Goal: Information Seeking & Learning: Learn about a topic

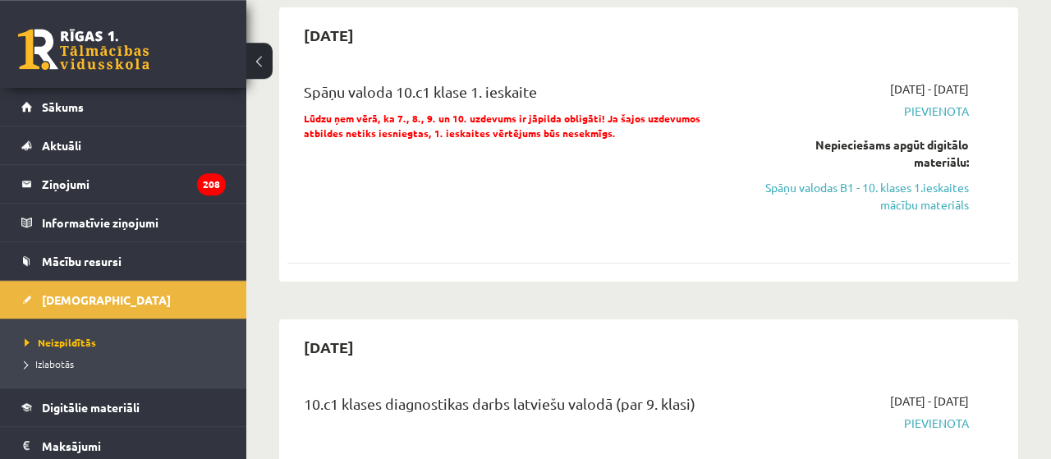
scroll to position [716, 0]
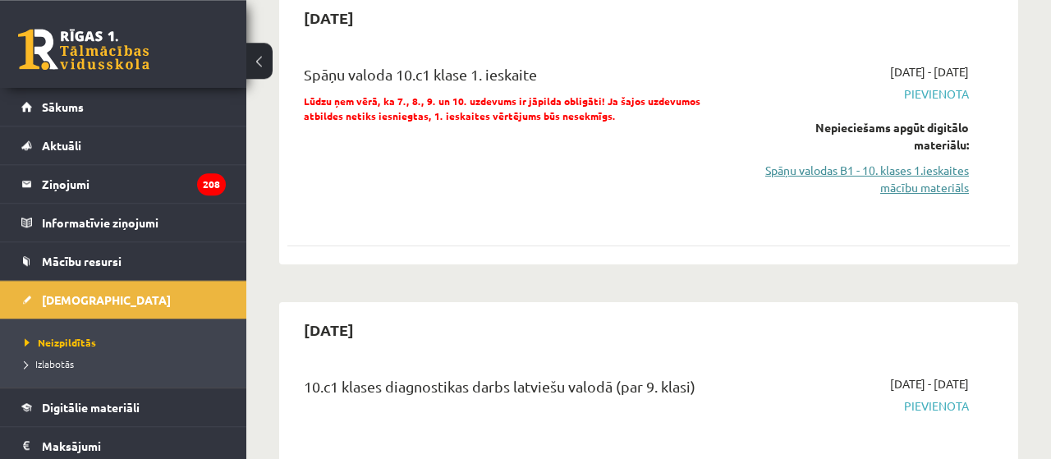
click at [906, 167] on link "Spāņu valodas B1 - 10. klases 1.ieskaites mācību materiāls" at bounding box center [866, 179] width 205 height 34
click at [927, 162] on link "Spāņu valodas B1 - 10. klases 1.ieskaites mācību materiāls" at bounding box center [866, 179] width 205 height 34
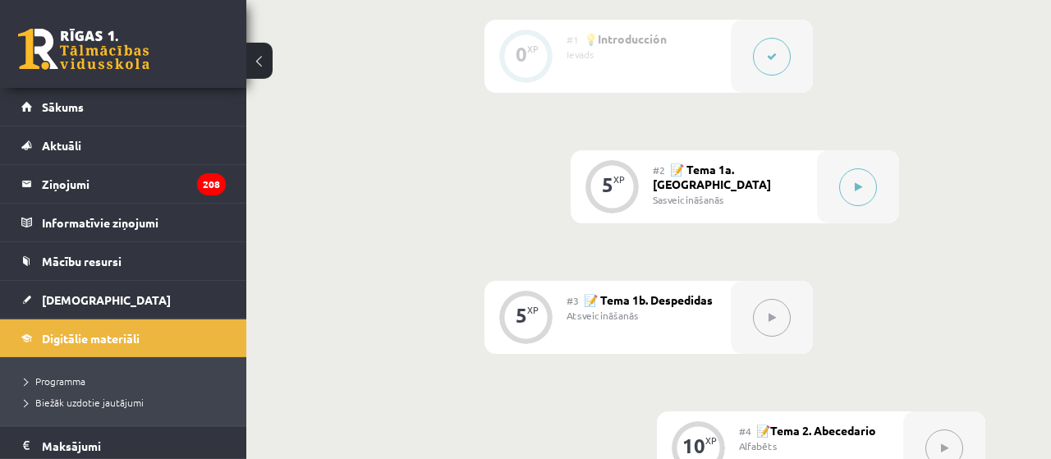
scroll to position [536, 0]
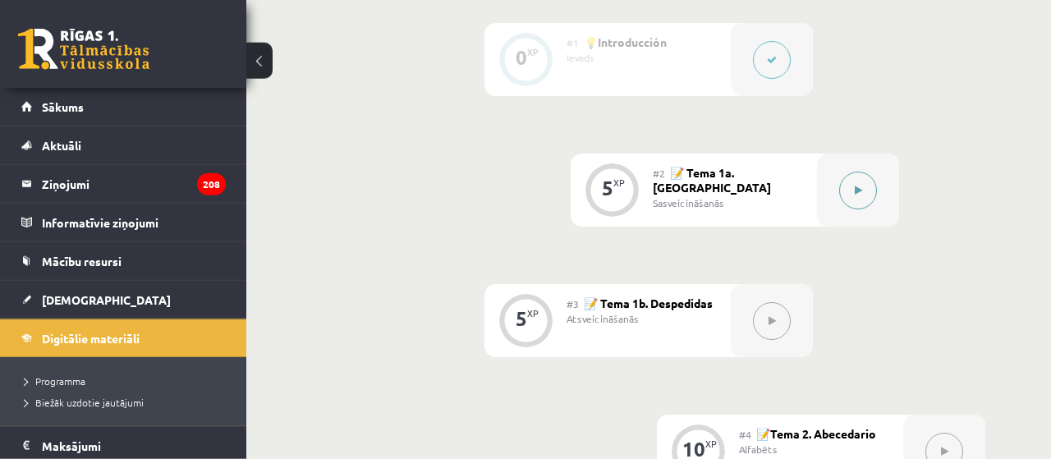
click at [857, 186] on icon at bounding box center [858, 191] width 7 height 10
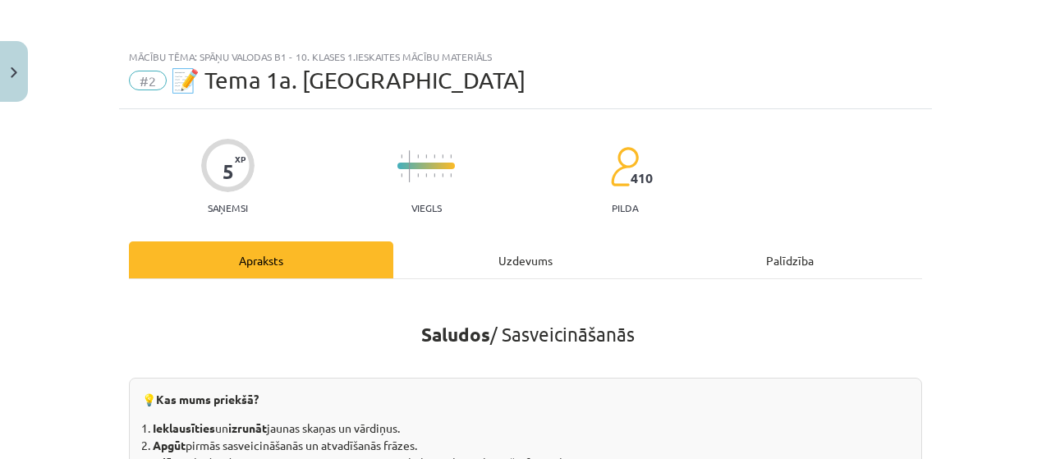
click at [517, 247] on div "Uzdevums" at bounding box center [525, 259] width 264 height 37
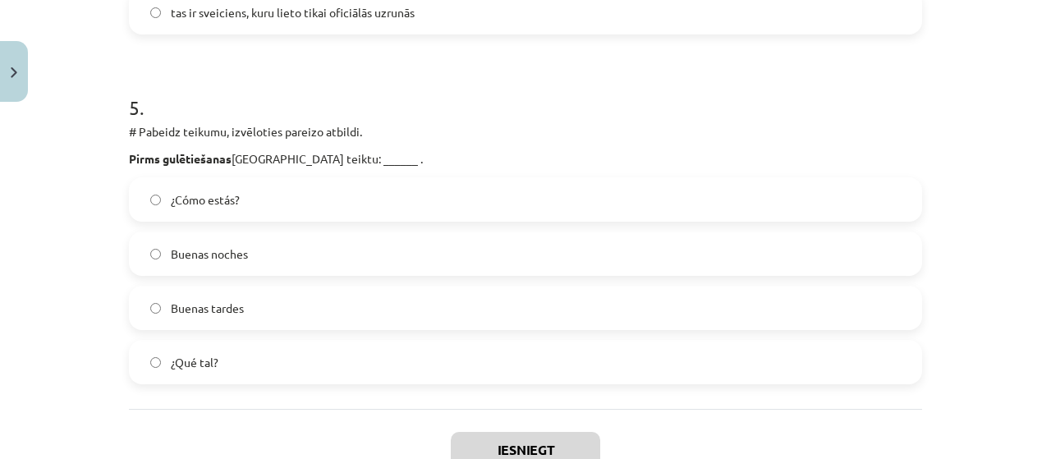
scroll to position [1774, 0]
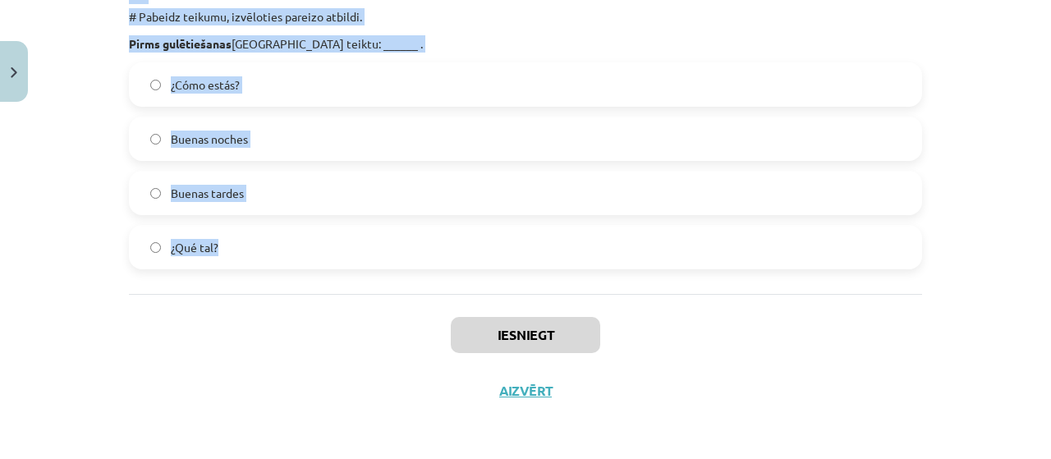
drag, startPoint x: 121, startPoint y: 217, endPoint x: 226, endPoint y: 269, distance: 117.2
copy form "Trijos pēcpusdienā [GEOGRAPHIC_DATA] saka ______. [PERSON_NAME] tardes ¿Cómo va…"
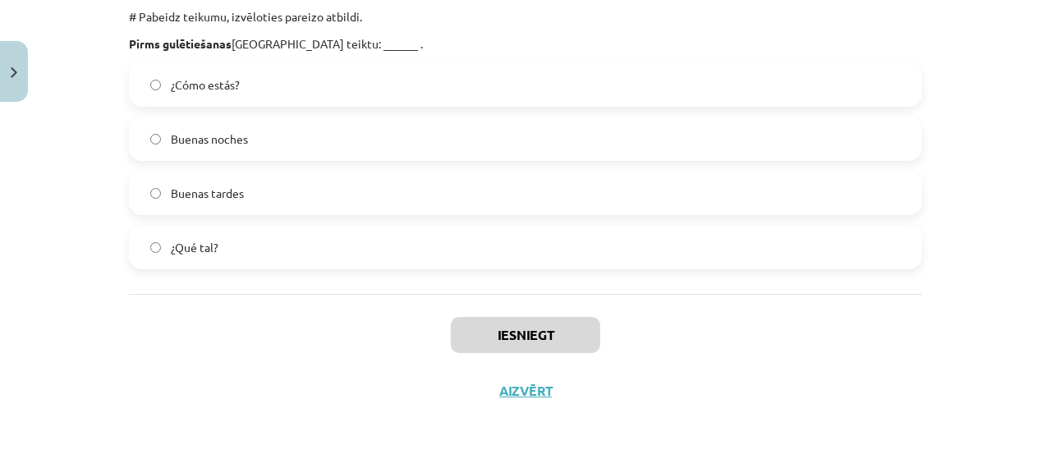
click at [293, 365] on div "Iesniegt Aizvērt" at bounding box center [525, 351] width 793 height 115
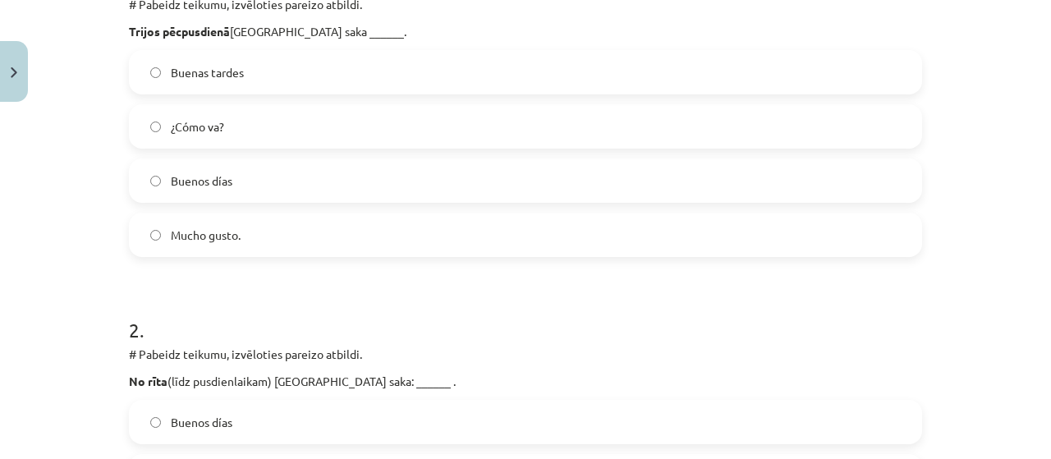
click at [407, 75] on label "Buenas tardes" at bounding box center [526, 72] width 790 height 41
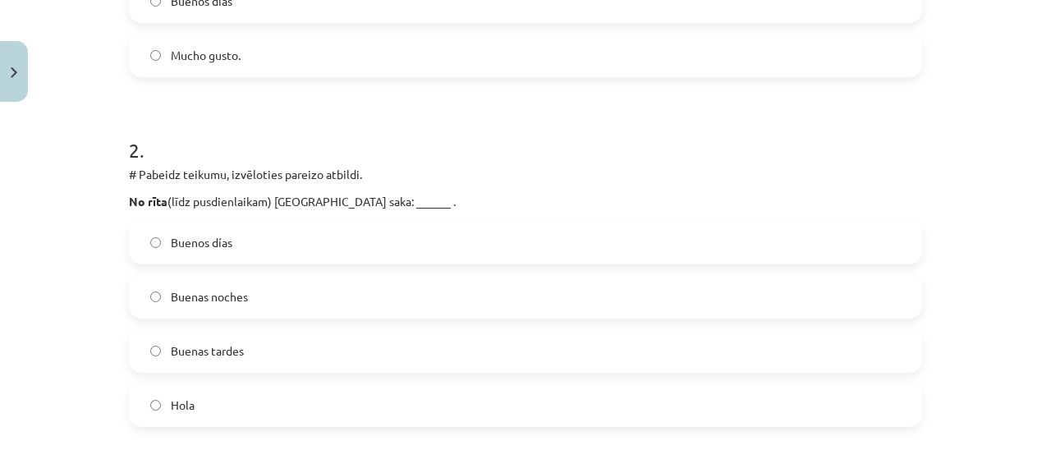
click at [354, 255] on label "Buenos días" at bounding box center [526, 242] width 790 height 41
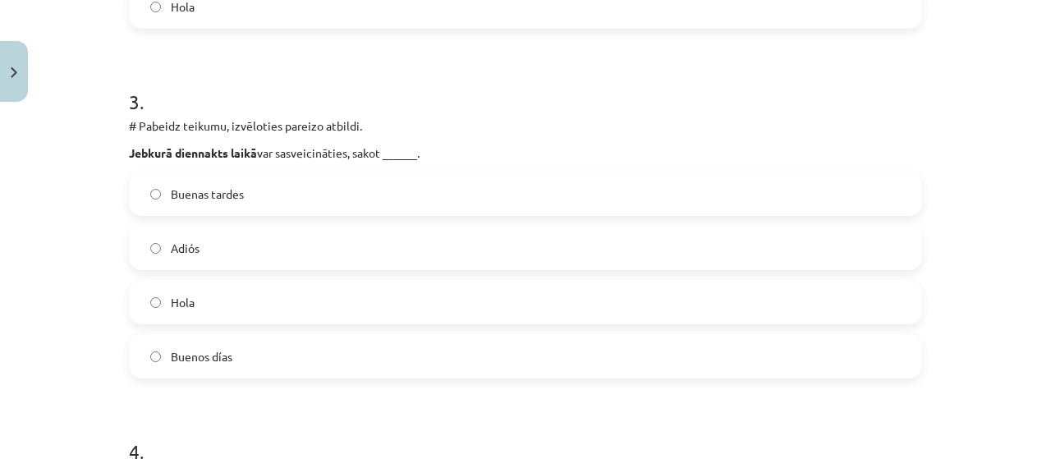
click at [340, 301] on label "Hola" at bounding box center [526, 302] width 790 height 41
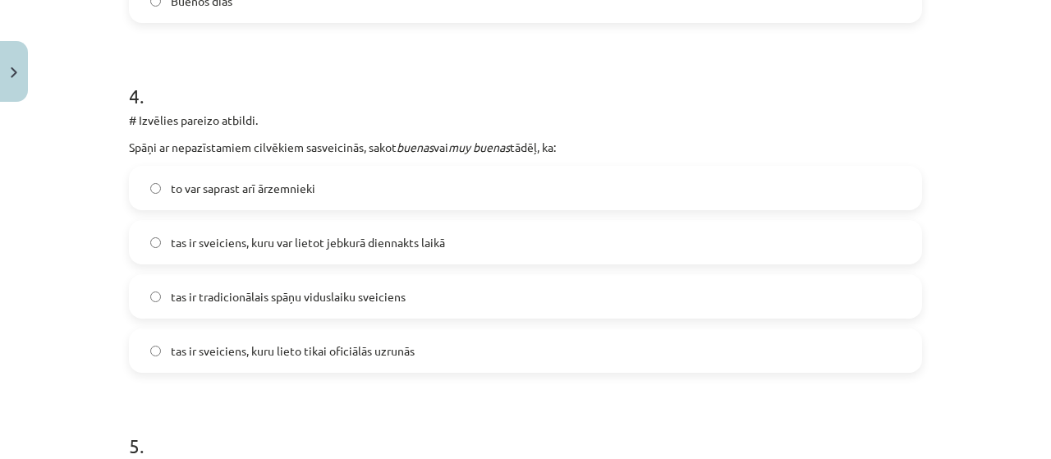
scroll to position [1373, 0]
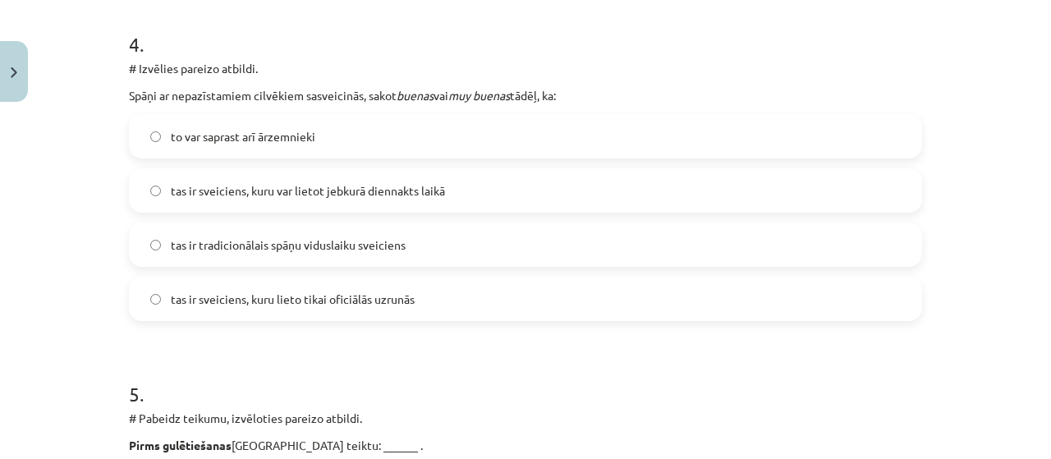
click at [440, 186] on span "tas ir sveiciens, kuru var lietot jebkurā diennakts laikā" at bounding box center [308, 190] width 274 height 17
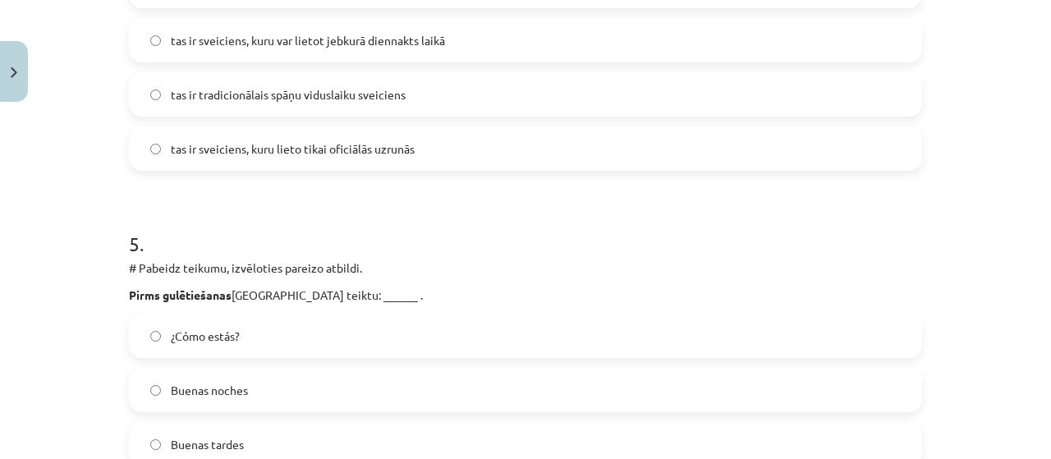
scroll to position [1635, 0]
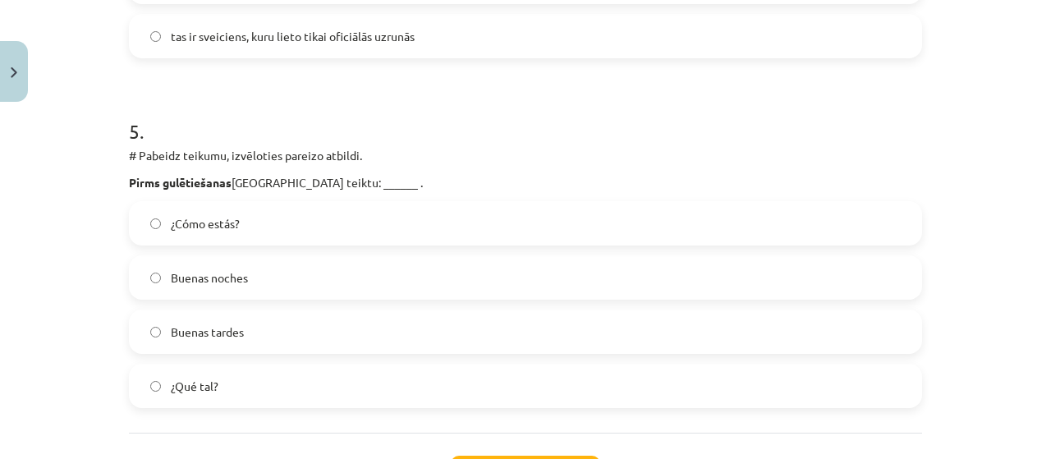
click at [271, 266] on label "Buenas noches" at bounding box center [526, 277] width 790 height 41
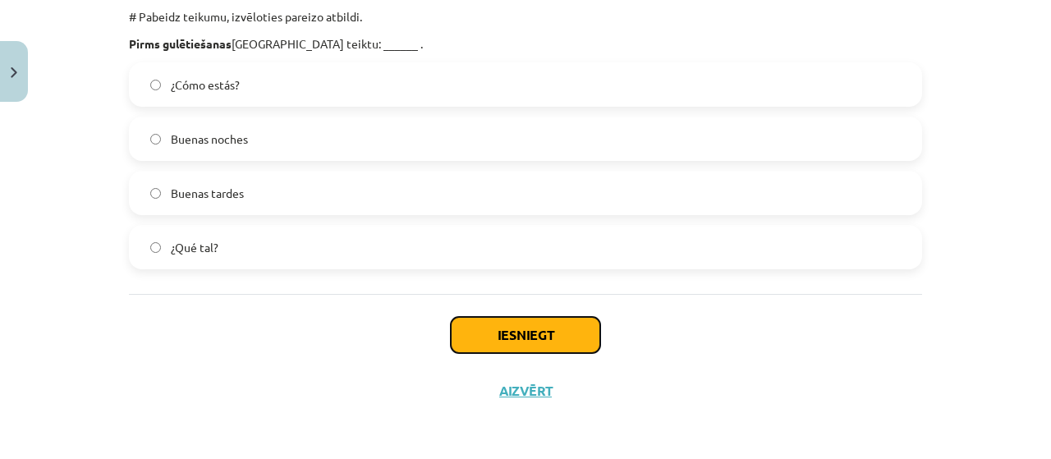
click at [535, 344] on button "Iesniegt" at bounding box center [525, 335] width 149 height 36
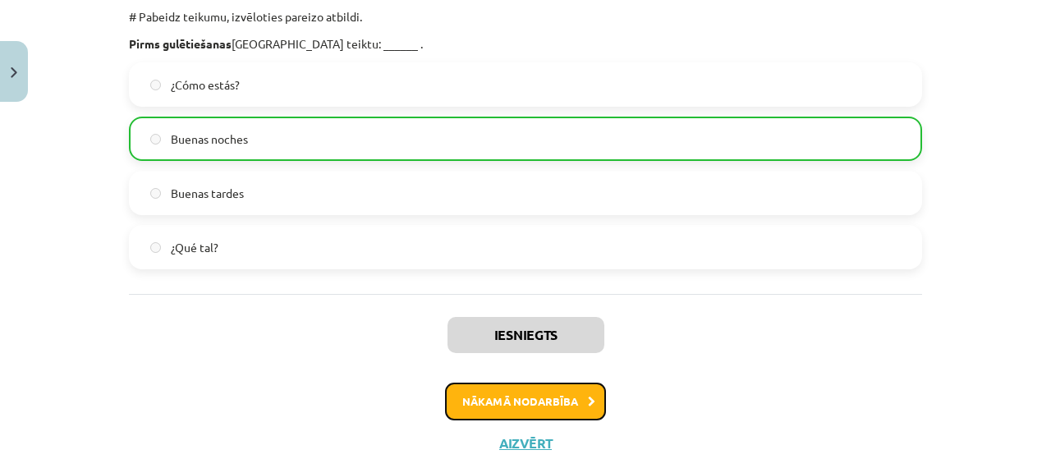
click at [533, 413] on button "Nākamā nodarbība" at bounding box center [525, 402] width 161 height 38
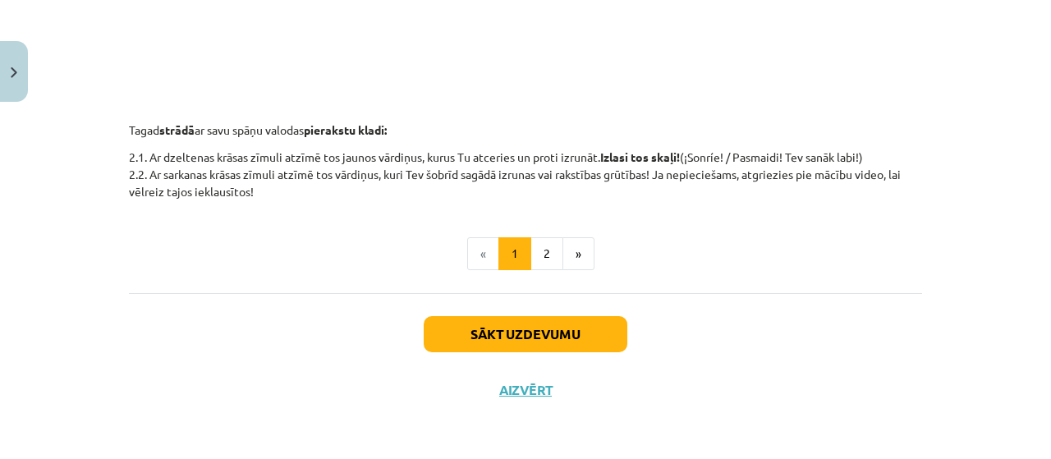
scroll to position [721, 0]
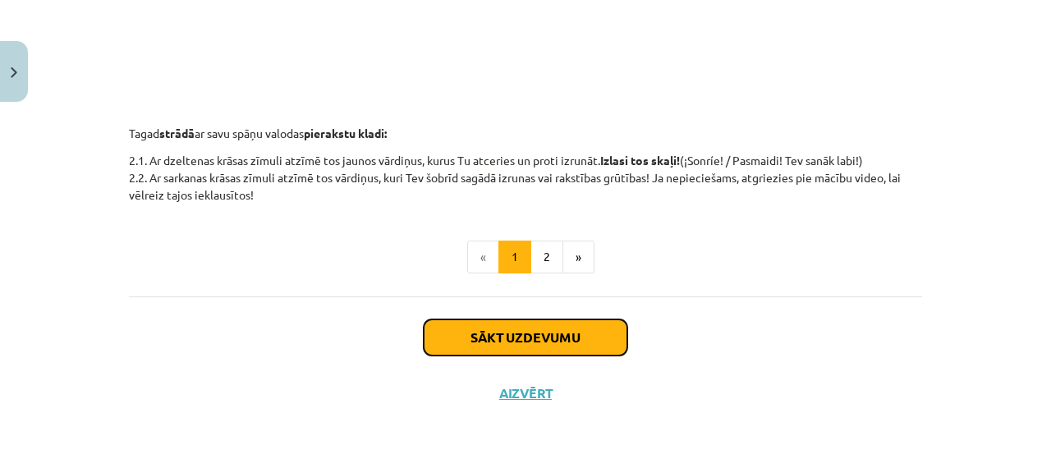
click at [600, 343] on button "Sākt uzdevumu" at bounding box center [526, 338] width 204 height 36
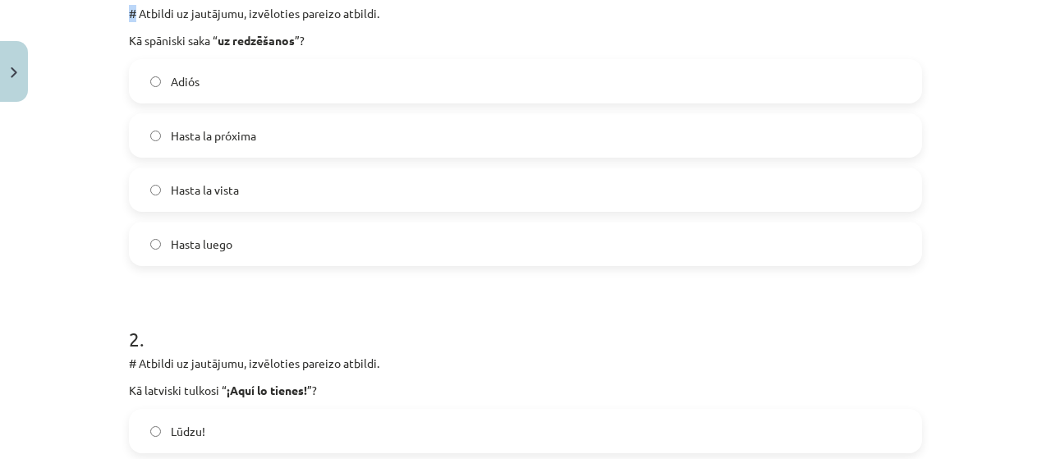
scroll to position [86, 0]
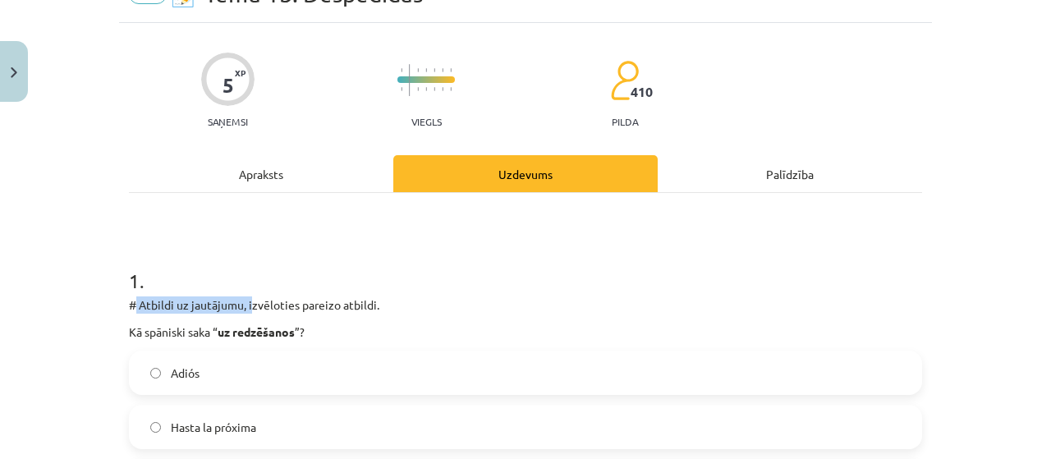
drag, startPoint x: 134, startPoint y: 345, endPoint x: 251, endPoint y: 308, distance: 123.1
click at [251, 308] on p "# Atbildi uz jautājumu, izvēloties pareizo atbildi." at bounding box center [525, 305] width 793 height 17
click at [224, 384] on label "Adiós" at bounding box center [526, 372] width 790 height 41
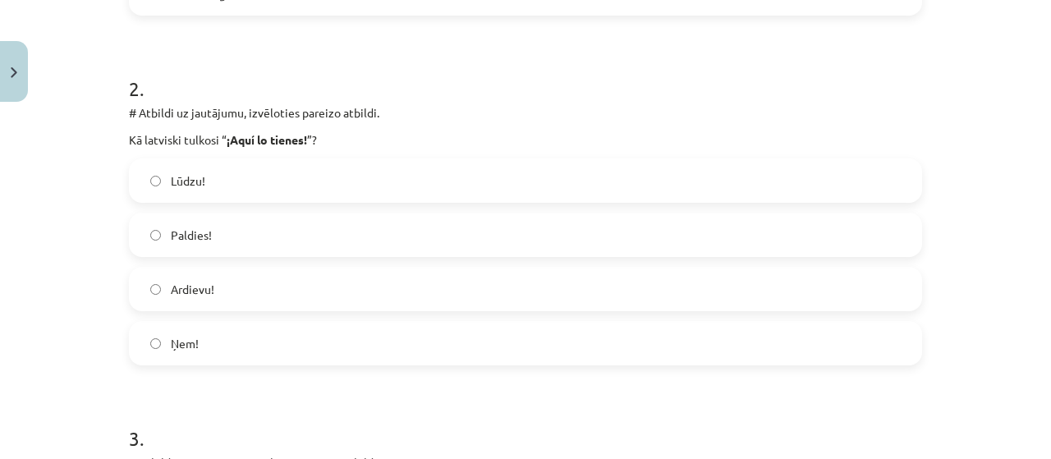
scroll to position [631, 0]
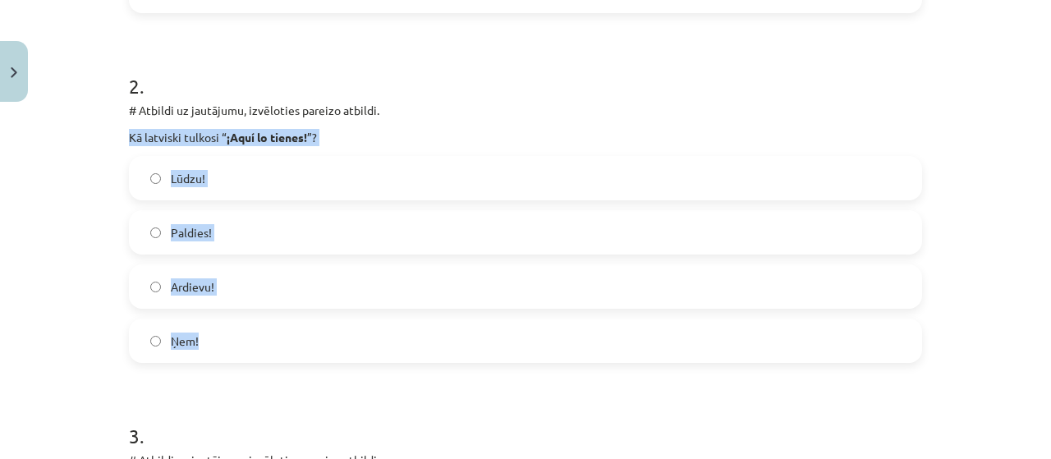
drag, startPoint x: 129, startPoint y: 130, endPoint x: 301, endPoint y: 344, distance: 275.2
copy div "Kā latviski tulkosi “ ¡Aquí lo tienes! ”? Lūdzu! Paldies! Ardievu! Ņem!"
click at [322, 352] on label "Ņem!" at bounding box center [526, 340] width 790 height 41
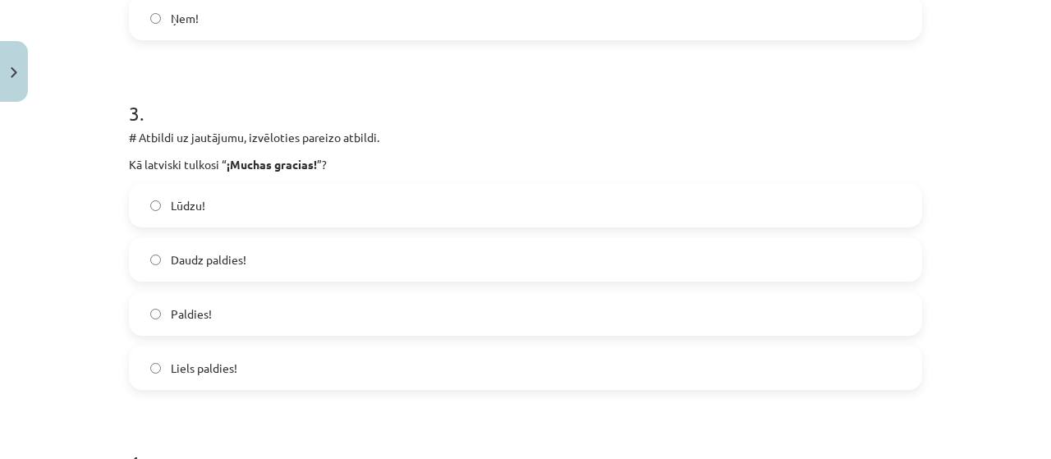
scroll to position [976, 0]
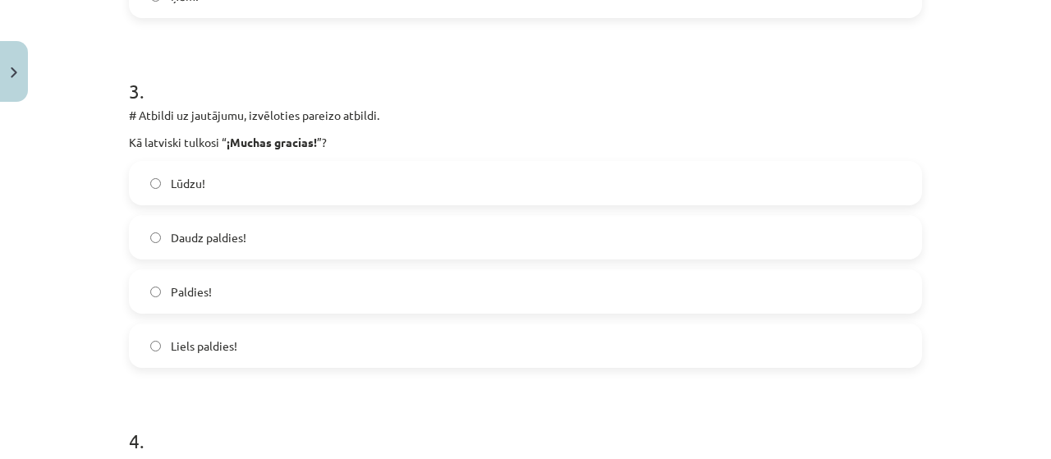
click at [254, 239] on label "Daudz paldies!" at bounding box center [526, 237] width 790 height 41
click at [454, 350] on label "Liels paldies!" at bounding box center [526, 345] width 790 height 41
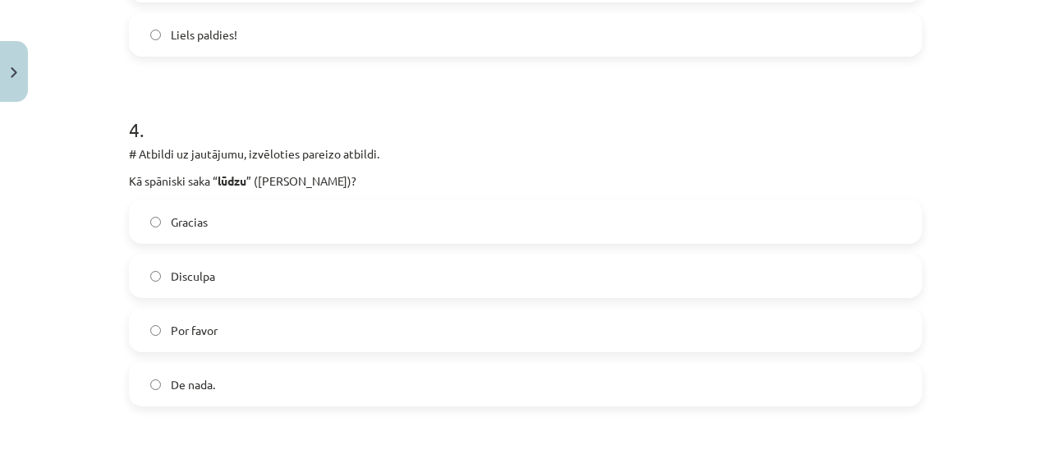
scroll to position [1290, 0]
click at [131, 154] on p "# Atbildi uz jautājumu, izvēloties pareizo atbildi." at bounding box center [525, 151] width 793 height 17
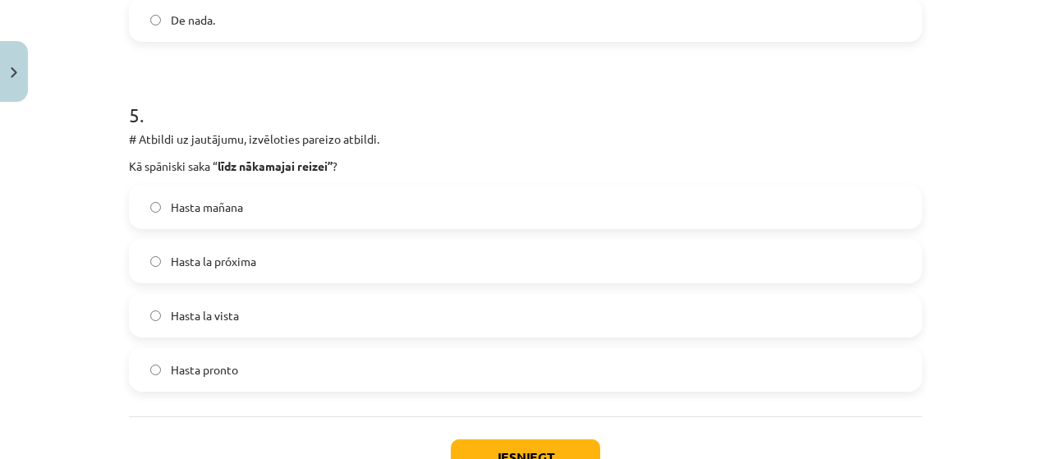
scroll to position [1774, 0]
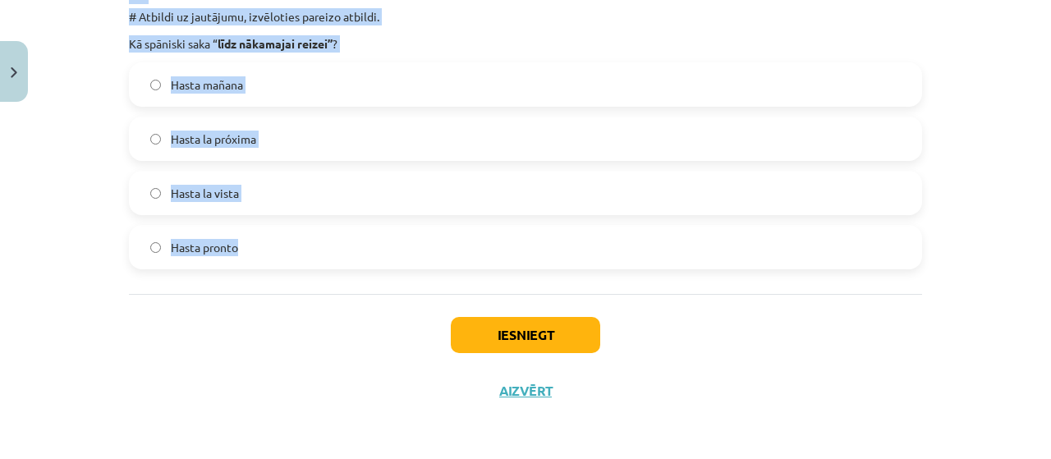
drag, startPoint x: 114, startPoint y: 150, endPoint x: 281, endPoint y: 310, distance: 230.6
click at [281, 310] on div "Mācību tēma: Spāņu valodas b1 - 10. klases 1.ieskaites mācību materiāls #3 📝 Te…" at bounding box center [525, 229] width 1051 height 459
copy form "# Atbildi uz jautājumu, izvēloties pareizo atbildi. Kā spāniski saka “ lūdzu ” …"
click at [285, 140] on label "Hasta la próxima" at bounding box center [526, 138] width 790 height 41
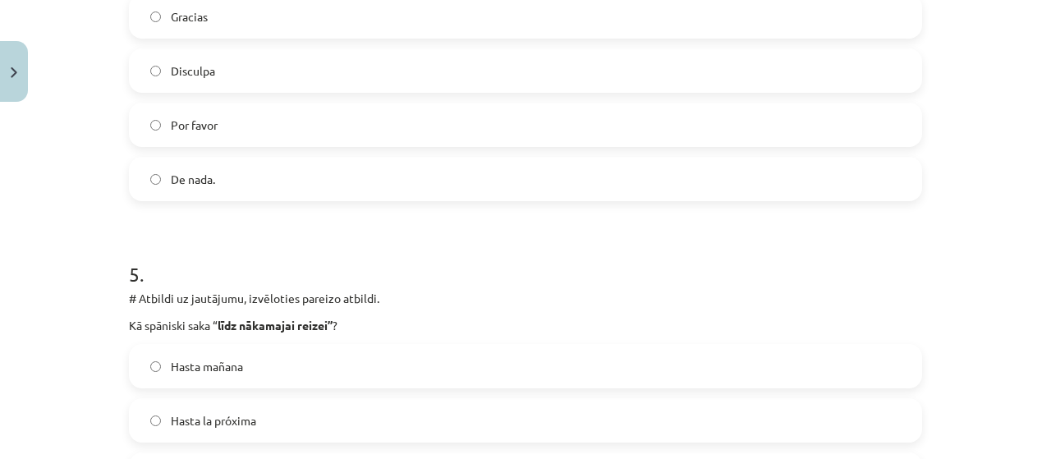
scroll to position [1473, 0]
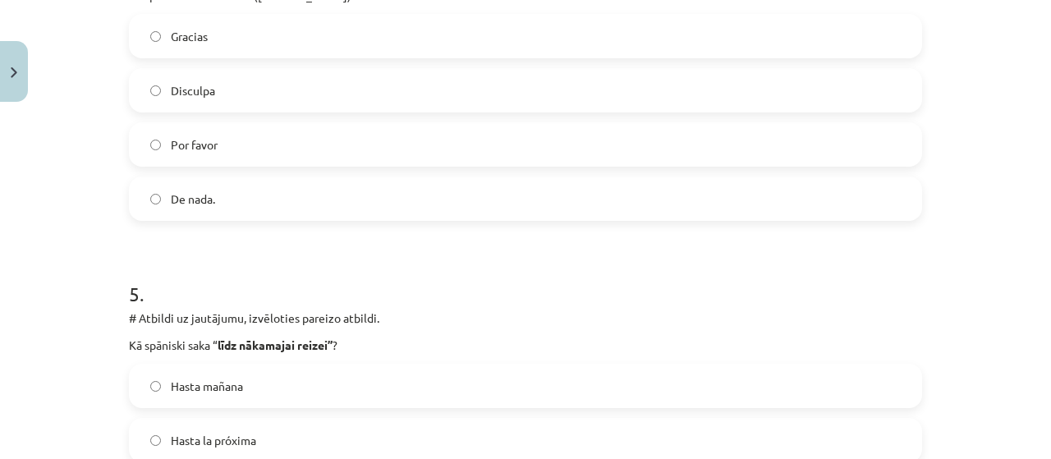
click at [278, 152] on label "Por favor" at bounding box center [526, 144] width 790 height 41
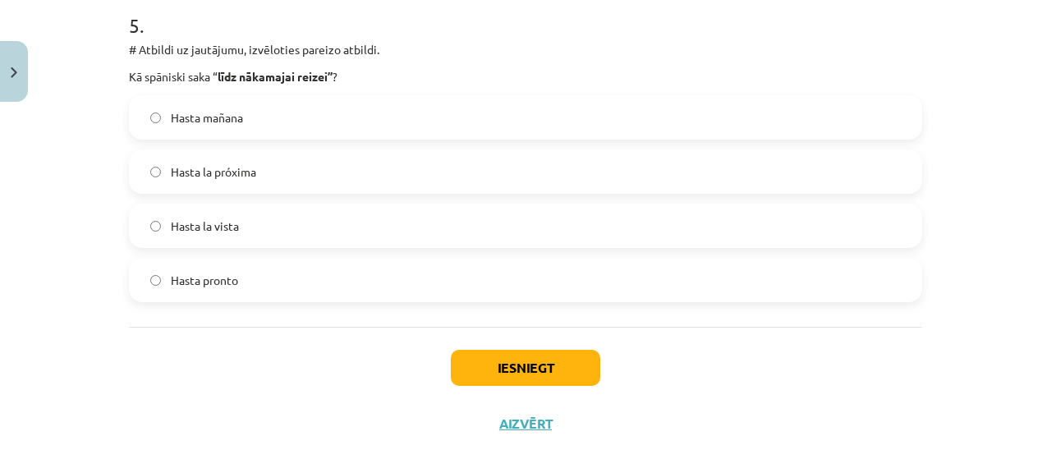
scroll to position [1774, 0]
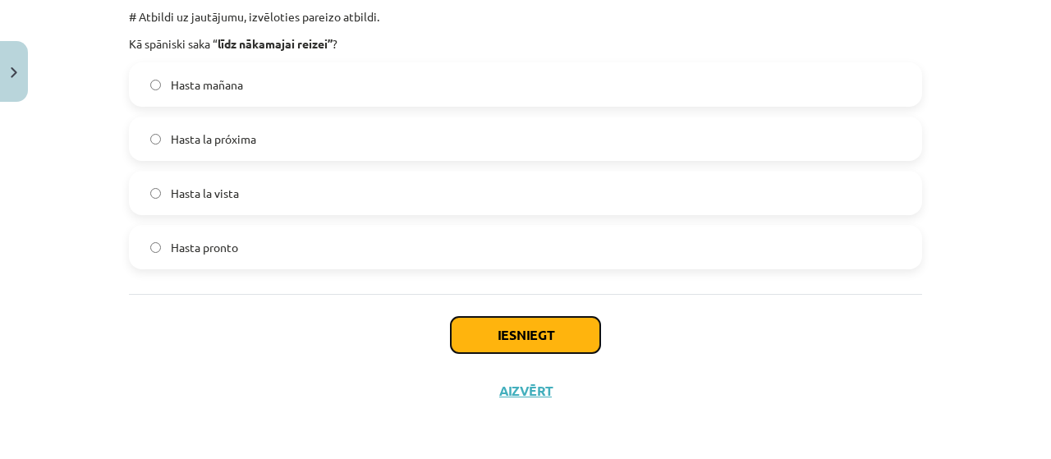
click at [514, 338] on button "Iesniegt" at bounding box center [525, 335] width 149 height 36
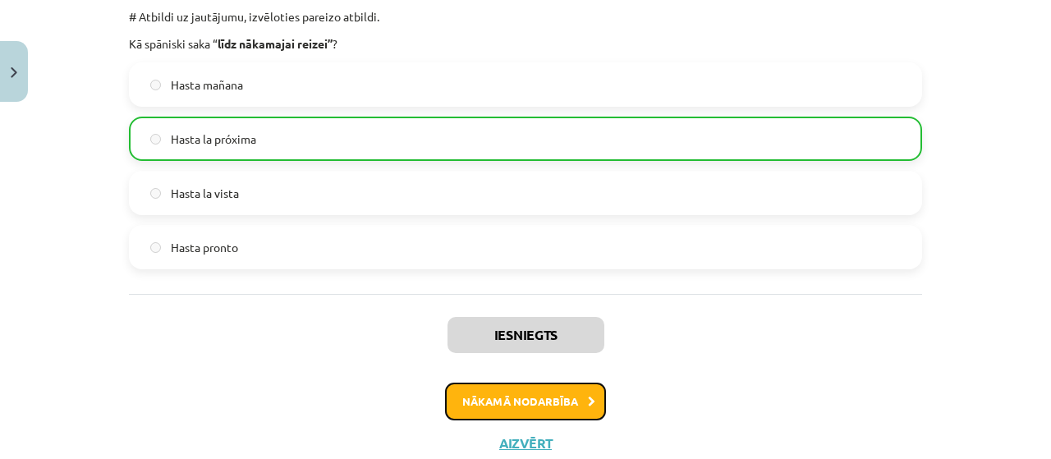
click at [512, 402] on button "Nākamā nodarbība" at bounding box center [525, 402] width 161 height 38
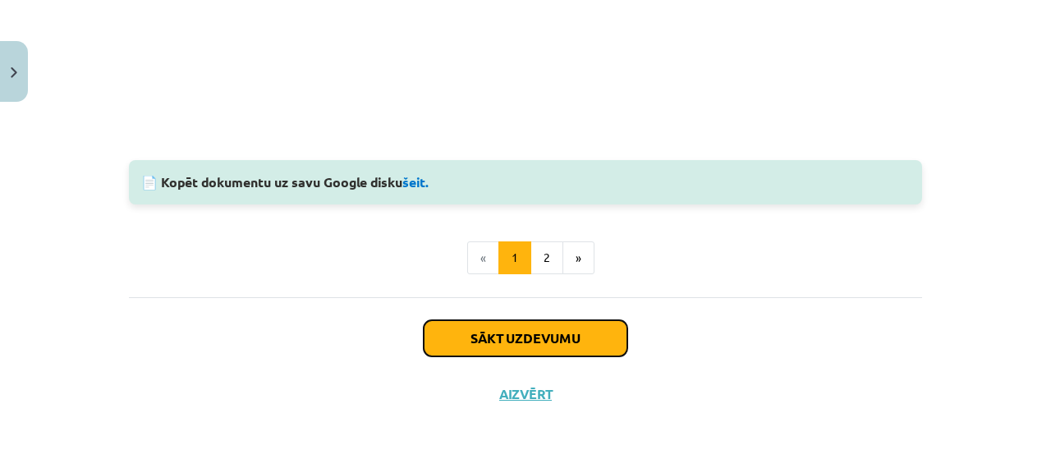
click at [507, 323] on button "Sākt uzdevumu" at bounding box center [526, 338] width 204 height 36
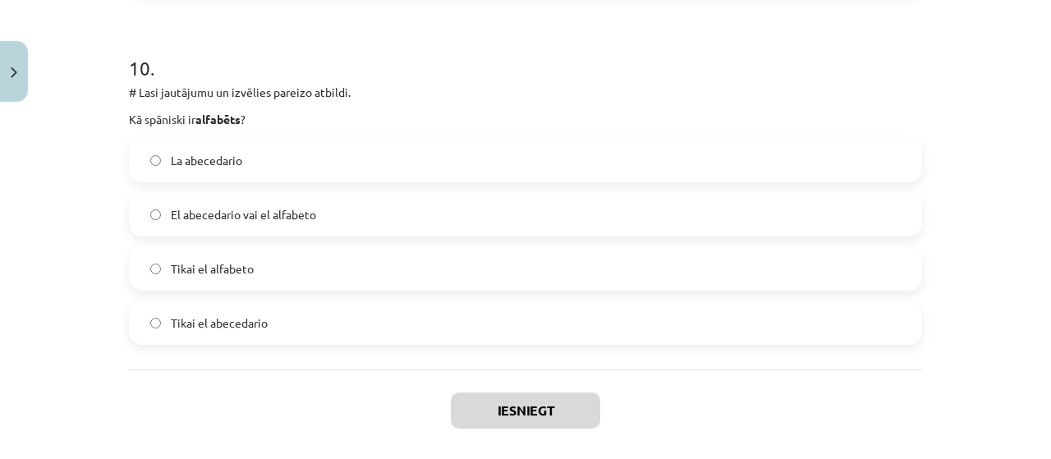
scroll to position [3524, 0]
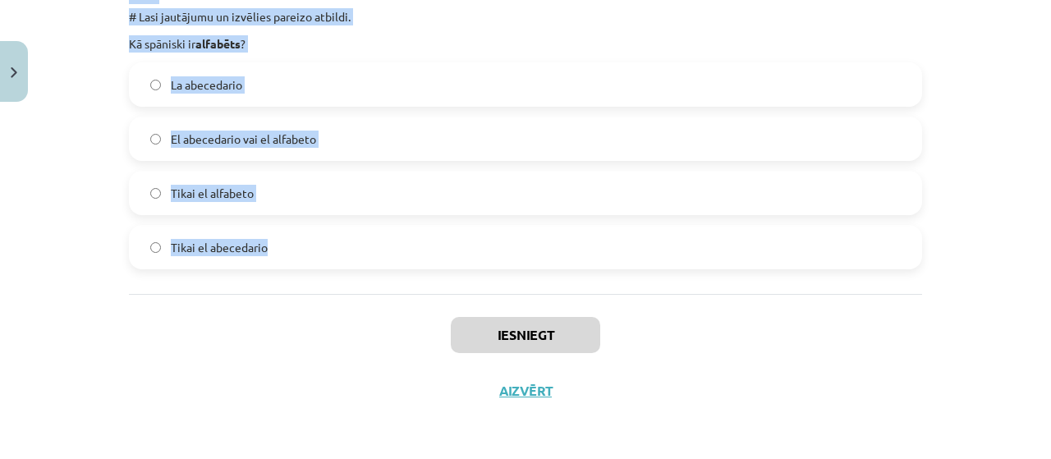
drag, startPoint x: 105, startPoint y: 350, endPoint x: 247, endPoint y: 309, distance: 147.9
click at [247, 309] on div "Mācību tēma: Spāņu valodas b1 - 10. klases 1.ieskaites mācību materiāls #4 📝Tem…" at bounding box center [525, 229] width 1051 height 459
copy form "# Lore ipsumdolo si ametcons adipisc elitsed. Do eiusmodt in “ utla ”? et dolo …"
click at [131, 252] on label "Tikai el abecedario" at bounding box center [526, 247] width 790 height 41
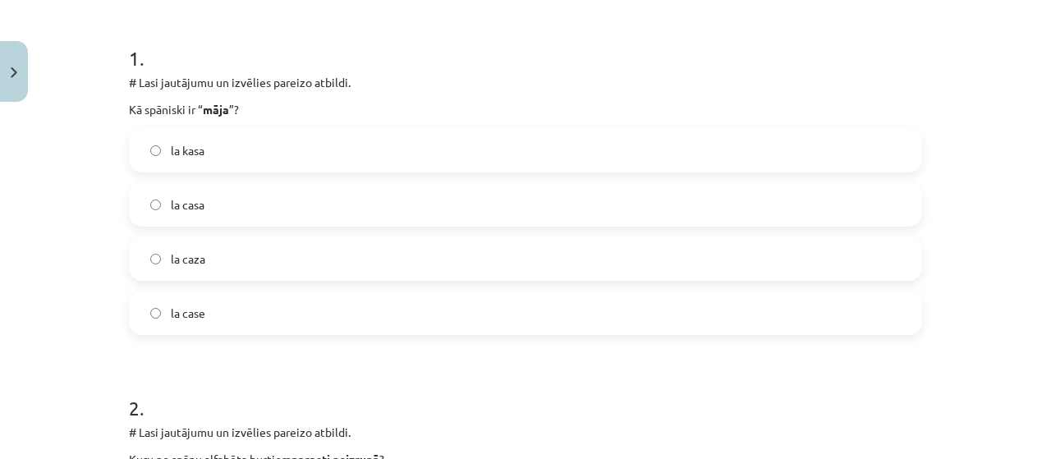
scroll to position [343, 0]
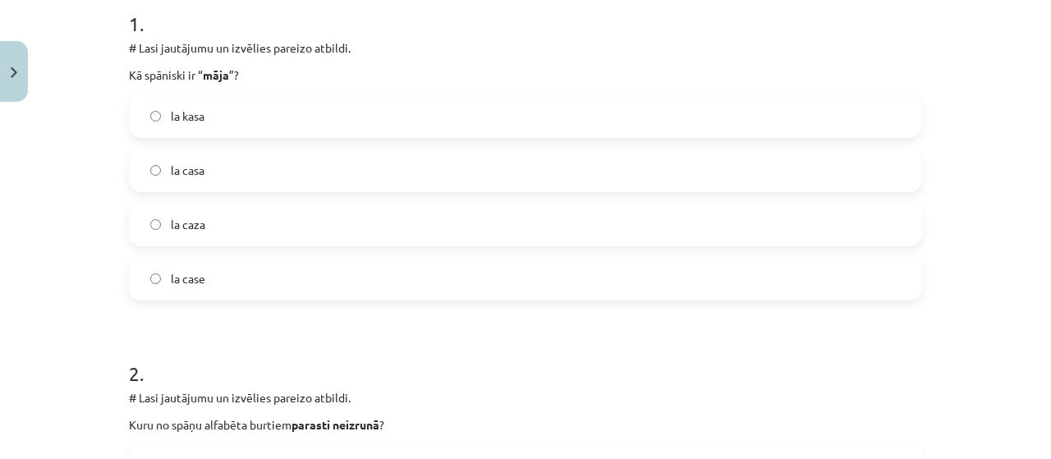
click at [378, 185] on label "la casa" at bounding box center [526, 169] width 790 height 41
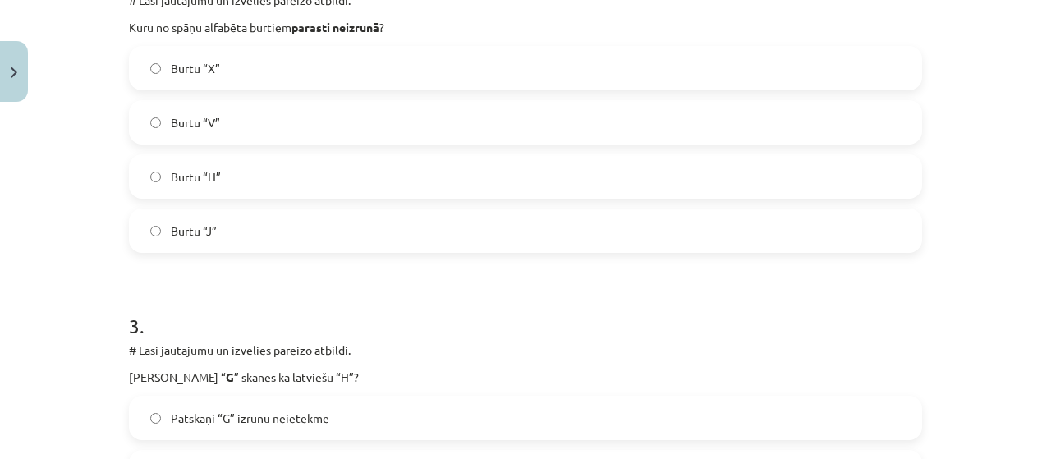
scroll to position [749, 0]
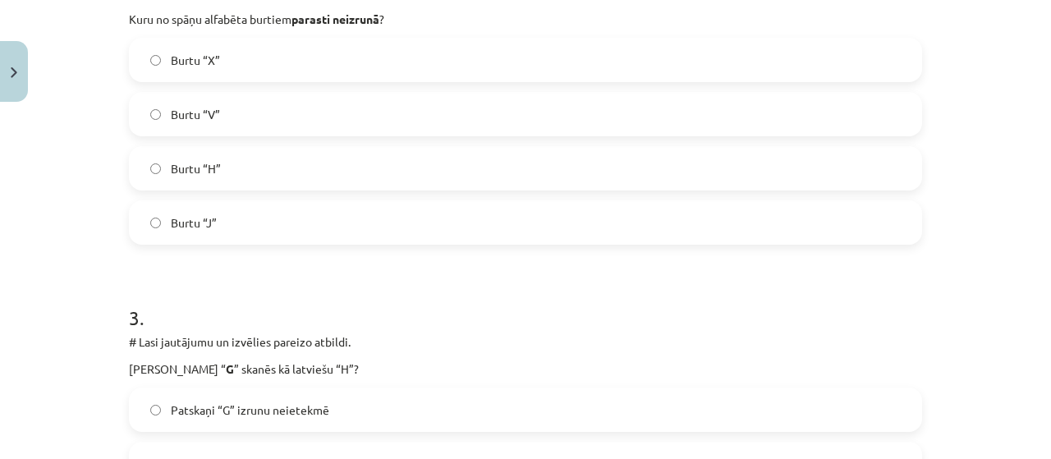
click at [178, 169] on span "Burtu “H”" at bounding box center [196, 168] width 50 height 17
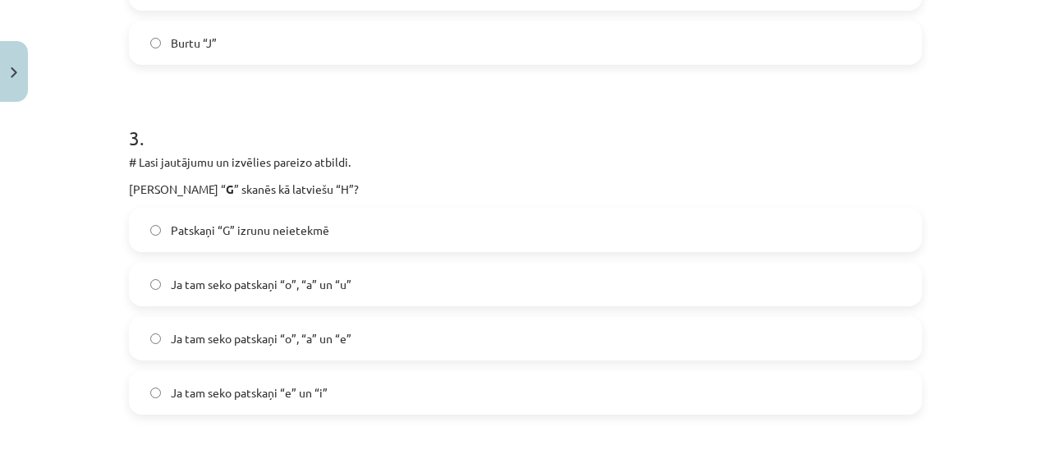
scroll to position [935, 0]
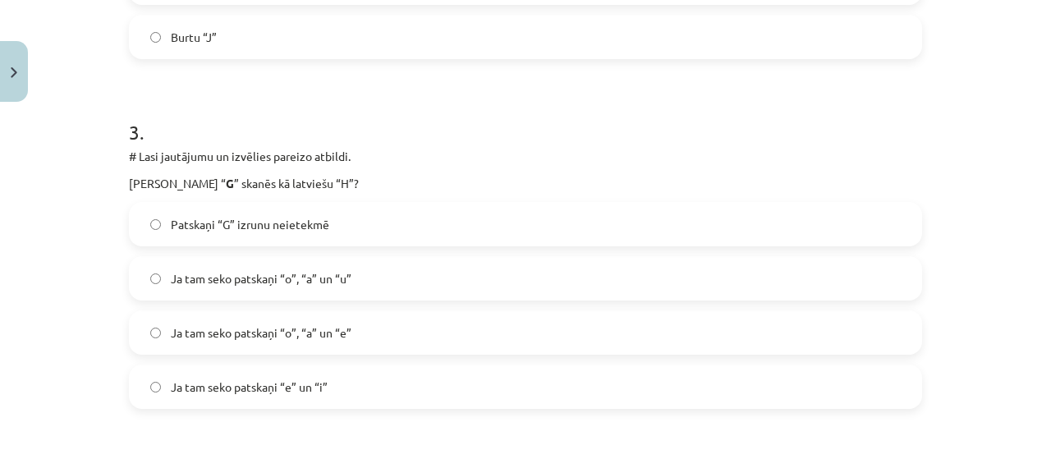
click at [333, 384] on label "Ja tam seko patskaņi “e” un “i”" at bounding box center [526, 386] width 790 height 41
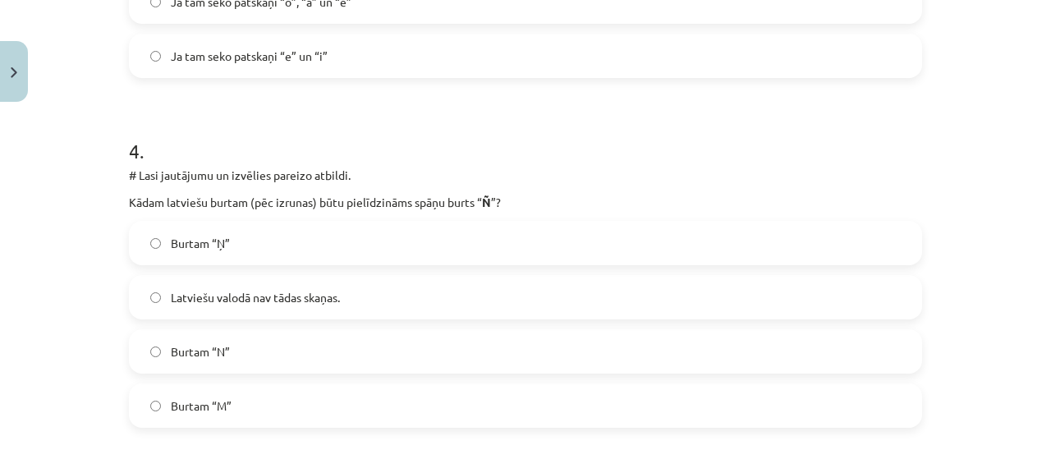
scroll to position [1369, 0]
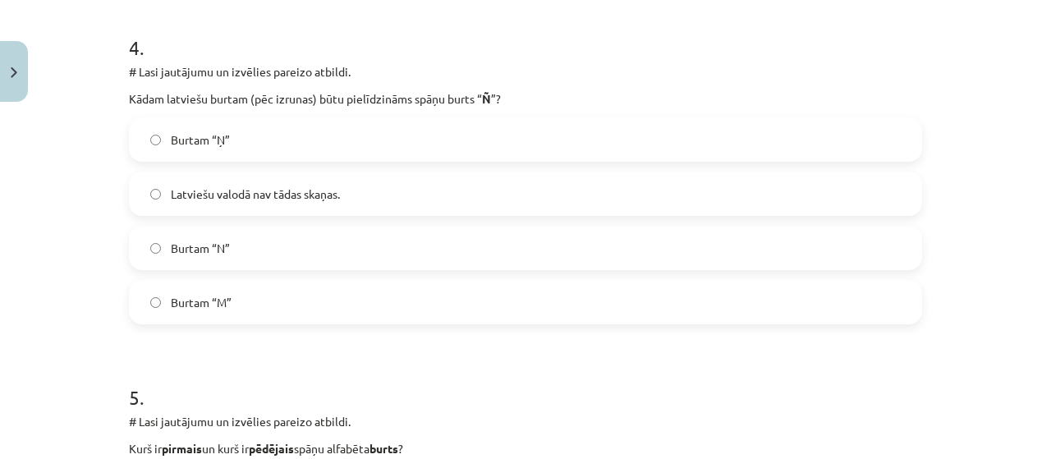
click at [244, 146] on label "Burtam “Ņ”" at bounding box center [526, 139] width 790 height 41
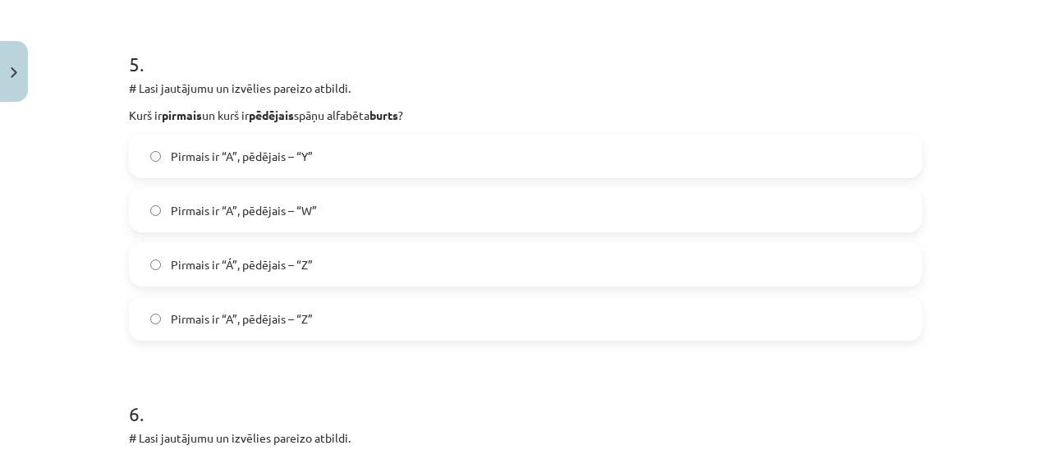
scroll to position [1708, 0]
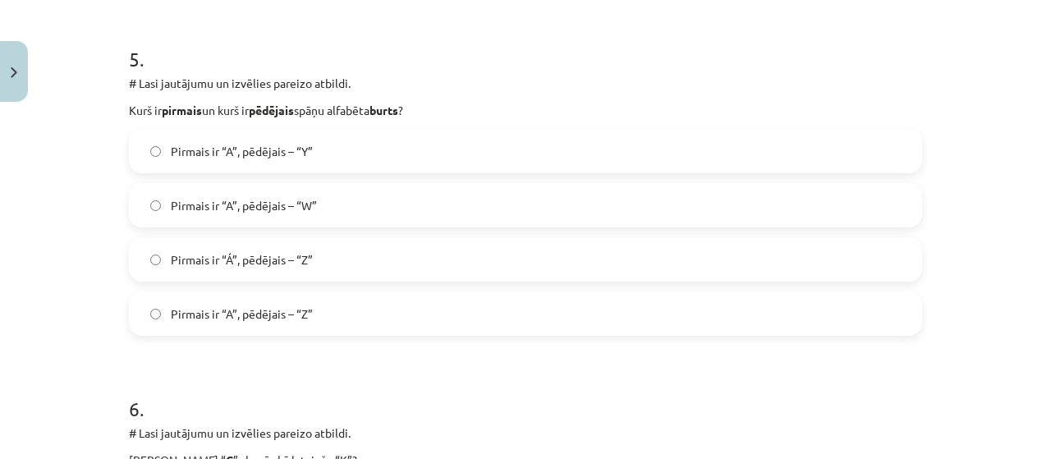
click at [345, 310] on label "Pirmais ir “A”, pēdējais – “Z”" at bounding box center [526, 313] width 790 height 41
drag, startPoint x: 642, startPoint y: 238, endPoint x: 798, endPoint y: 240, distance: 156.1
click at [798, 240] on label "Pirmais ir “Á”, pēdējais – “Z”" at bounding box center [526, 259] width 790 height 41
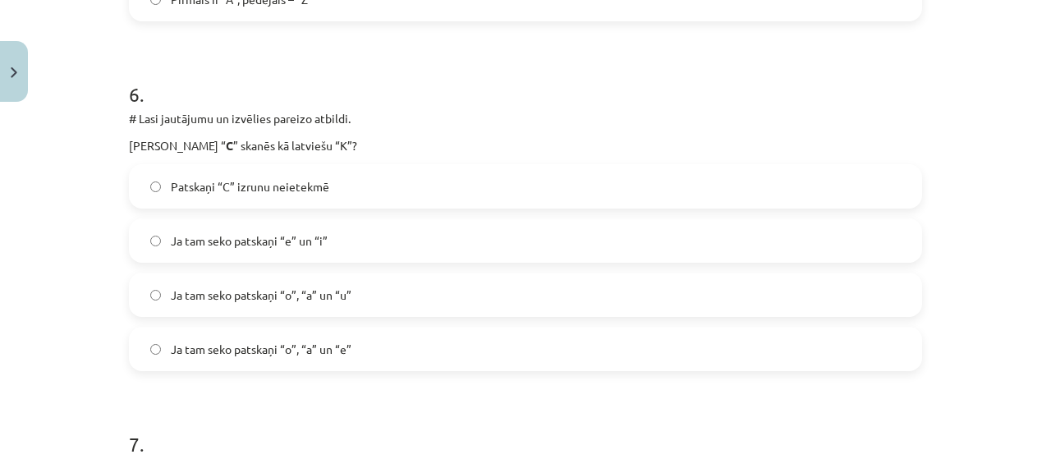
scroll to position [2061, 0]
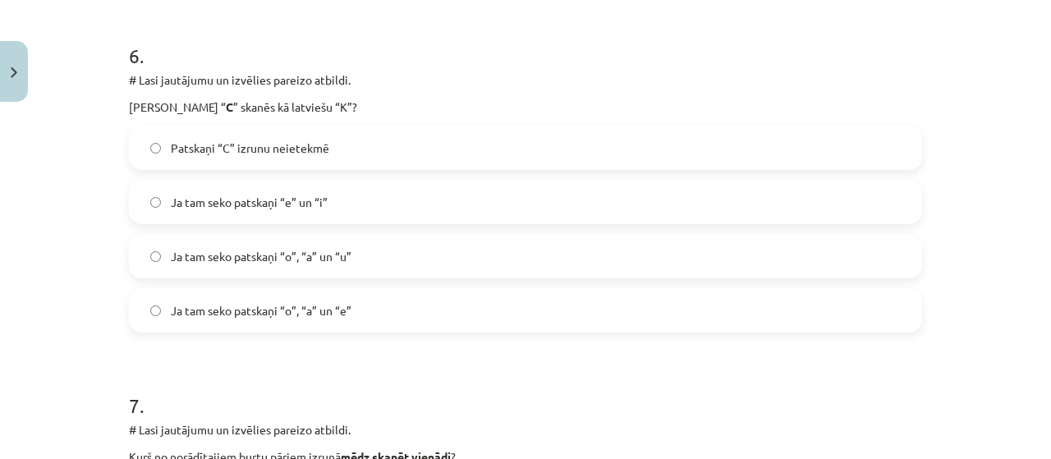
click at [249, 254] on span "Ja tam seko patskaņi “o”, “a” un “u”" at bounding box center [261, 256] width 181 height 17
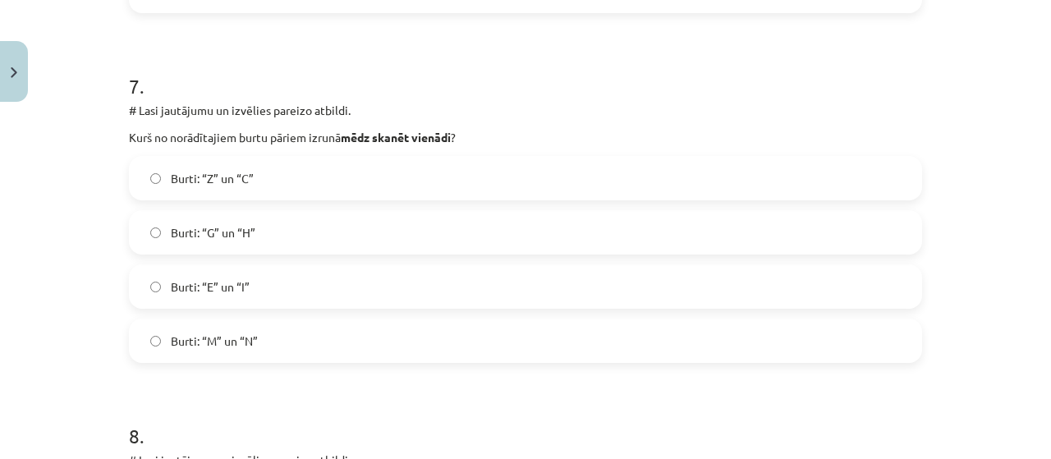
scroll to position [2371, 0]
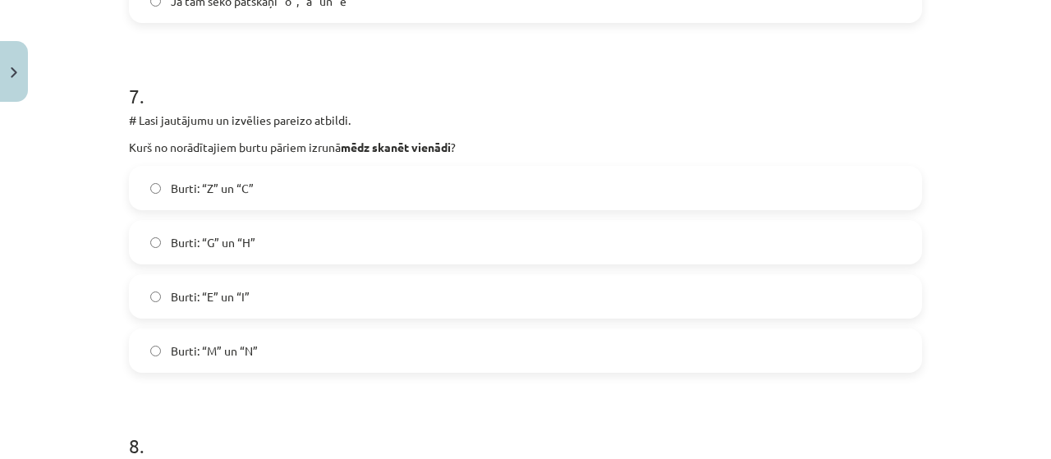
click at [236, 191] on span "Burti: “Z” un “C”" at bounding box center [212, 188] width 83 height 17
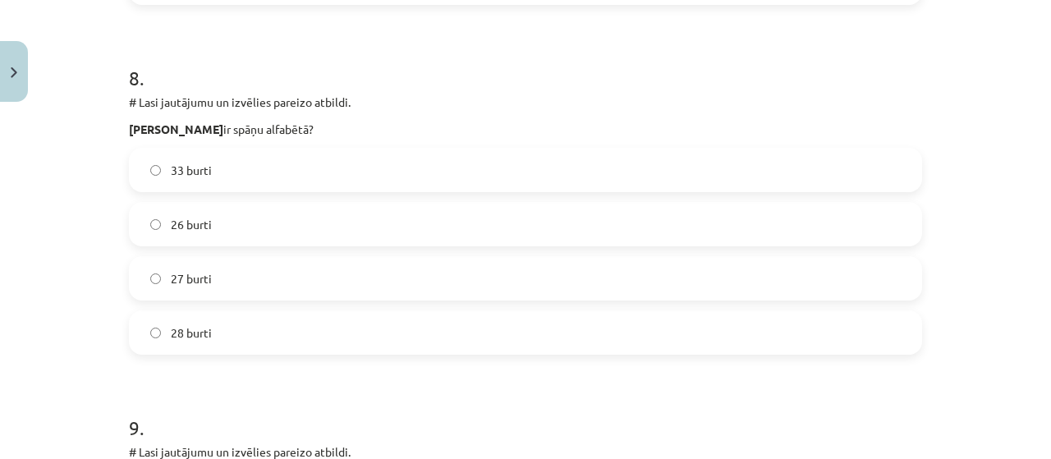
scroll to position [2744, 0]
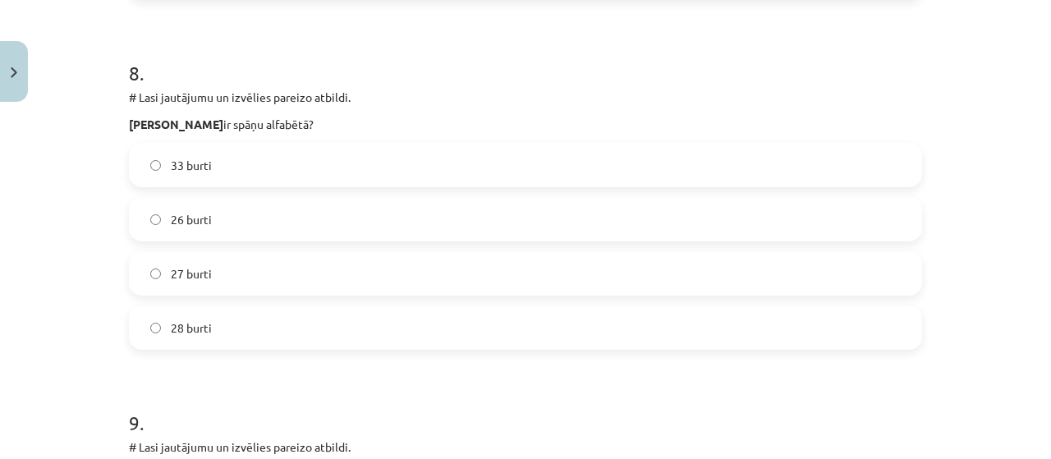
click at [214, 278] on label "27 burti" at bounding box center [526, 273] width 790 height 41
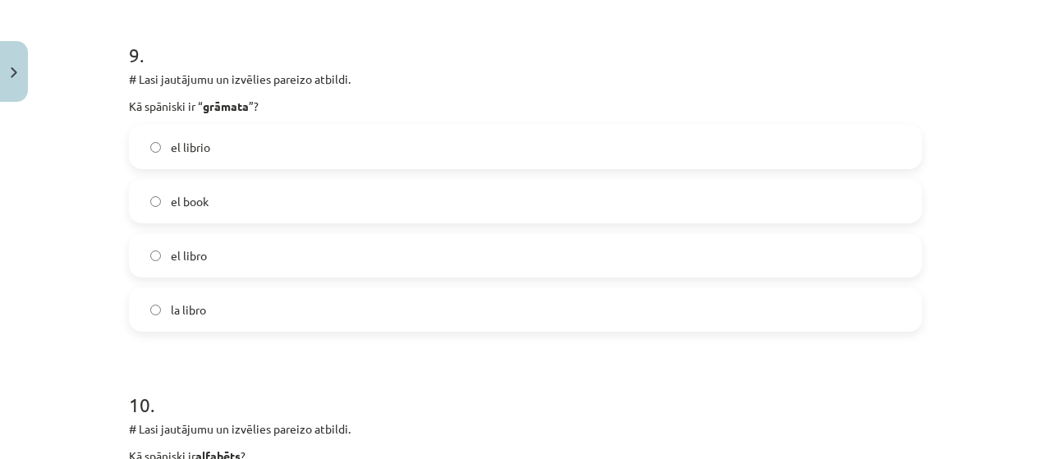
scroll to position [3116, 0]
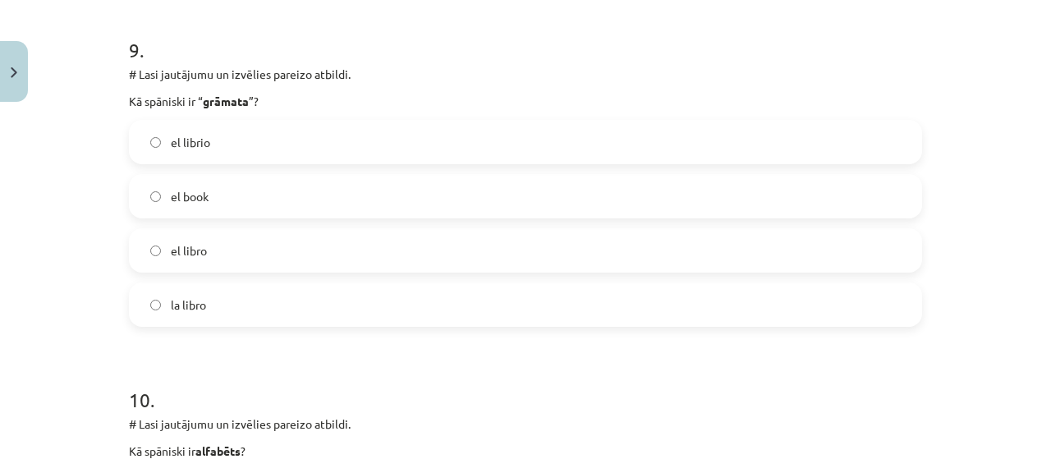
click at [242, 144] on label "el librio" at bounding box center [526, 142] width 790 height 41
click at [234, 241] on label "el libro" at bounding box center [526, 250] width 790 height 41
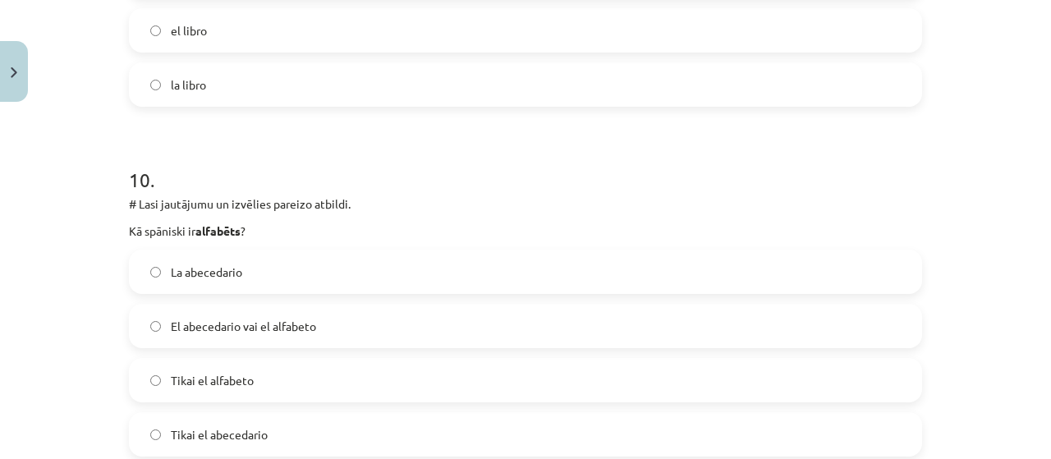
scroll to position [3401, 0]
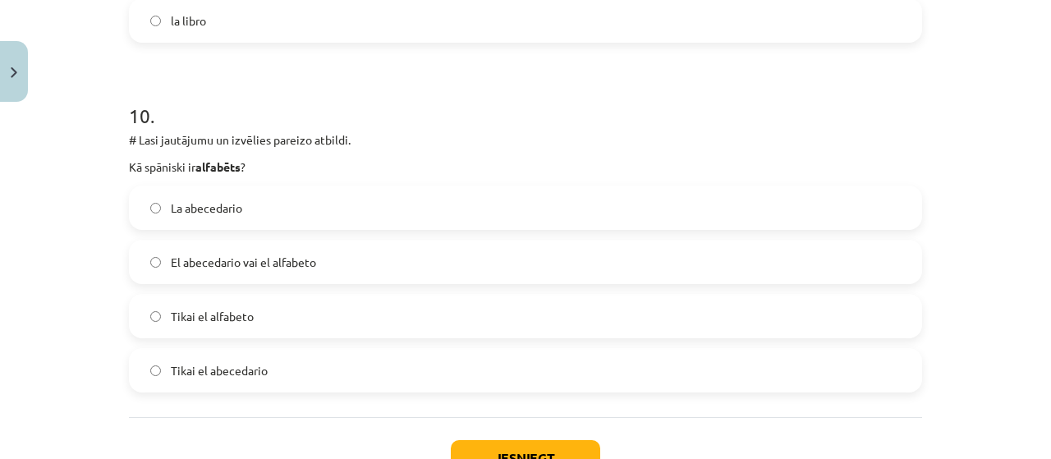
click at [332, 267] on label "El abecedario vai el alfabeto" at bounding box center [526, 261] width 790 height 41
click at [565, 445] on button "Iesniegt" at bounding box center [525, 458] width 149 height 36
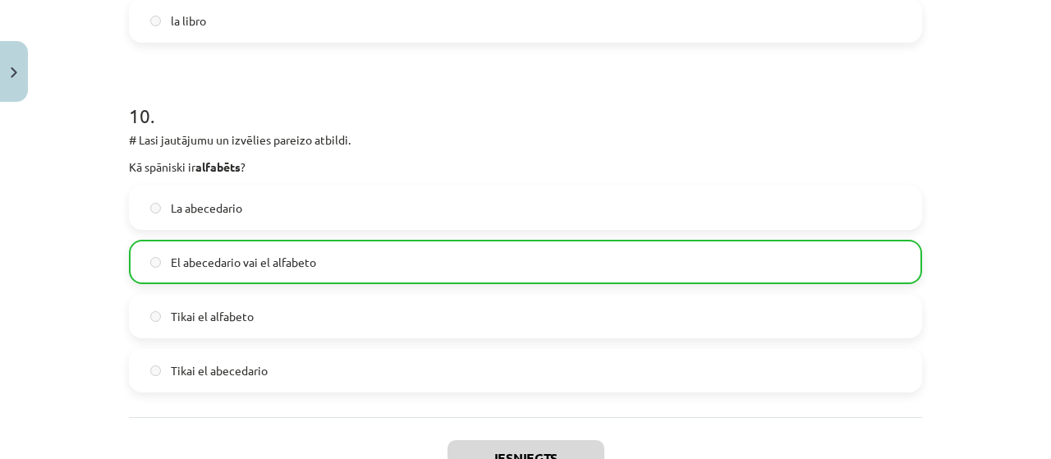
scroll to position [3575, 0]
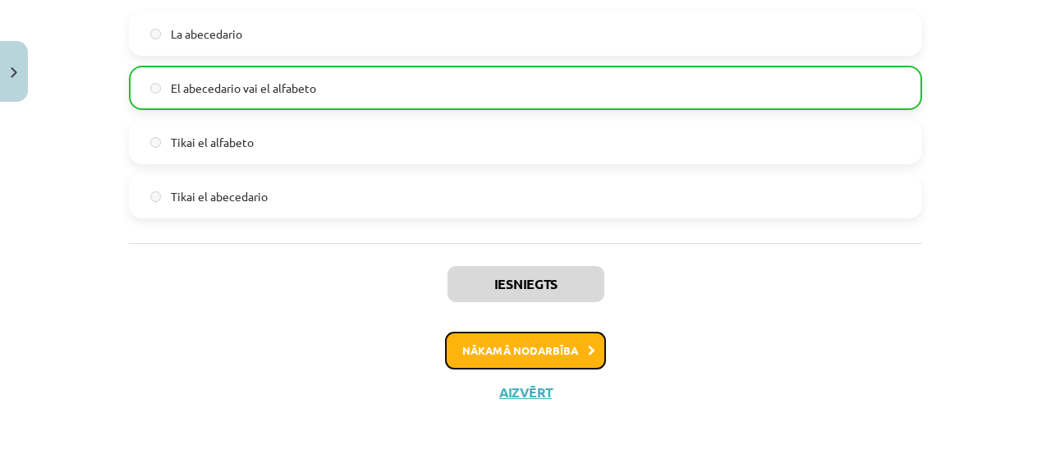
click at [523, 357] on button "Nākamā nodarbība" at bounding box center [525, 351] width 161 height 38
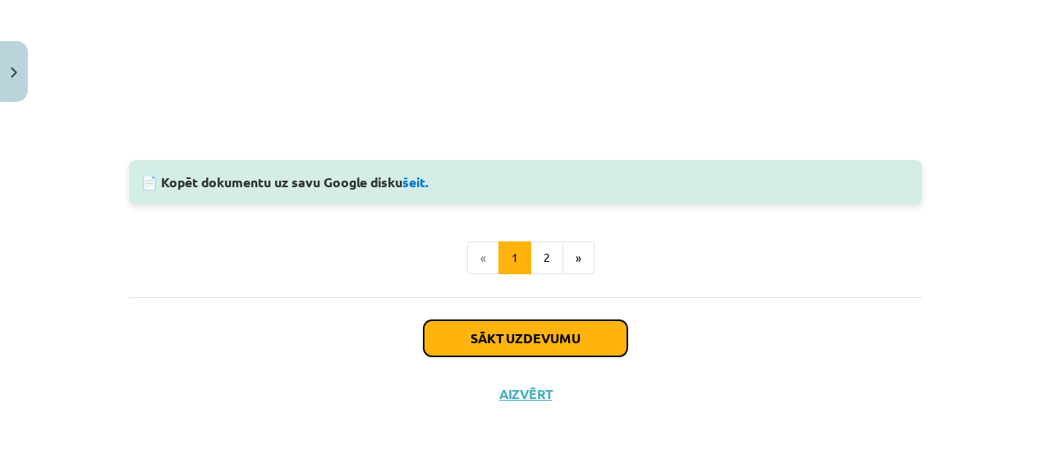
click at [510, 331] on button "Sākt uzdevumu" at bounding box center [526, 338] width 204 height 36
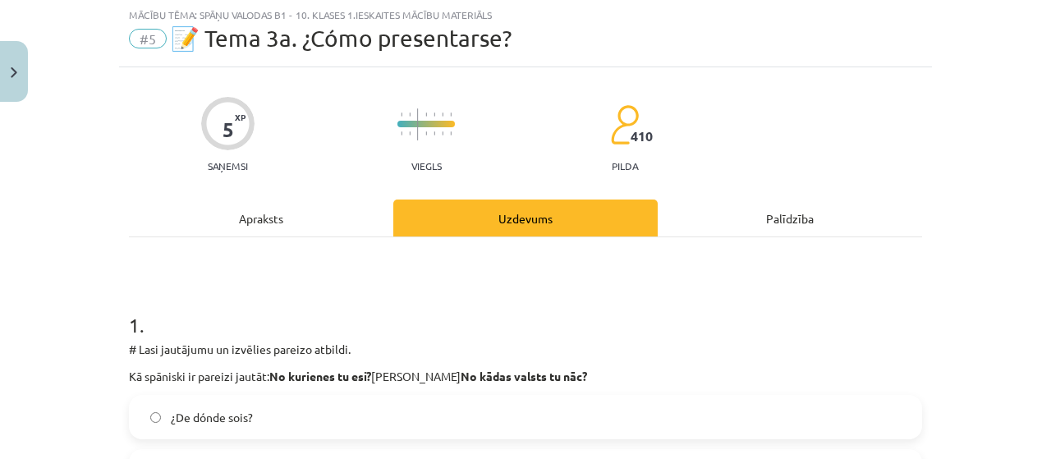
scroll to position [41, 0]
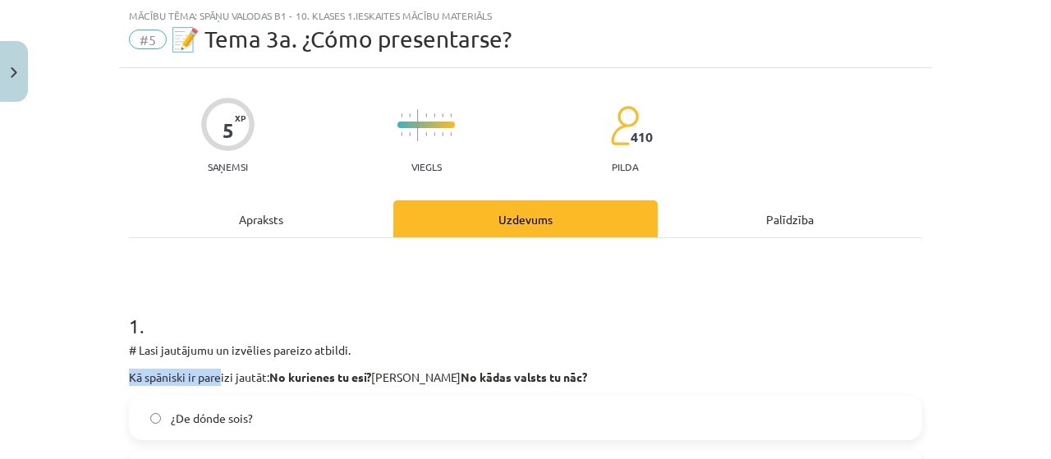
drag, startPoint x: 124, startPoint y: 364, endPoint x: 212, endPoint y: 375, distance: 88.6
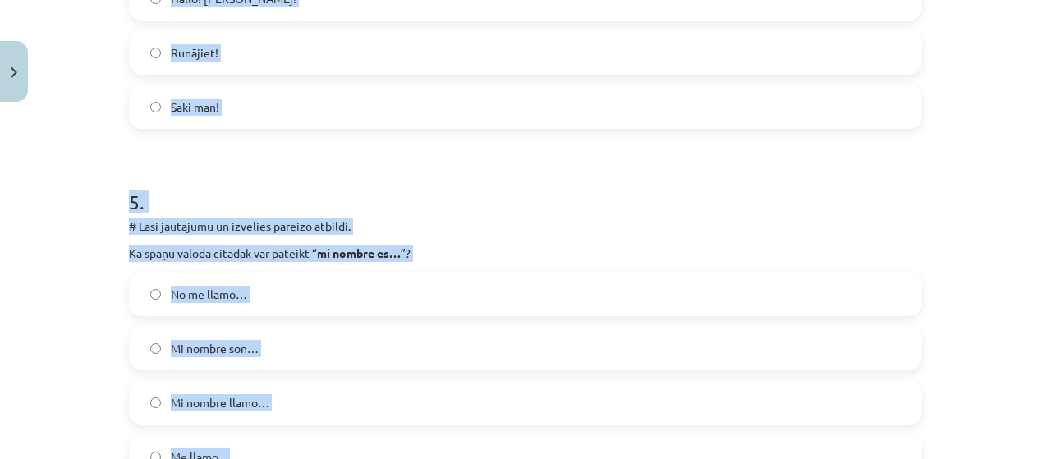
scroll to position [1774, 0]
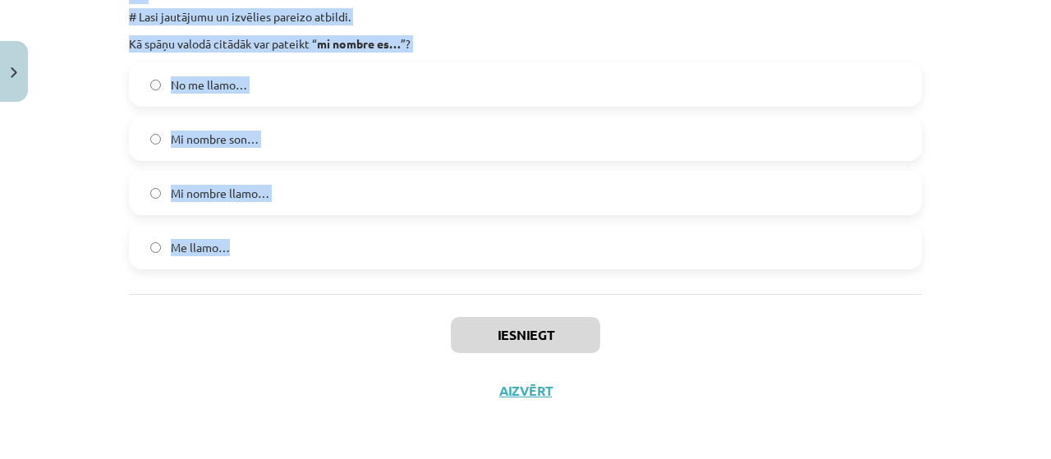
drag, startPoint x: 123, startPoint y: 339, endPoint x: 371, endPoint y: 278, distance: 255.6
copy form "# Lasi jautājumu un izvēlies pareizo atbildi. Kā spāniski ir pareizi jautāt: No…"
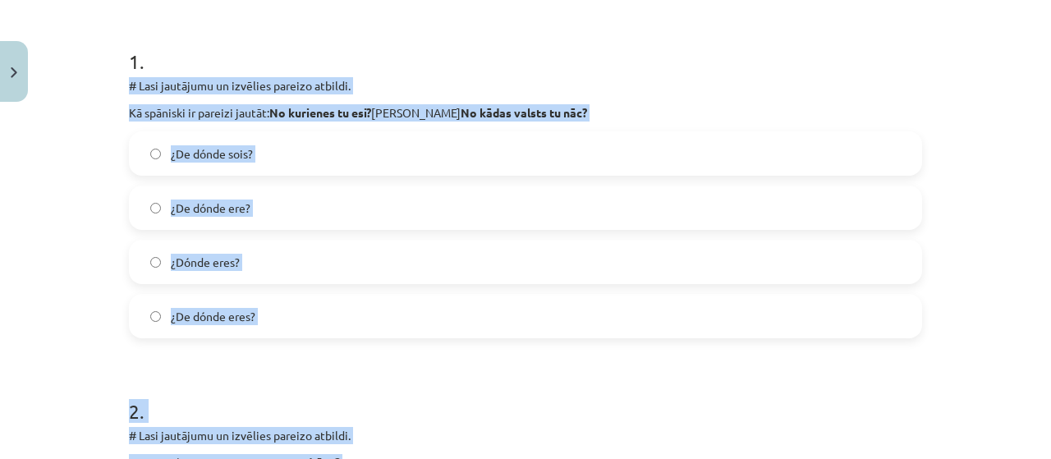
scroll to position [303, 0]
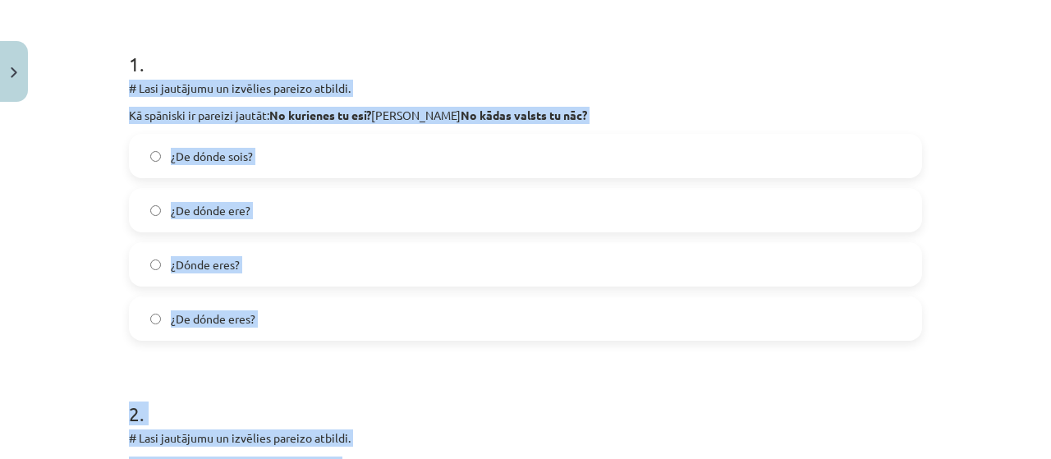
click at [682, 89] on p "# Lasi jautājumu un izvēlies pareizo atbildi." at bounding box center [525, 88] width 793 height 17
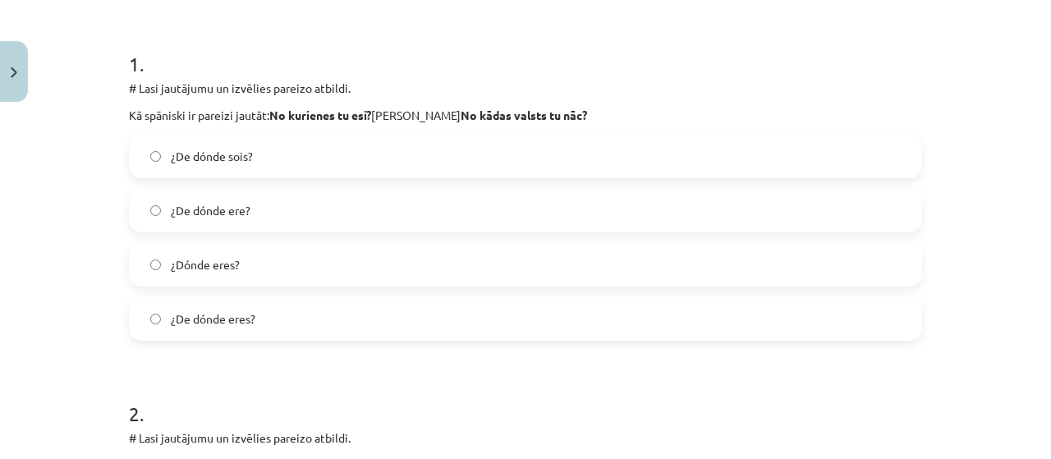
click at [283, 251] on label "¿Dónde eres?" at bounding box center [526, 264] width 790 height 41
click at [259, 327] on label "¿De dónde eres?" at bounding box center [526, 318] width 790 height 41
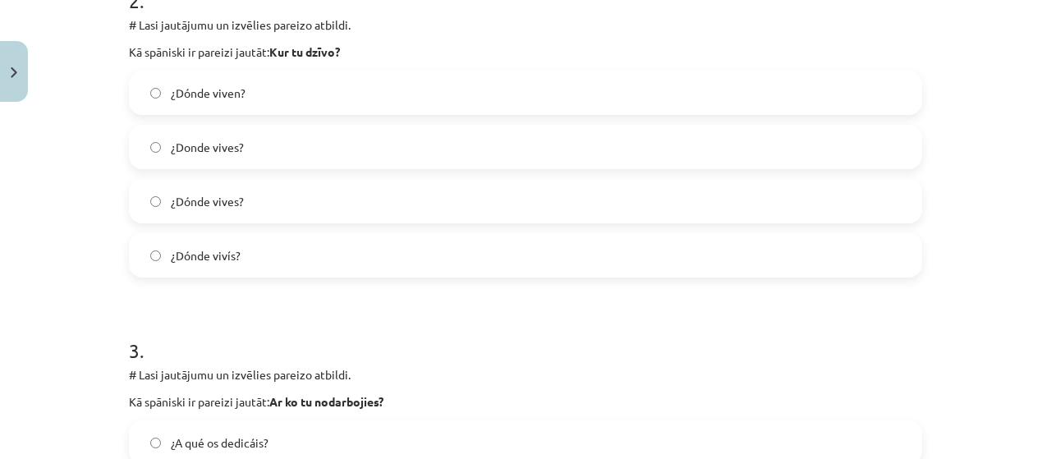
scroll to position [735, 0]
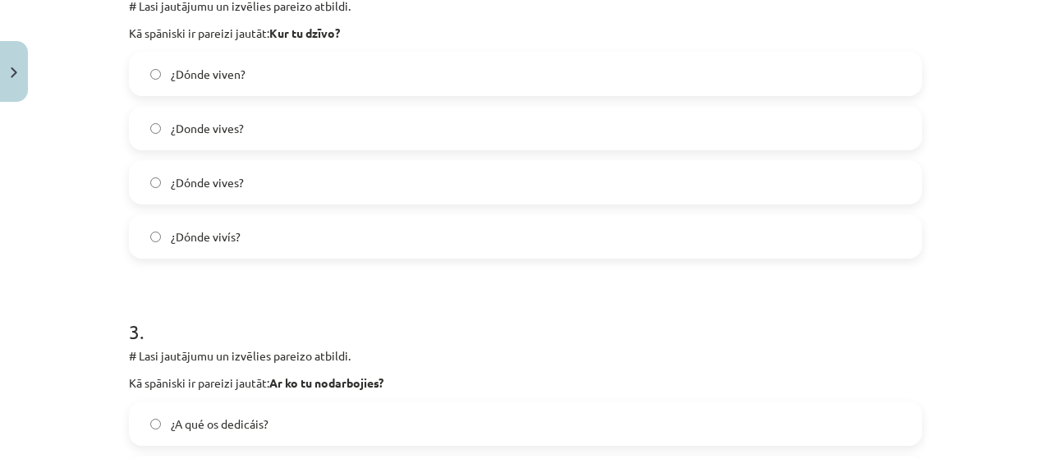
click at [273, 183] on label "¿Dónde vives?" at bounding box center [526, 182] width 790 height 41
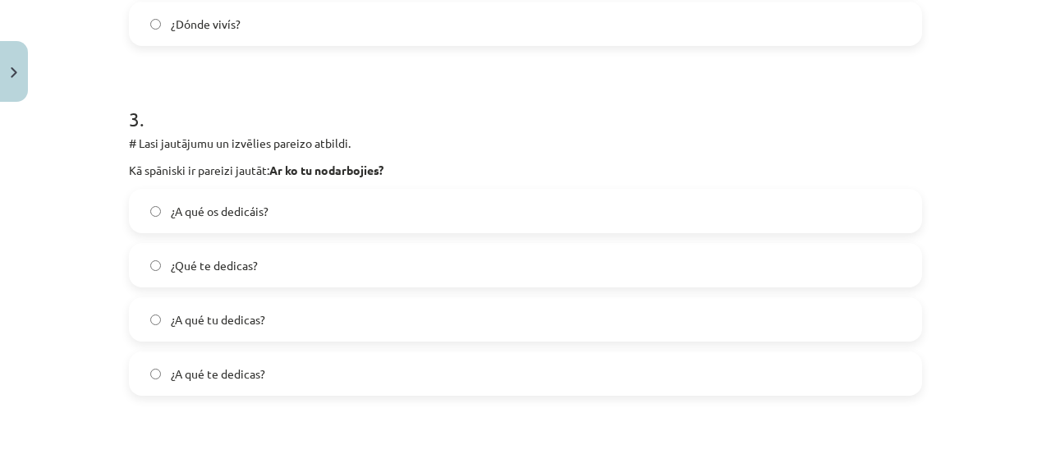
scroll to position [1019, 0]
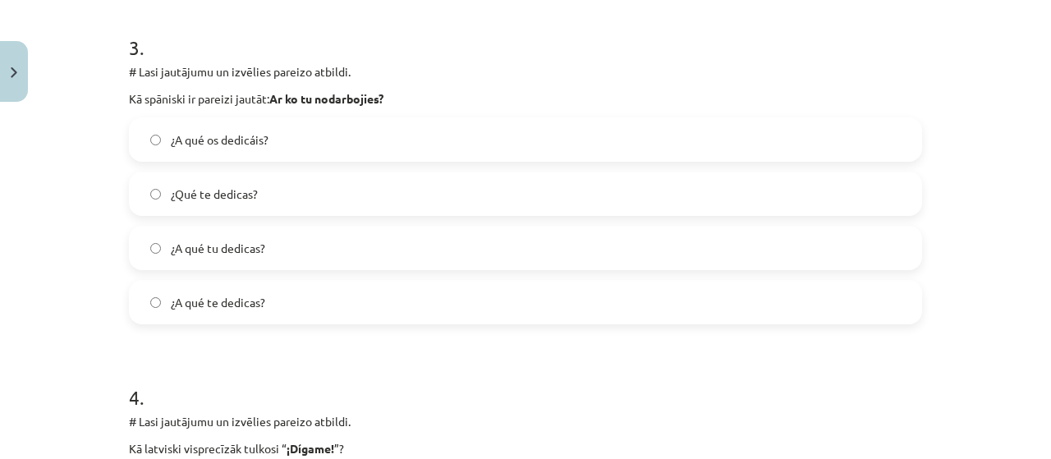
click at [254, 314] on label "¿A qué te dedicas?" at bounding box center [526, 302] width 790 height 41
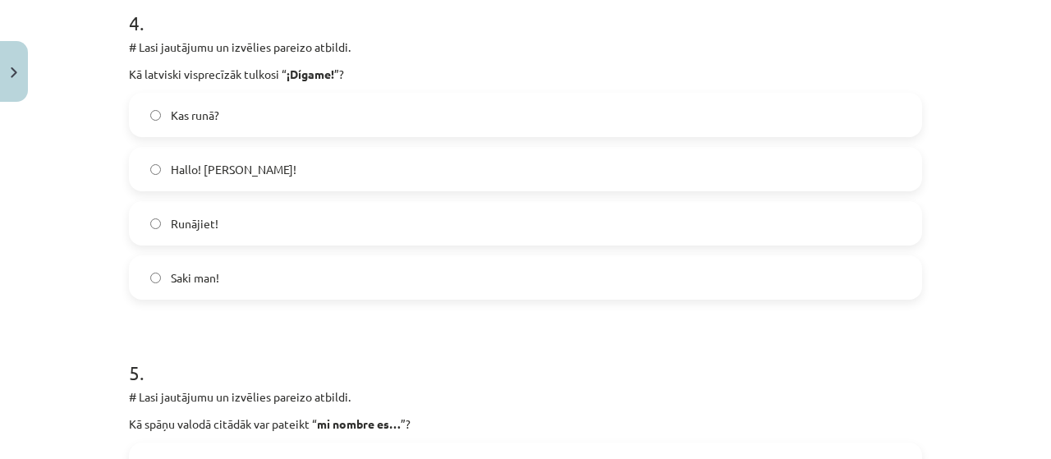
scroll to position [1400, 0]
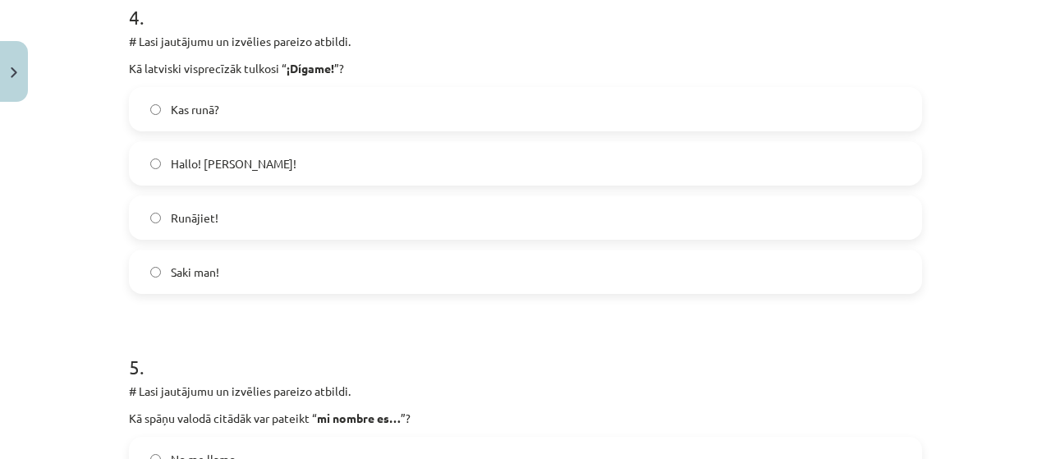
click at [198, 159] on span "Hallo! [PERSON_NAME]!" at bounding box center [234, 163] width 126 height 17
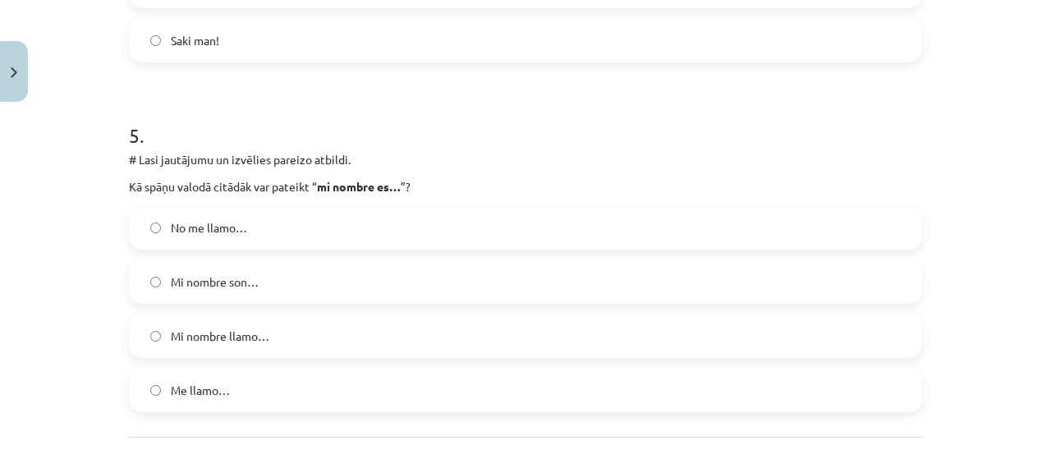
scroll to position [1645, 0]
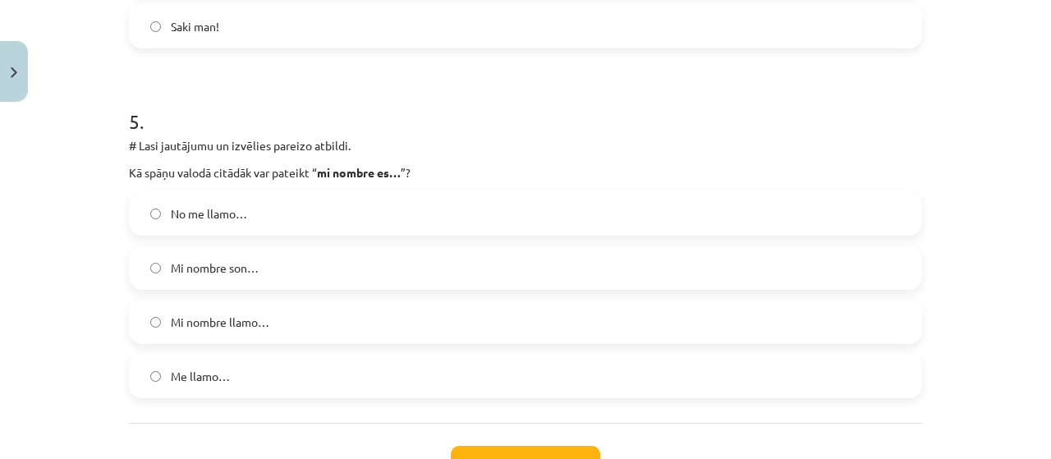
click at [249, 358] on label "Me llamo…" at bounding box center [526, 376] width 790 height 41
click at [549, 448] on button "Iesniegt" at bounding box center [525, 464] width 149 height 36
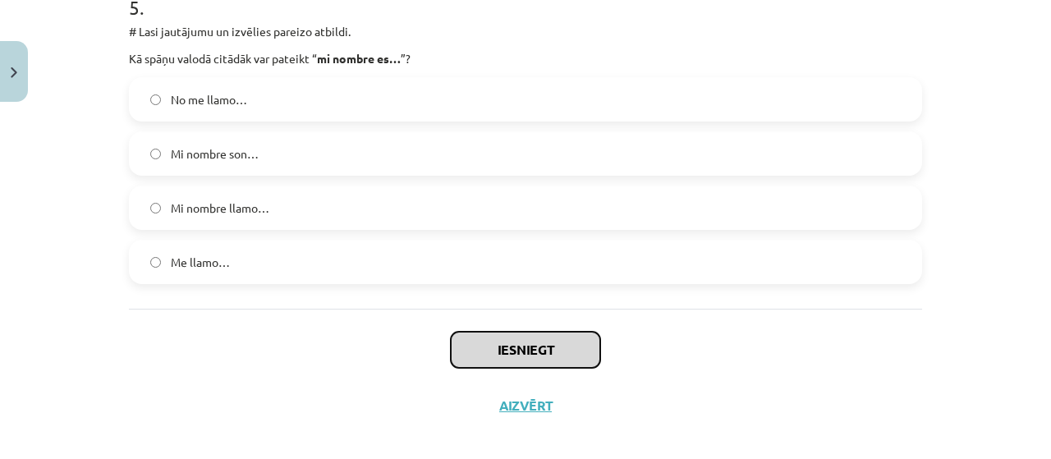
scroll to position [1774, 0]
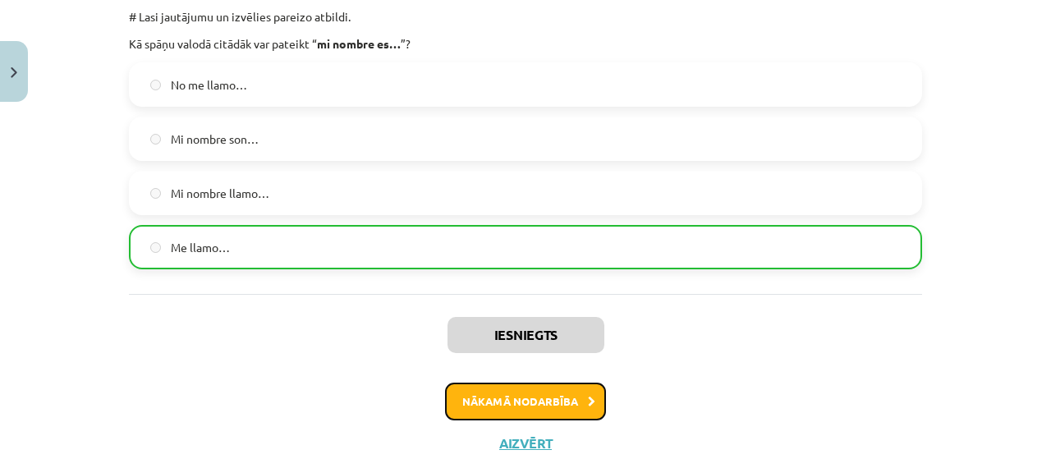
click at [536, 408] on button "Nākamā nodarbība" at bounding box center [525, 402] width 161 height 38
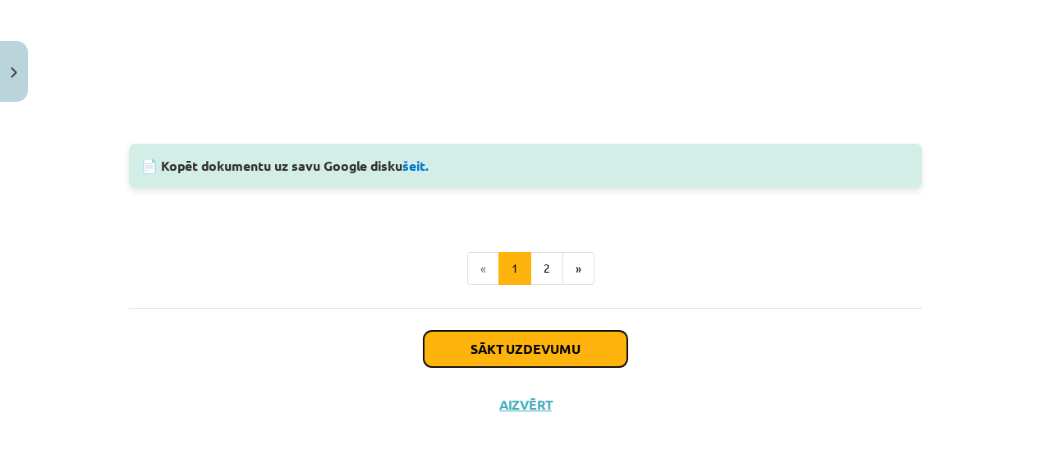
click at [563, 331] on button "Sākt uzdevumu" at bounding box center [526, 349] width 204 height 36
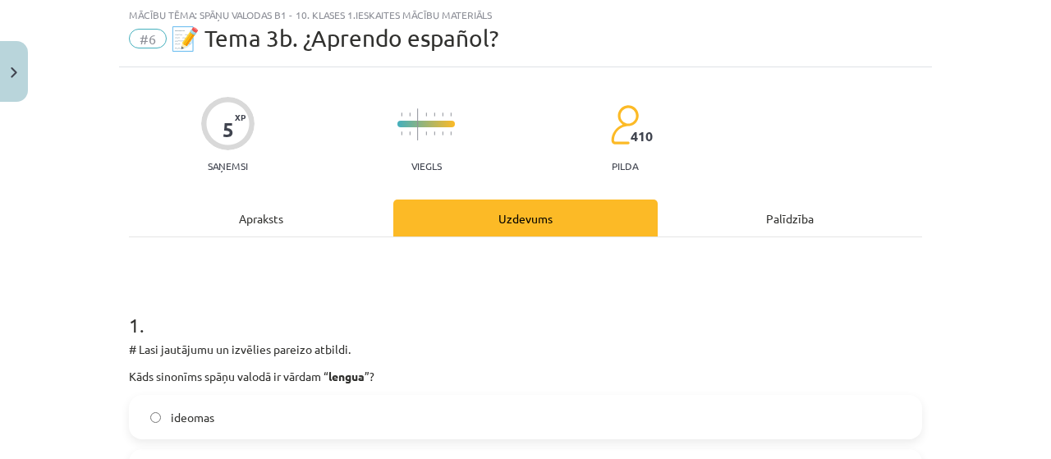
scroll to position [41, 0]
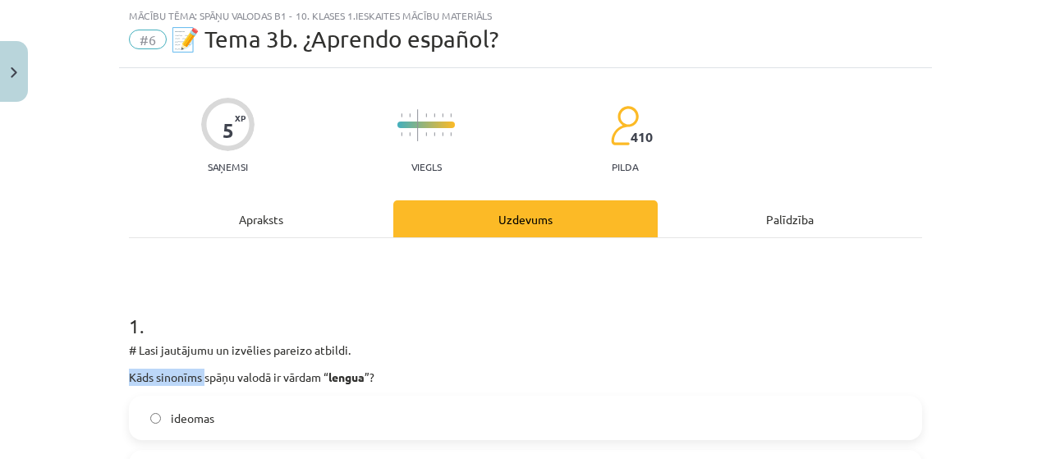
drag, startPoint x: 88, startPoint y: 365, endPoint x: 205, endPoint y: 372, distance: 117.7
click at [205, 372] on div "Mācību tēma: Spāņu valodas b1 - 10. klases 1.ieskaites mācību materiāls #6 📝 Te…" at bounding box center [525, 229] width 1051 height 459
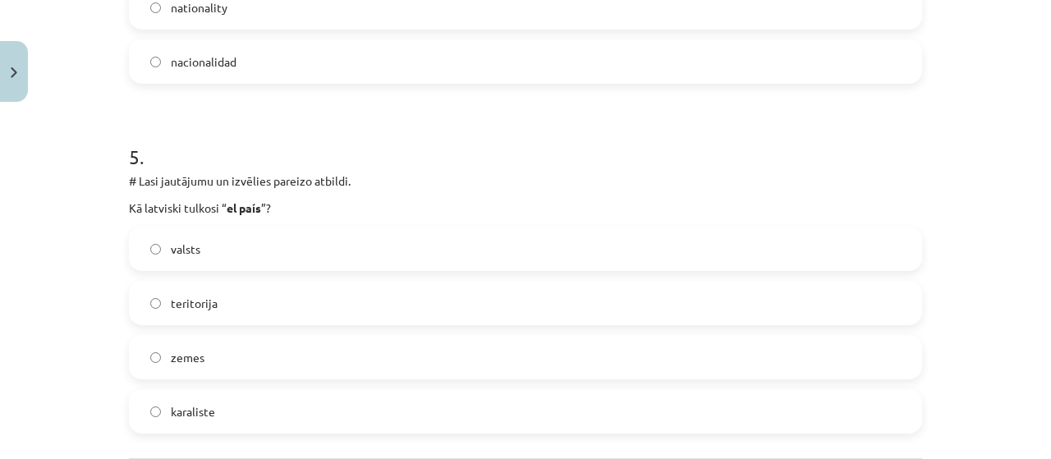
scroll to position [1774, 0]
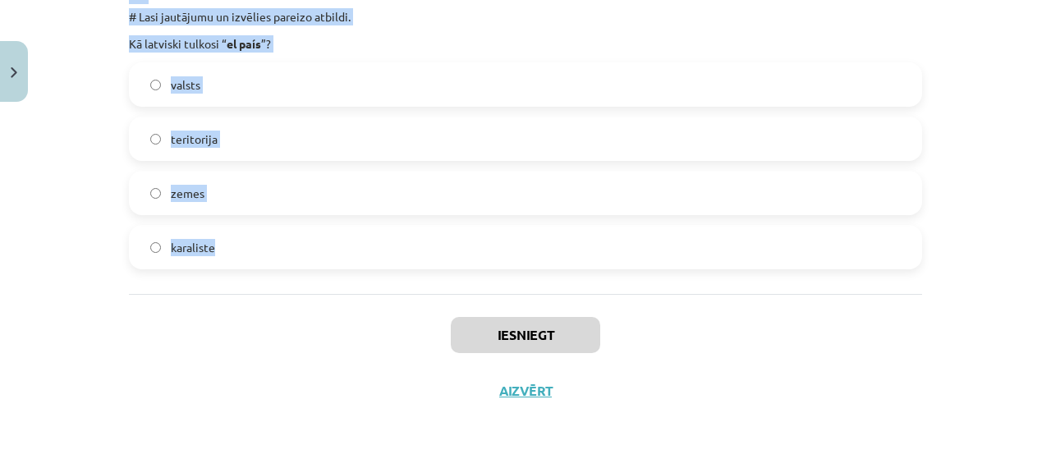
drag, startPoint x: 101, startPoint y: 348, endPoint x: 265, endPoint y: 275, distance: 179.8
click at [265, 275] on div "Mācību tēma: Spāņu valodas b1 - 10. klases 1.ieskaites mācību materiāls #6 📝 Te…" at bounding box center [525, 229] width 1051 height 459
copy form "# Lasi jautājumu un izvēlies pareizo atbildi. Kāds sinonīms spāņu valodā ir vār…"
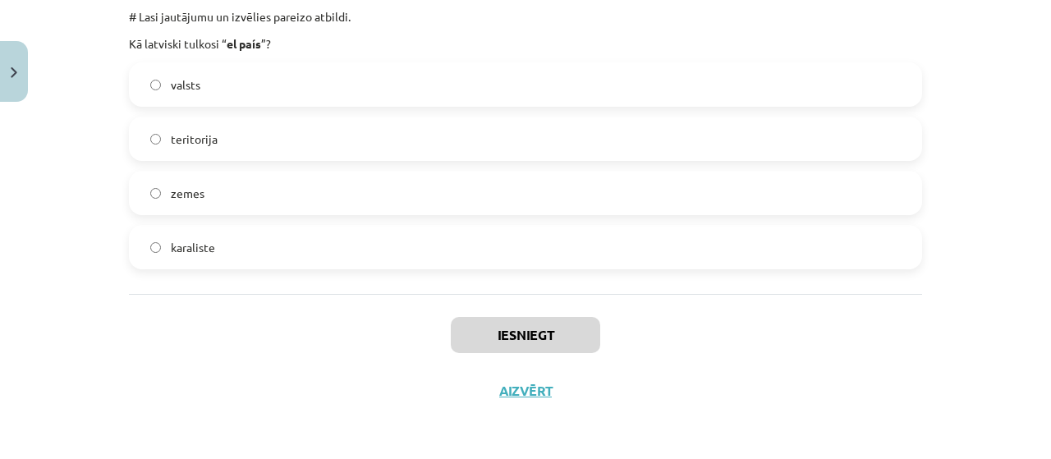
click at [75, 229] on div "Mācību tēma: Spāņu valodas b1 - 10. klases 1.ieskaites mācību materiāls #6 📝 Te…" at bounding box center [525, 229] width 1051 height 459
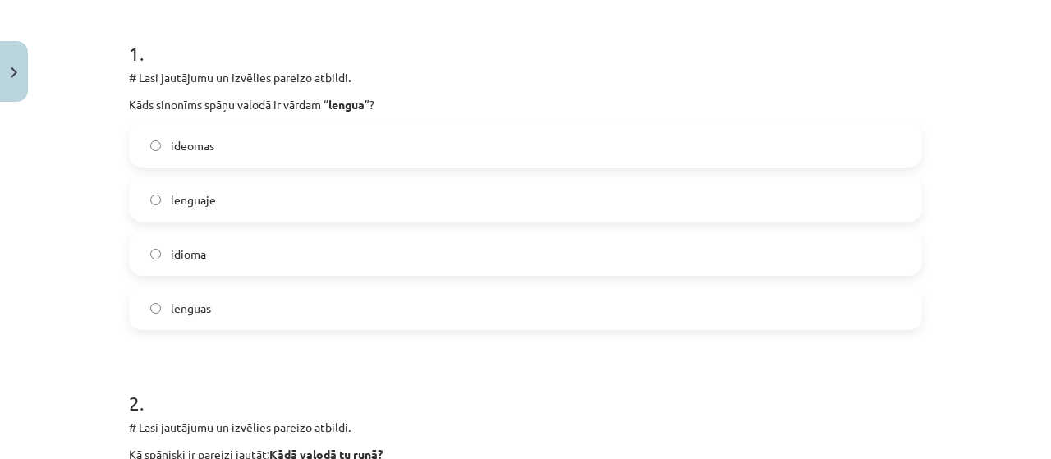
scroll to position [344, 0]
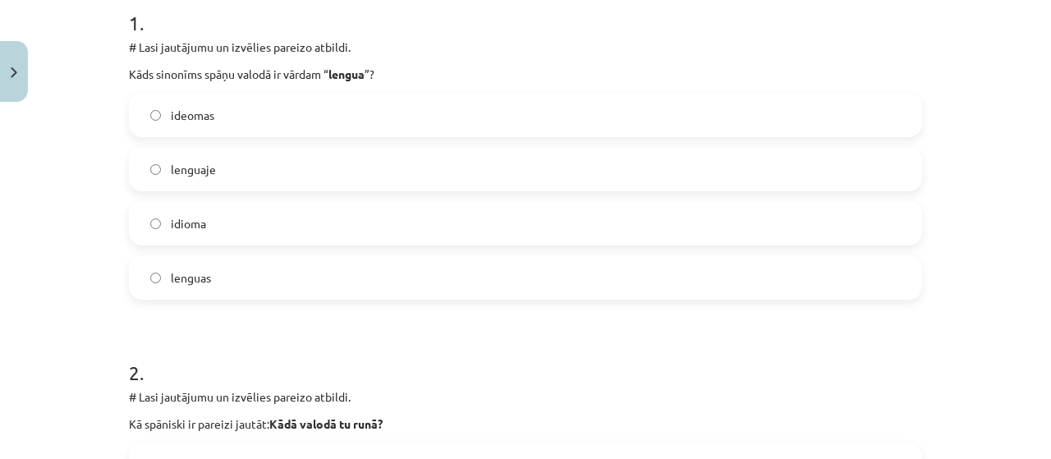
click at [296, 225] on label "idioma" at bounding box center [526, 223] width 790 height 41
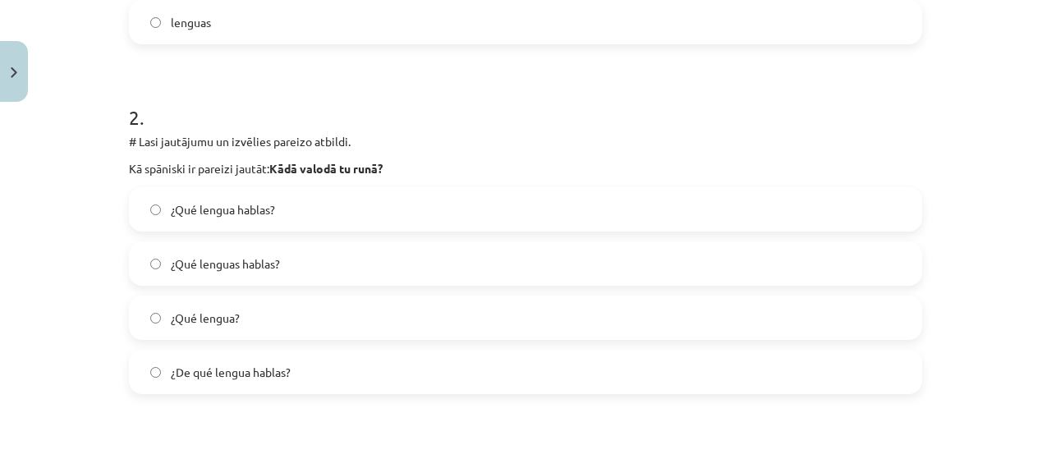
scroll to position [600, 0]
click at [518, 278] on label "¿Qué lenguas hablas?" at bounding box center [526, 263] width 790 height 41
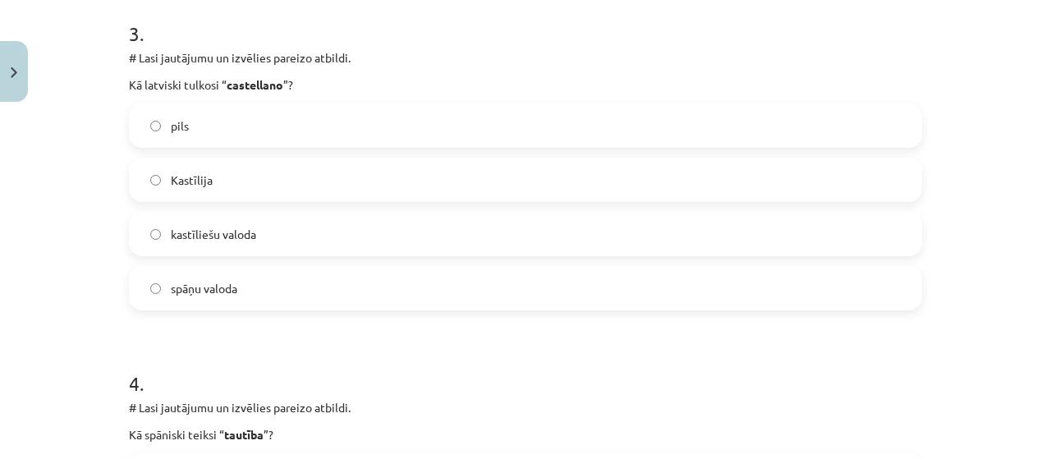
click at [388, 227] on label "kastīliešu valoda" at bounding box center [526, 234] width 790 height 41
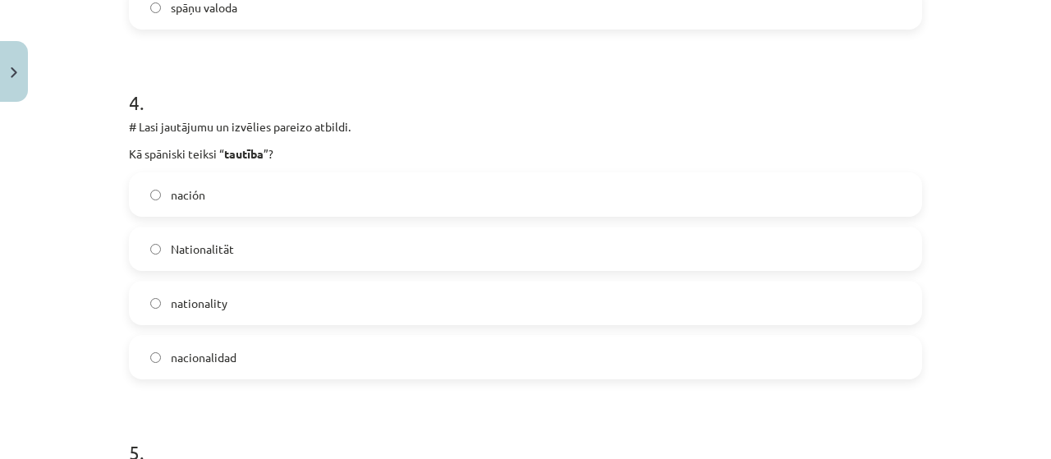
scroll to position [1322, 0]
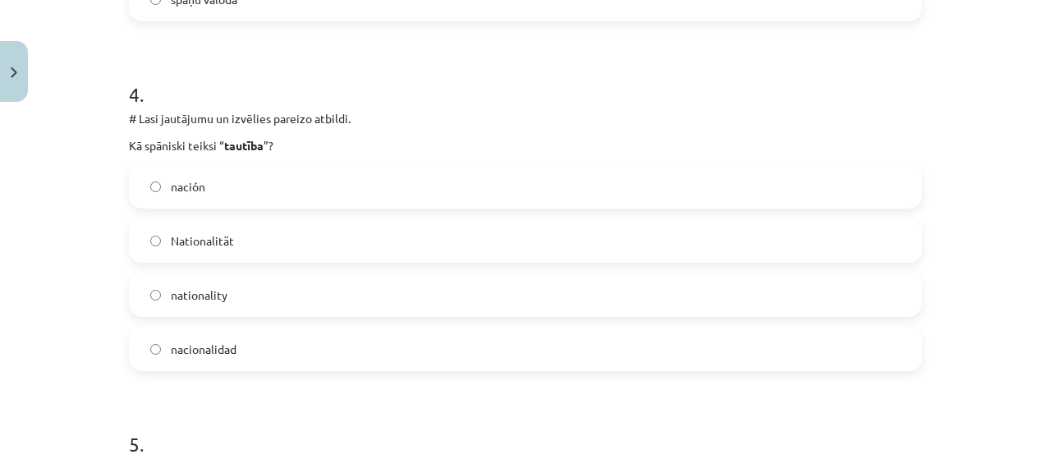
click at [227, 355] on span "nacionalidad" at bounding box center [204, 349] width 66 height 17
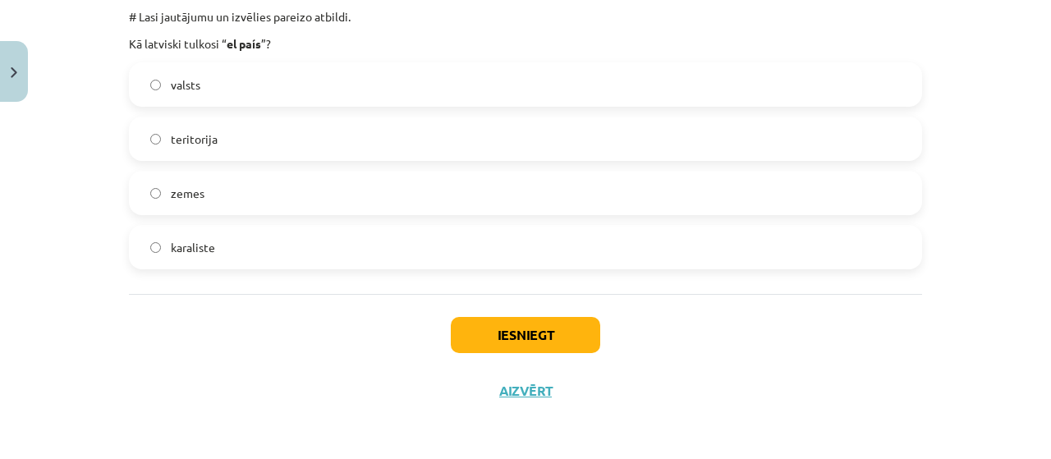
click at [220, 67] on label "valsts" at bounding box center [526, 84] width 790 height 41
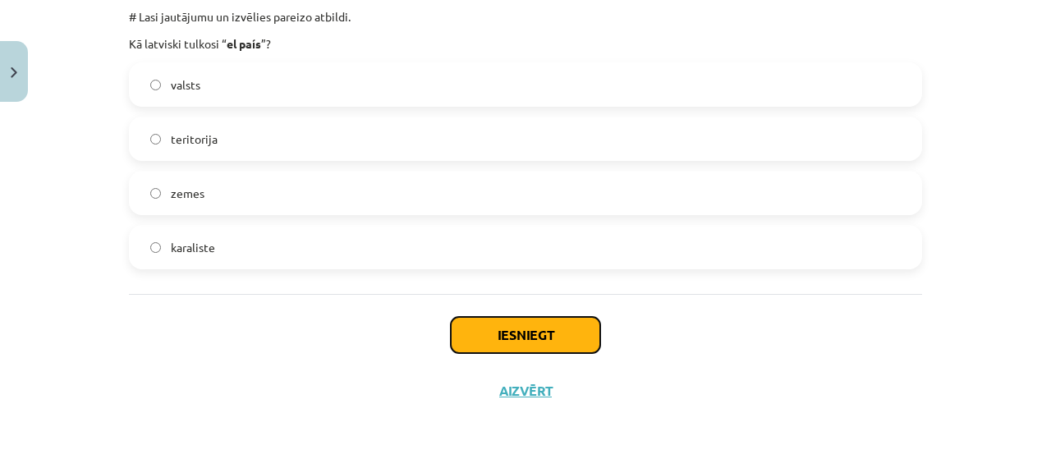
click at [559, 331] on button "Iesniegt" at bounding box center [525, 335] width 149 height 36
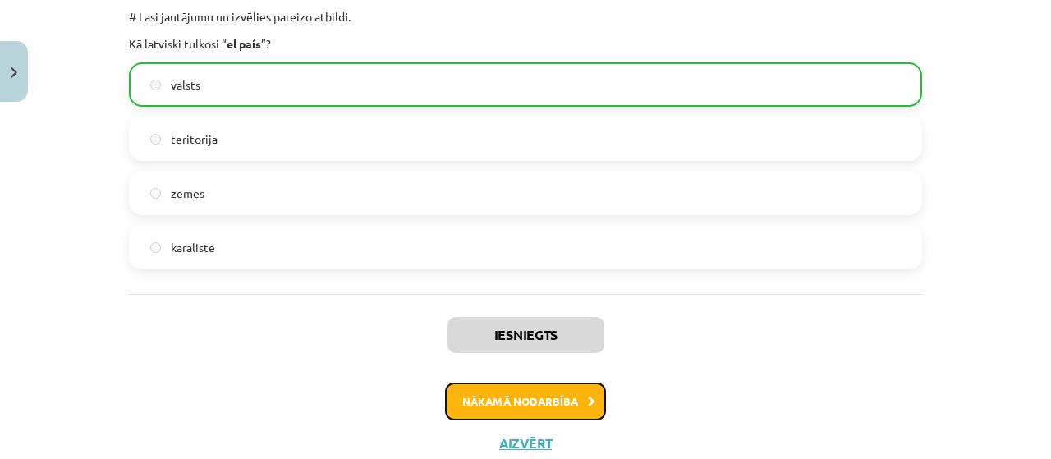
click at [565, 393] on button "Nākamā nodarbība" at bounding box center [525, 402] width 161 height 38
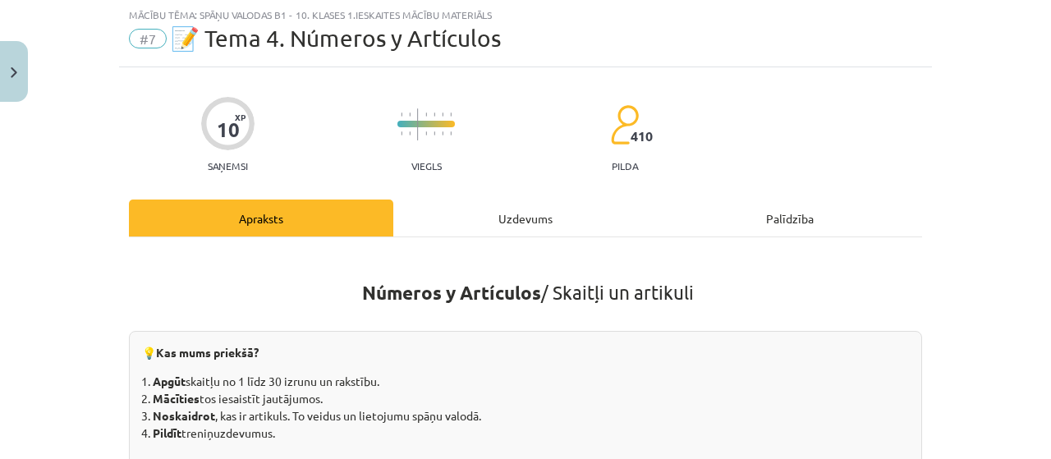
scroll to position [41, 0]
click at [549, 211] on div "Uzdevums" at bounding box center [525, 218] width 264 height 37
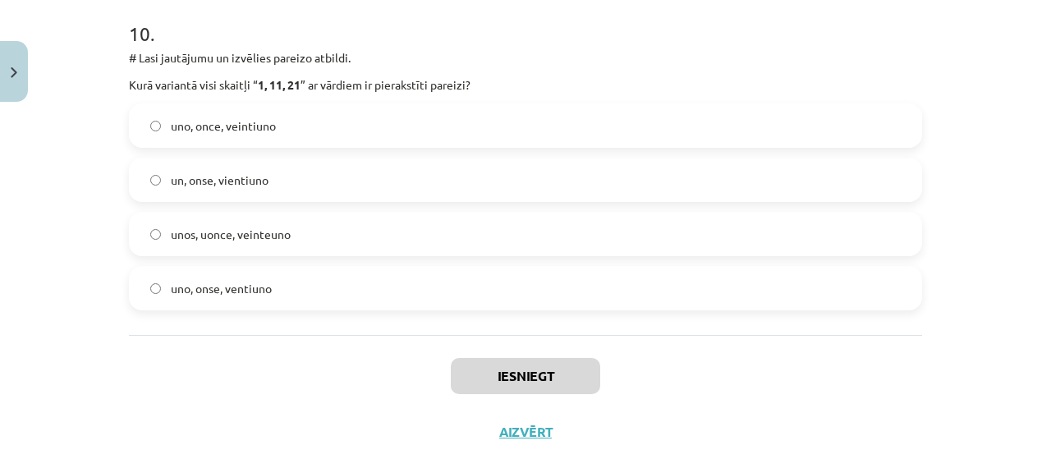
scroll to position [3524, 0]
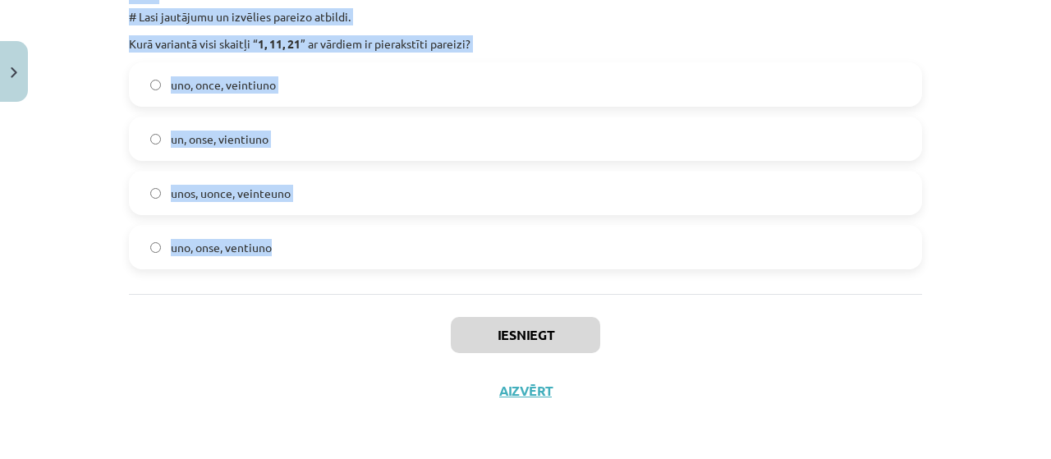
drag, startPoint x: 122, startPoint y: 36, endPoint x: 331, endPoint y: 241, distance: 292.2
copy form "# Lore ipsumdolo si ametcons adipisc elitsed. Doei temporin utla etdolor “ 8, 4…"
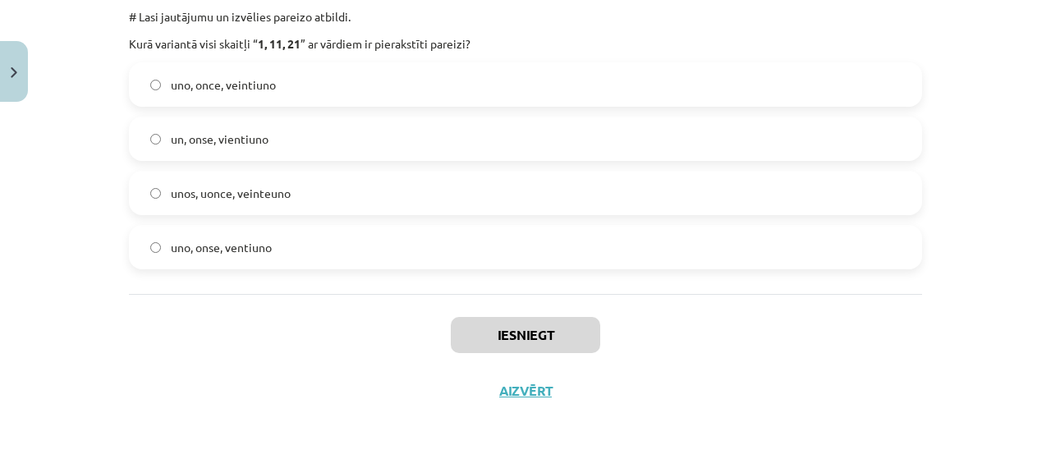
click at [1010, 190] on div "Mācību tēma: Spāņu valodas b1 - 10. klases 1.ieskaites mācību materiāls #7 📝 Te…" at bounding box center [525, 229] width 1051 height 459
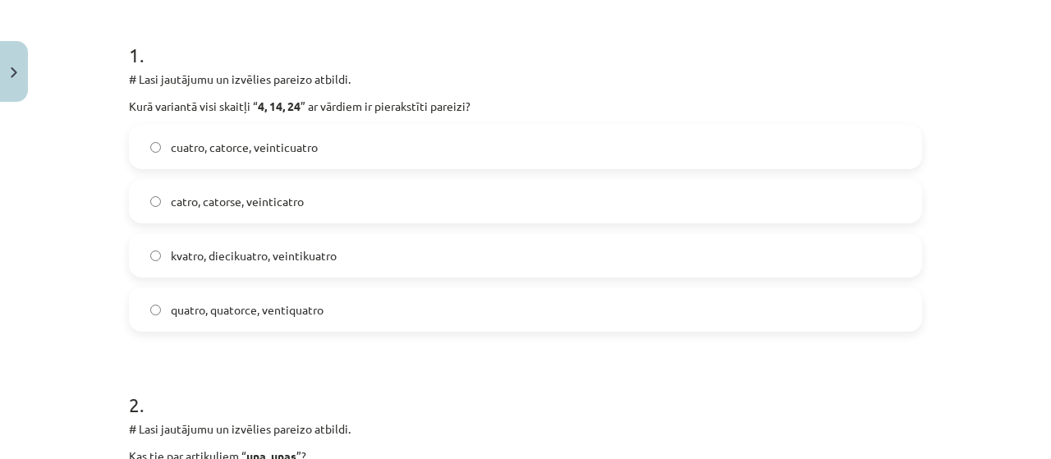
scroll to position [325, 0]
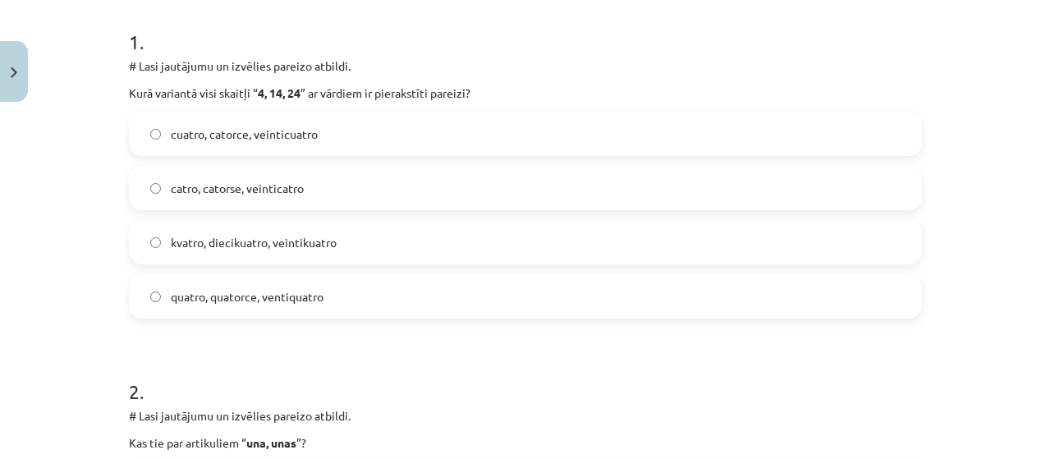
click at [235, 137] on span "cuatro, catorce, veinticuatro" at bounding box center [244, 134] width 147 height 17
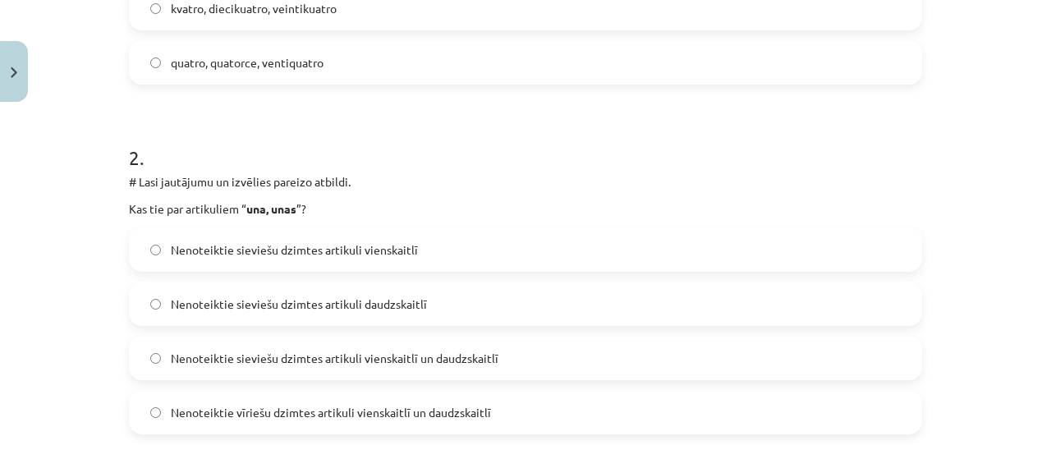
scroll to position [647, 0]
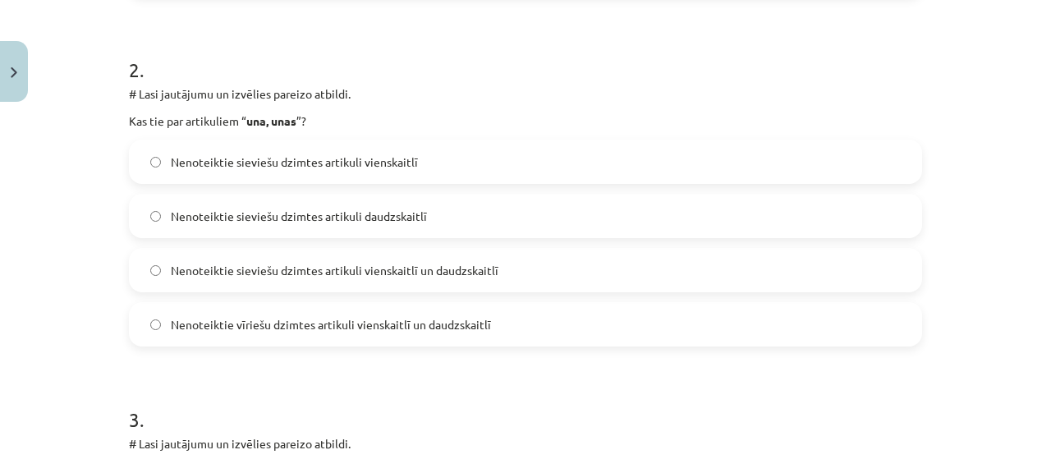
click at [366, 268] on span "Nenoteiktie sieviešu dzimtes artikuli vienskaitlī un daudzskaitlī" at bounding box center [335, 270] width 328 height 17
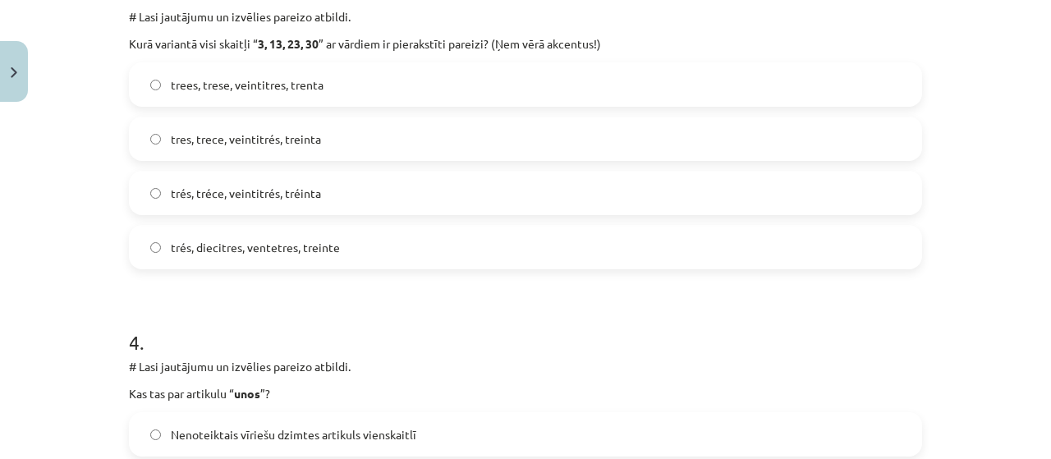
scroll to position [1089, 0]
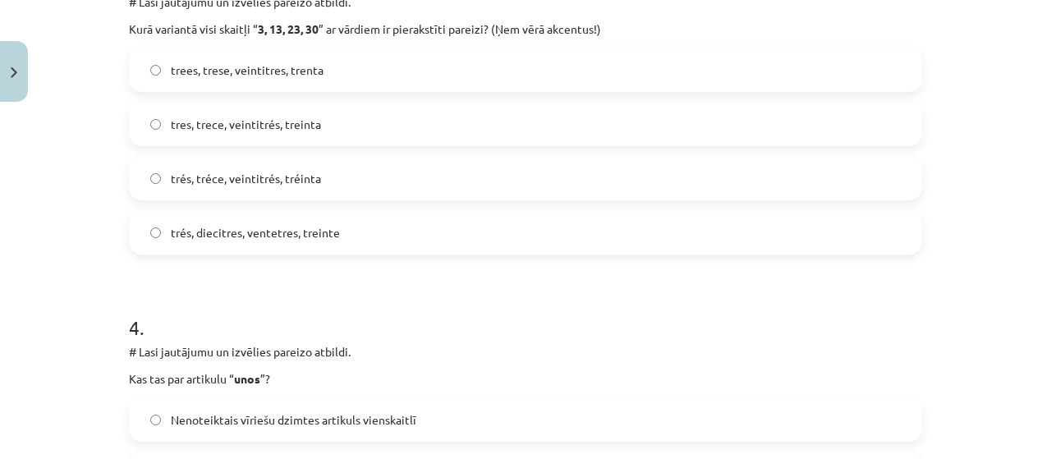
click at [232, 130] on span "tres, trece, veintitrés, treinta" at bounding box center [246, 124] width 150 height 17
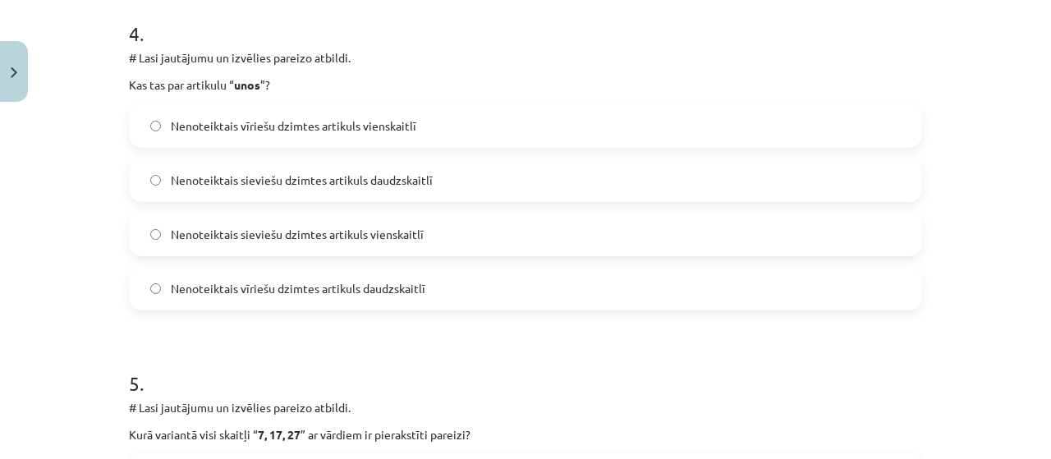
scroll to position [1345, 0]
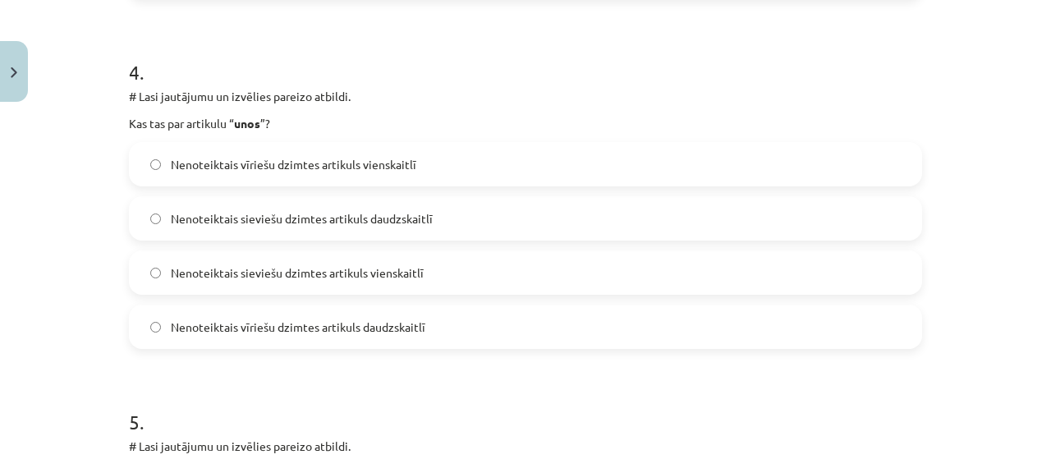
click at [371, 338] on label "Nenoteiktais vīriešu dzimtes artikuls daudzskaitlī" at bounding box center [526, 326] width 790 height 41
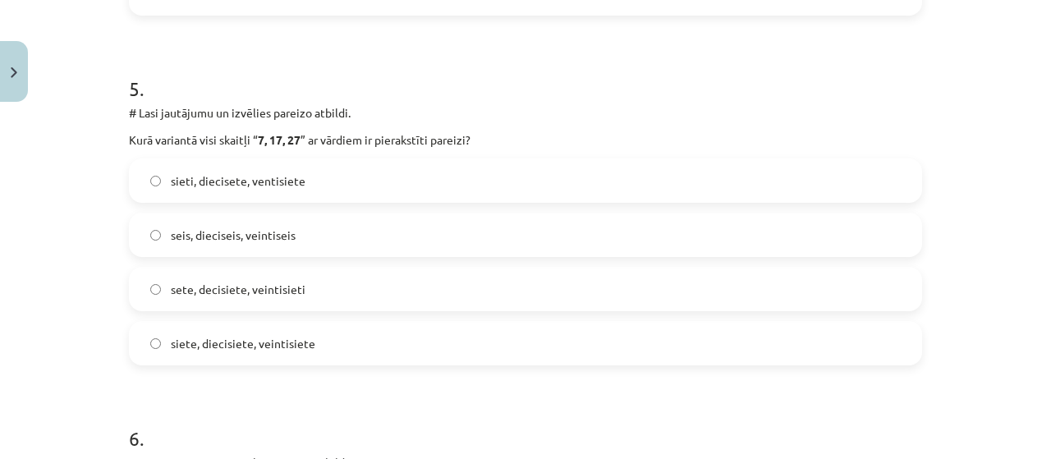
scroll to position [1698, 0]
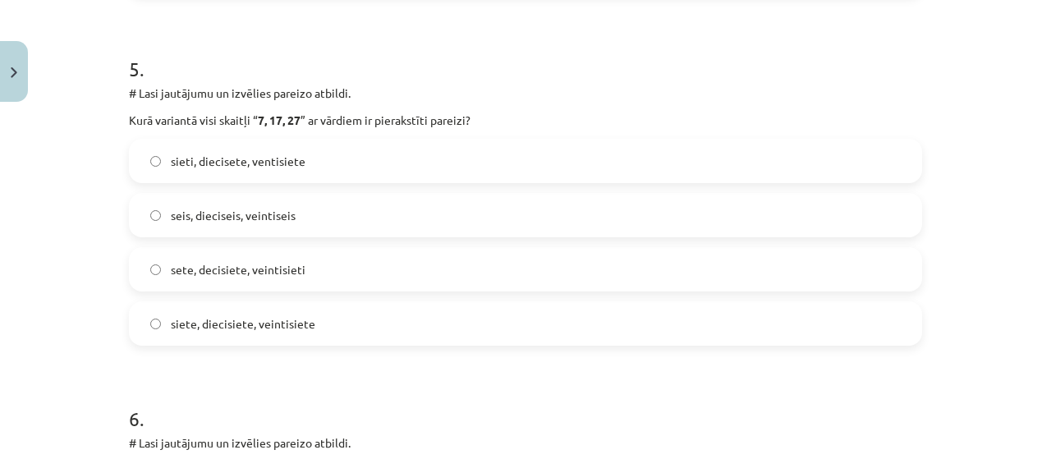
click at [239, 201] on label "seis, dieciseis, veintiseis" at bounding box center [526, 215] width 790 height 41
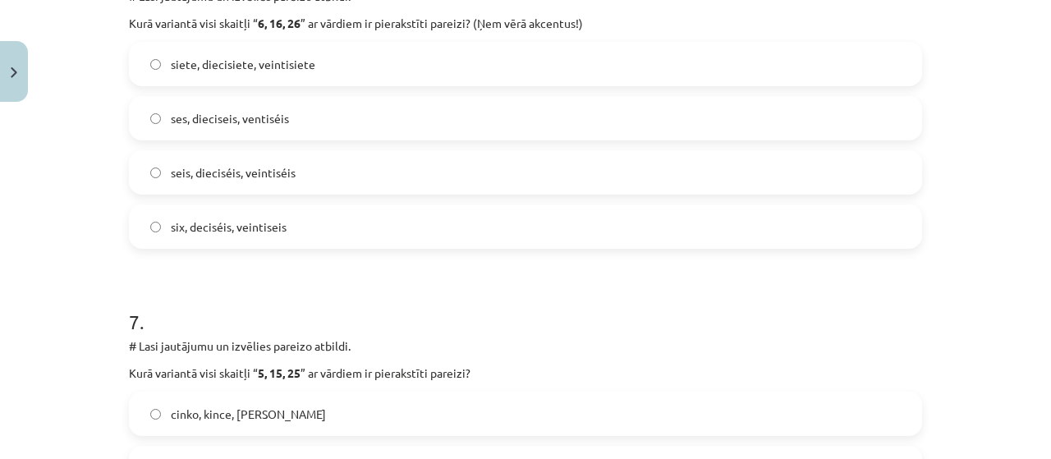
scroll to position [2150, 0]
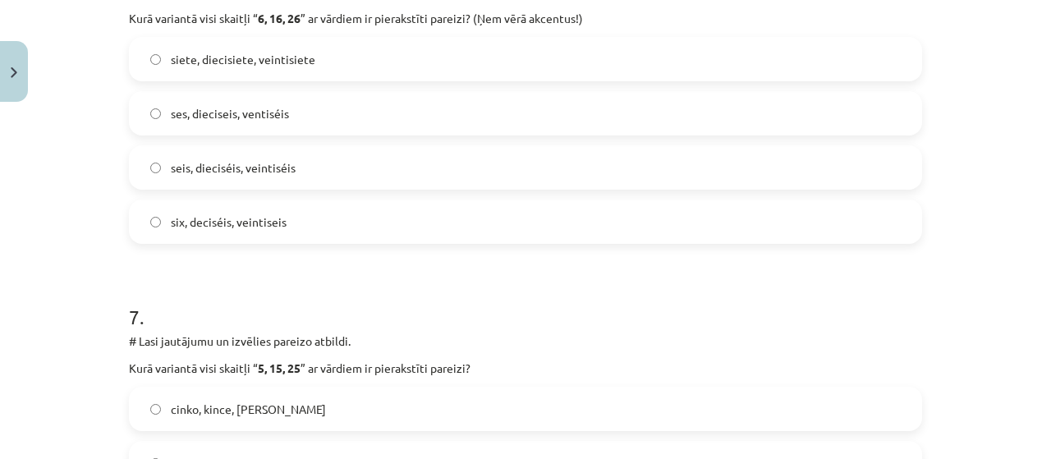
click at [241, 172] on span "seis, dieciséis, veintiséis" at bounding box center [233, 167] width 125 height 17
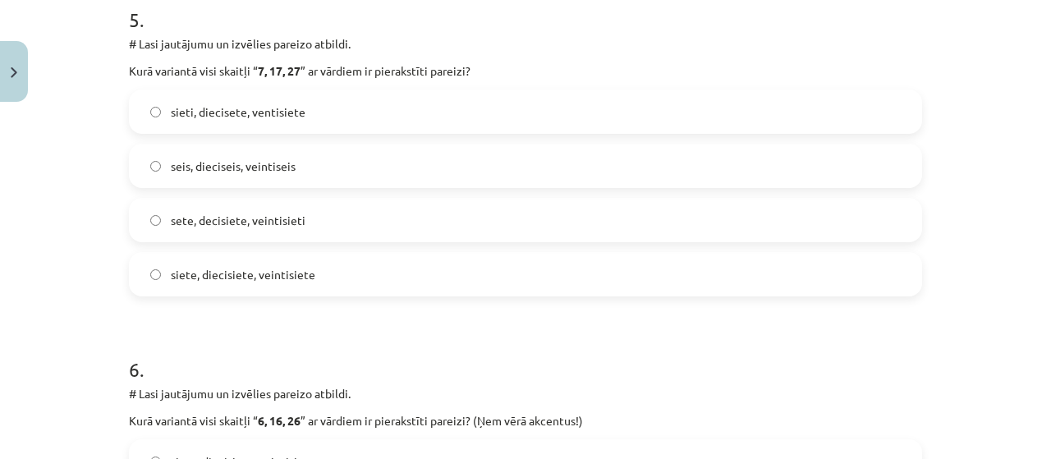
scroll to position [1737, 0]
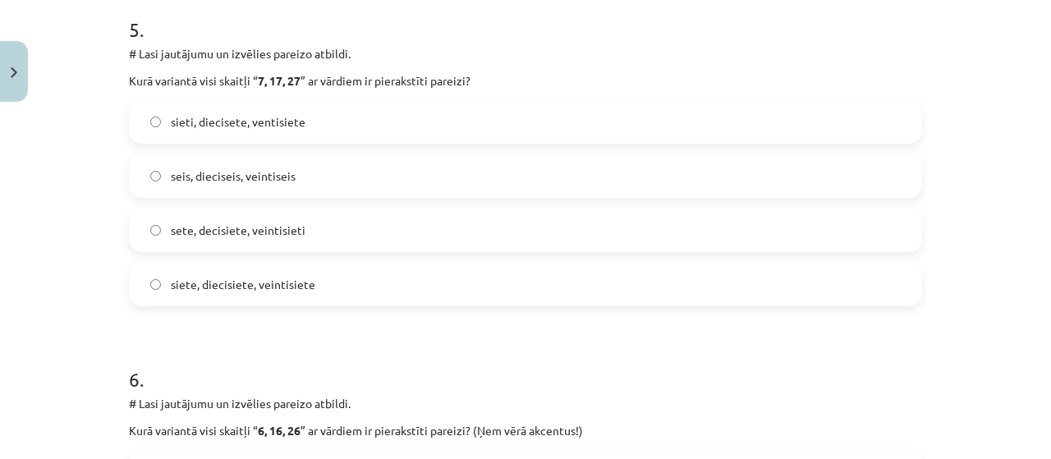
click at [201, 136] on label "sieti, diecisete, ventisiete" at bounding box center [526, 121] width 790 height 41
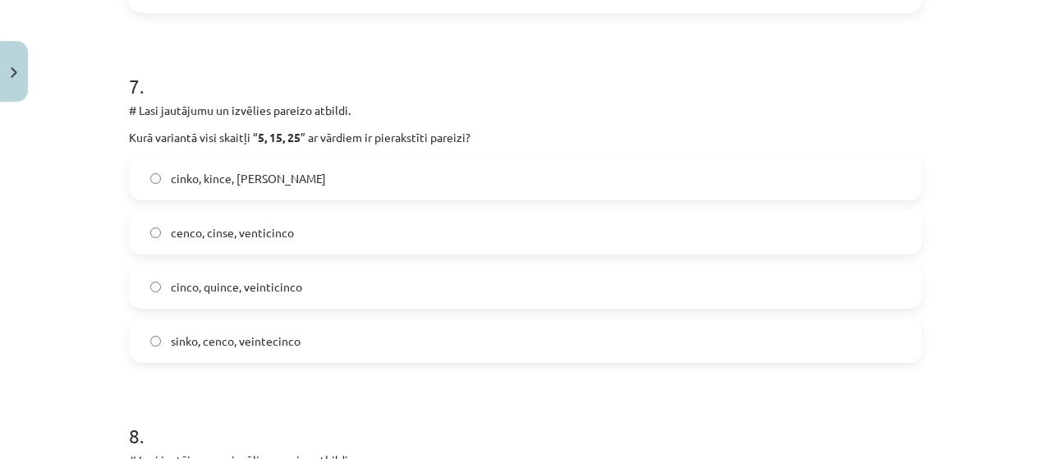
scroll to position [2400, 0]
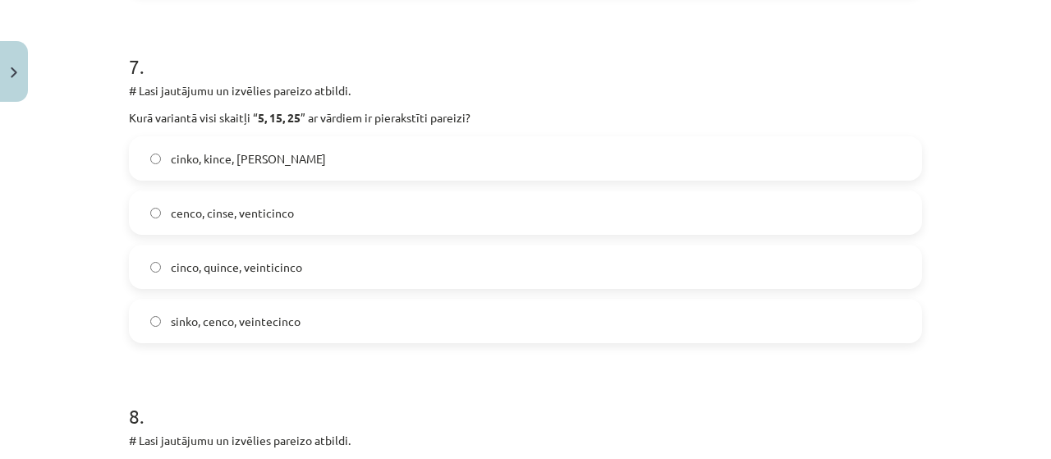
click at [228, 268] on span "cinco, quince, veinticinco" at bounding box center [236, 267] width 131 height 17
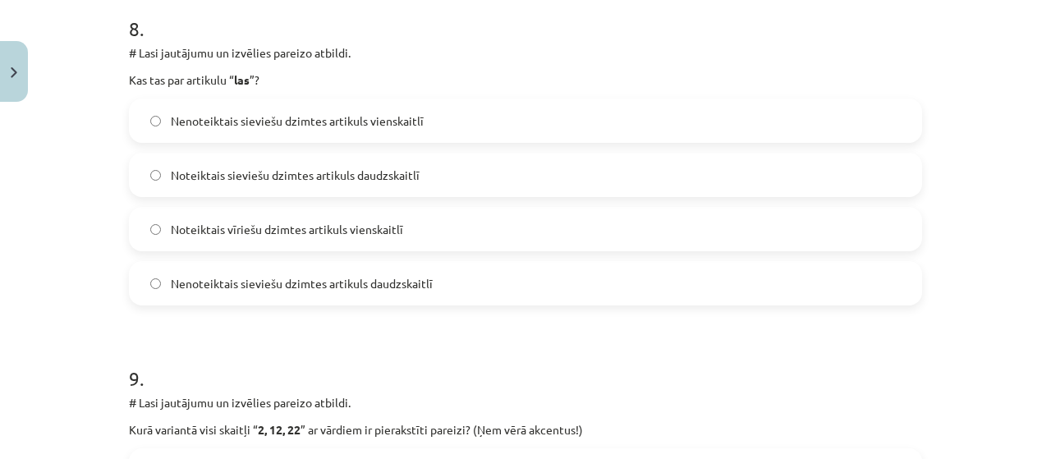
scroll to position [2763, 0]
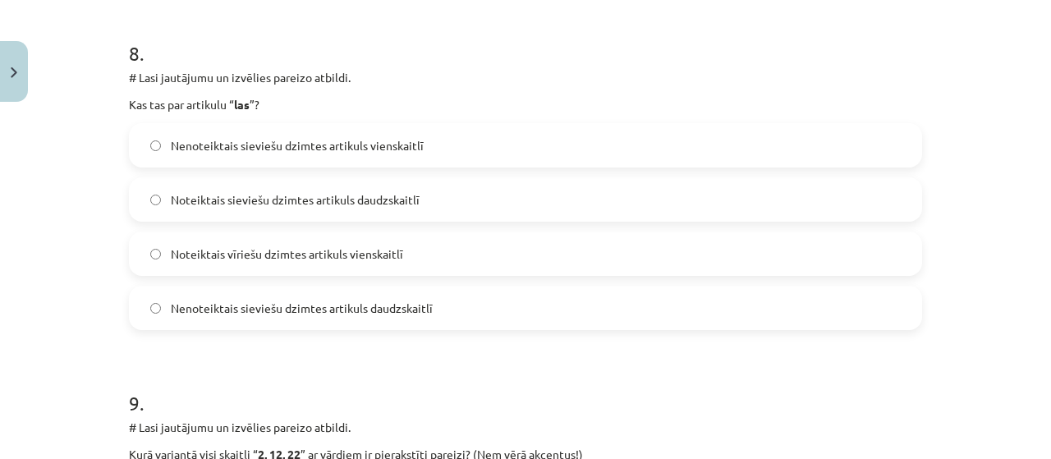
click at [347, 188] on label "Noteiktais sieviešu dzimtes artikuls daudzskaitlī" at bounding box center [526, 199] width 790 height 41
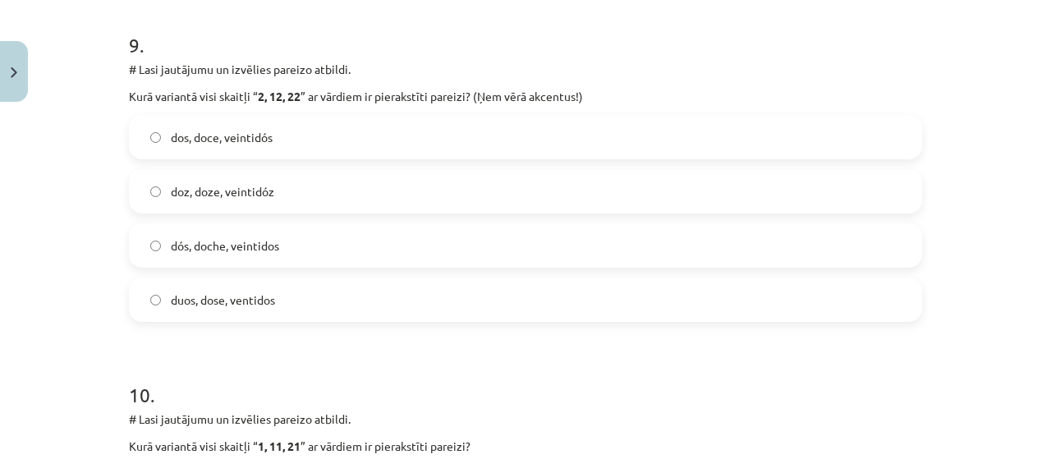
scroll to position [3116, 0]
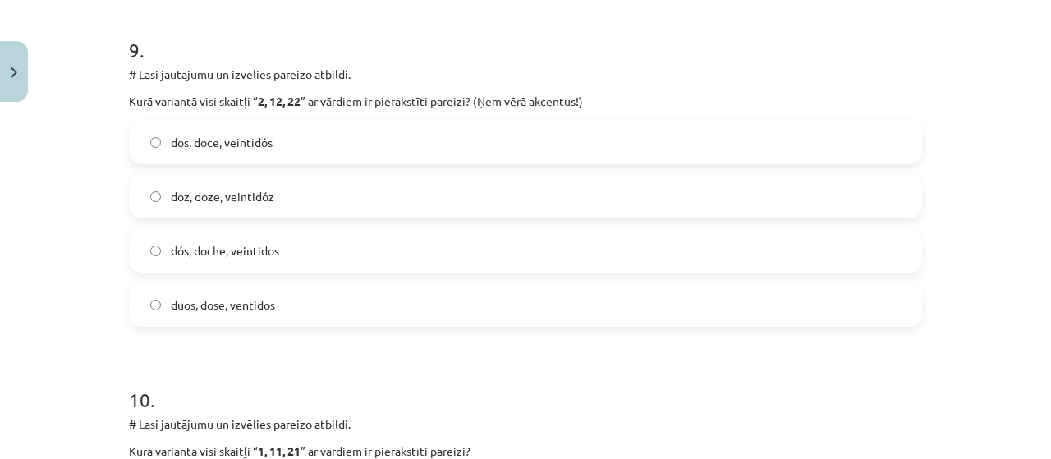
click at [197, 150] on span "dos, doce, veintidós" at bounding box center [222, 142] width 102 height 17
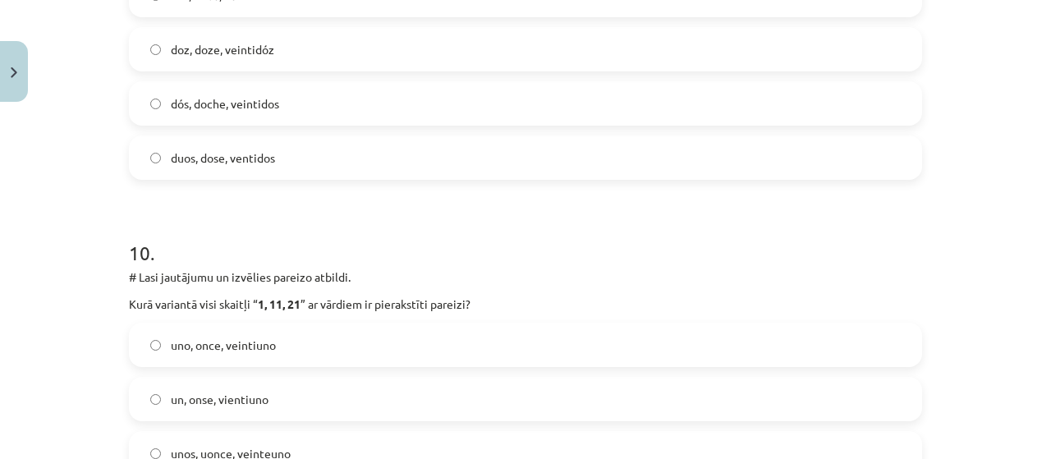
scroll to position [3351, 0]
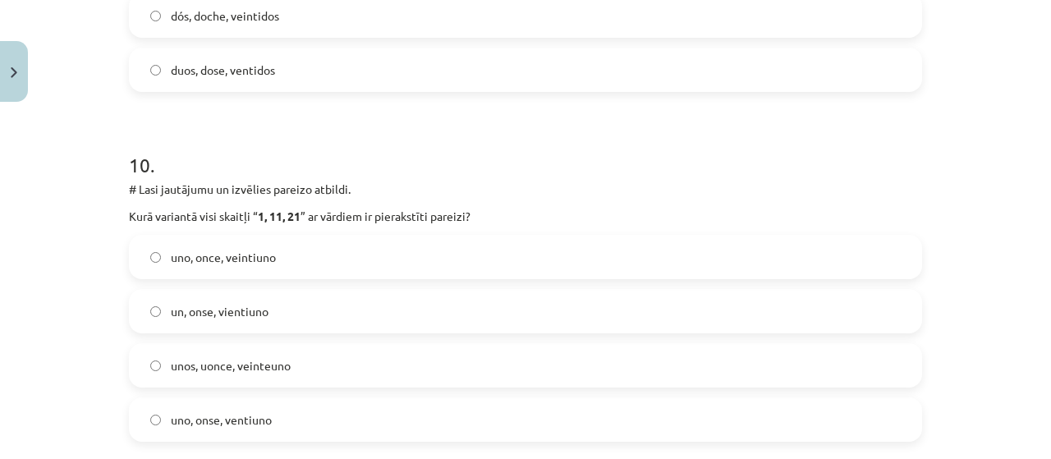
click at [243, 256] on span "uno, once, veintiuno" at bounding box center [223, 257] width 105 height 17
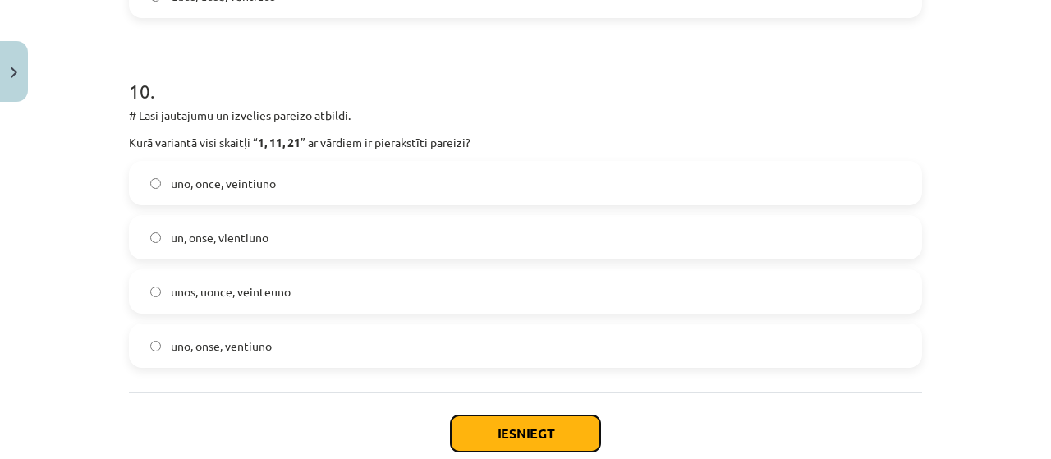
click at [513, 434] on button "Iesniegt" at bounding box center [525, 434] width 149 height 36
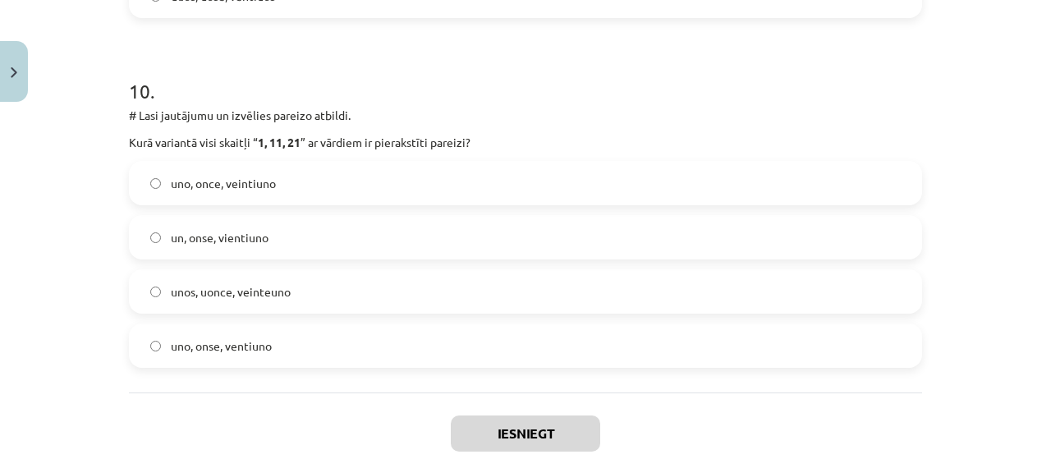
scroll to position [3524, 0]
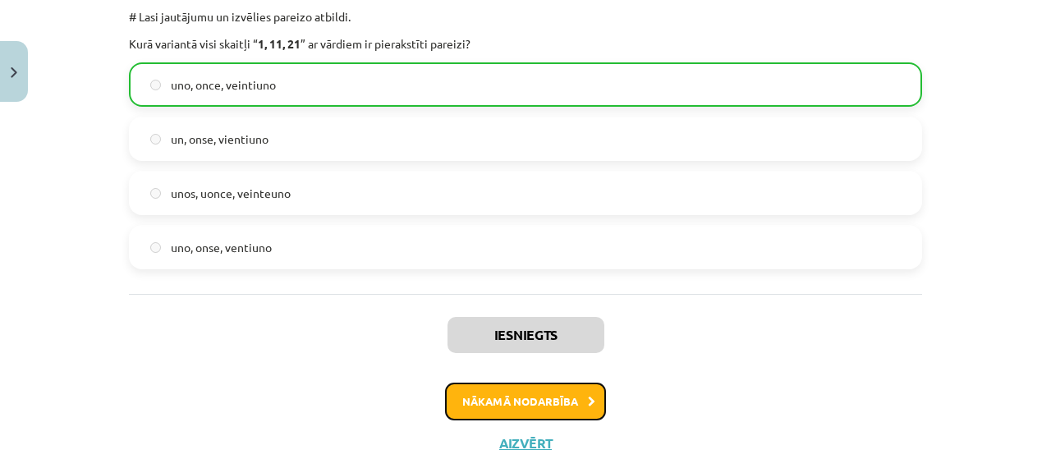
click at [531, 398] on button "Nākamā nodarbība" at bounding box center [525, 402] width 161 height 38
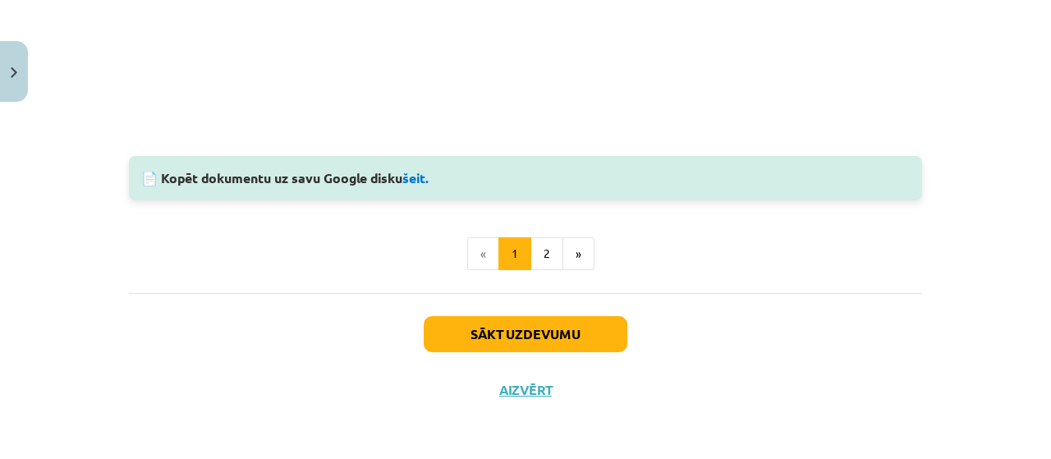
scroll to position [1636, 0]
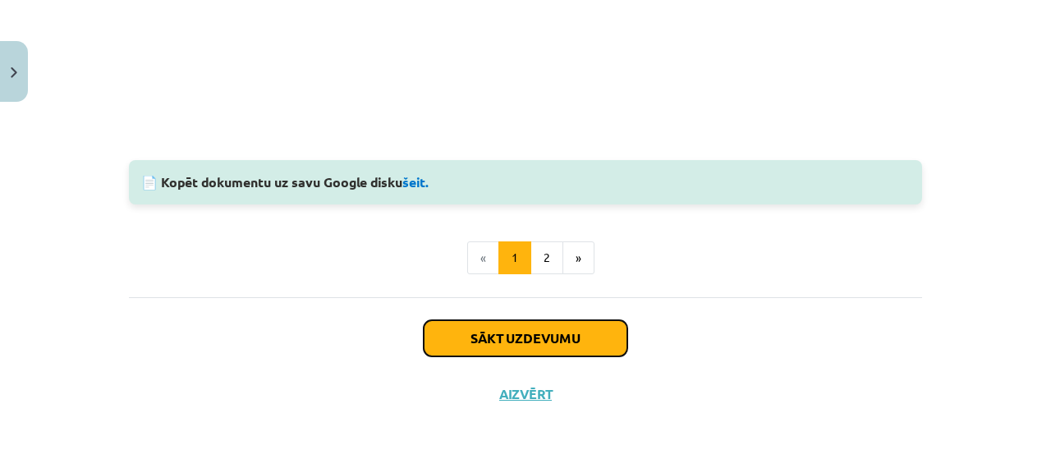
click at [479, 336] on button "Sākt uzdevumu" at bounding box center [526, 338] width 204 height 36
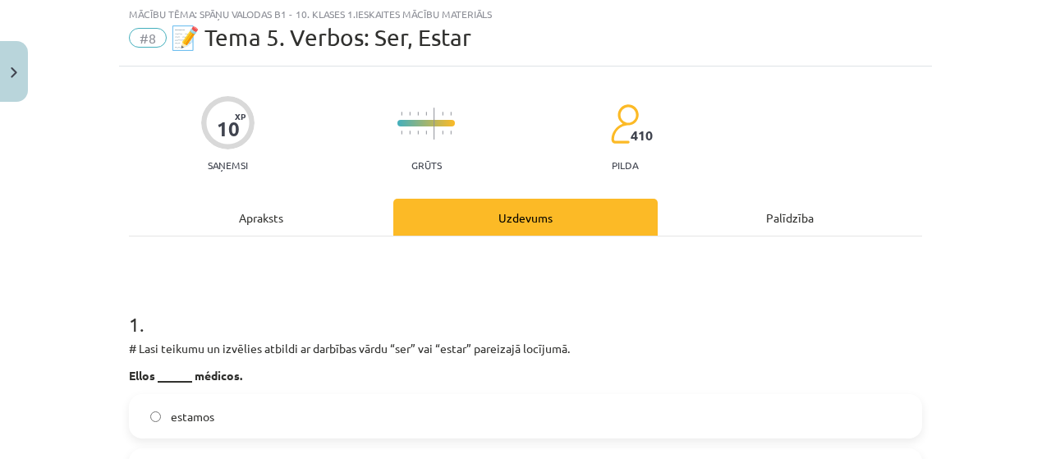
scroll to position [41, 0]
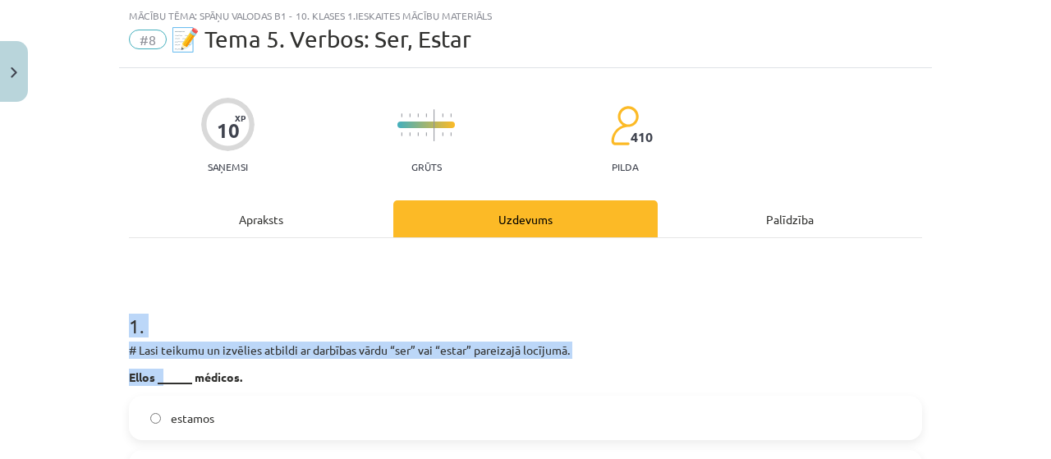
drag, startPoint x: 127, startPoint y: 338, endPoint x: 157, endPoint y: 366, distance: 41.2
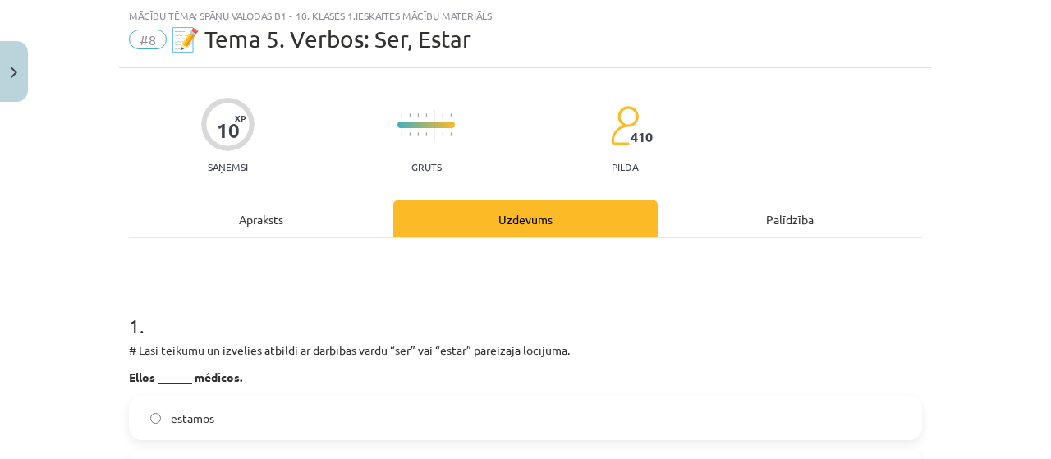
click at [130, 338] on div "1 . # Lasi teikumu un izvēlies atbildi ar darbības vārdu “ser” vai “estar” pare…" at bounding box center [525, 444] width 793 height 317
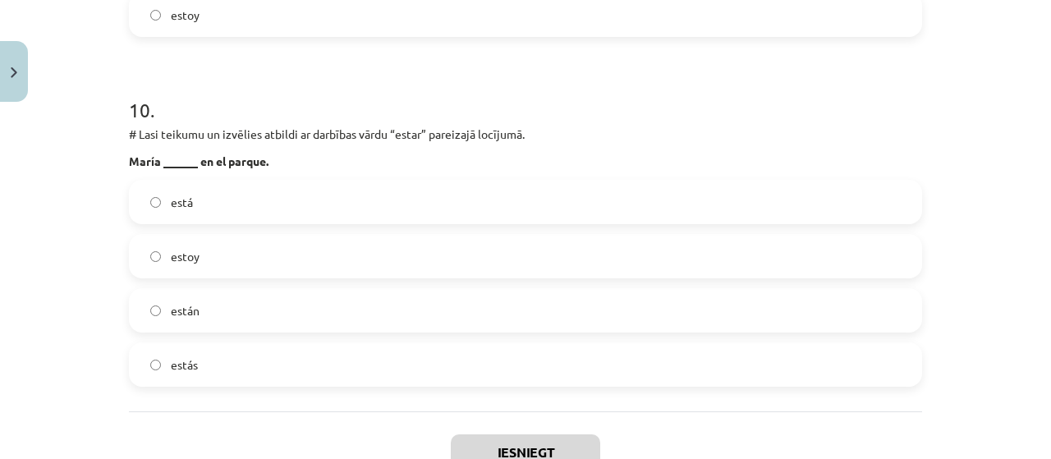
scroll to position [3524, 0]
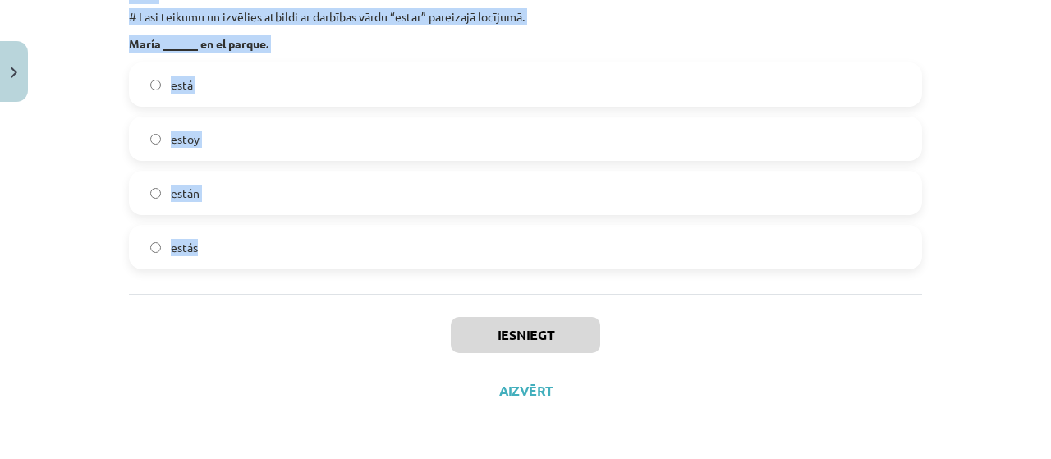
drag, startPoint x: 129, startPoint y: 346, endPoint x: 232, endPoint y: 234, distance: 152.3
copy form "# Lore ipsumdo si ametcons adipisc el seddoeiu tempo “inc” utl “etdol” magnaali…"
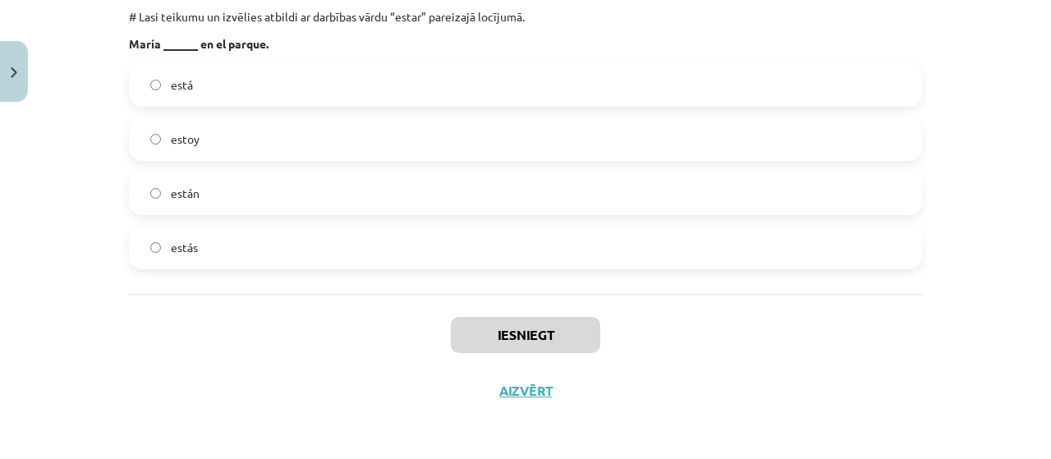
click at [785, 357] on div "Iesniegt Aizvērt" at bounding box center [525, 351] width 793 height 115
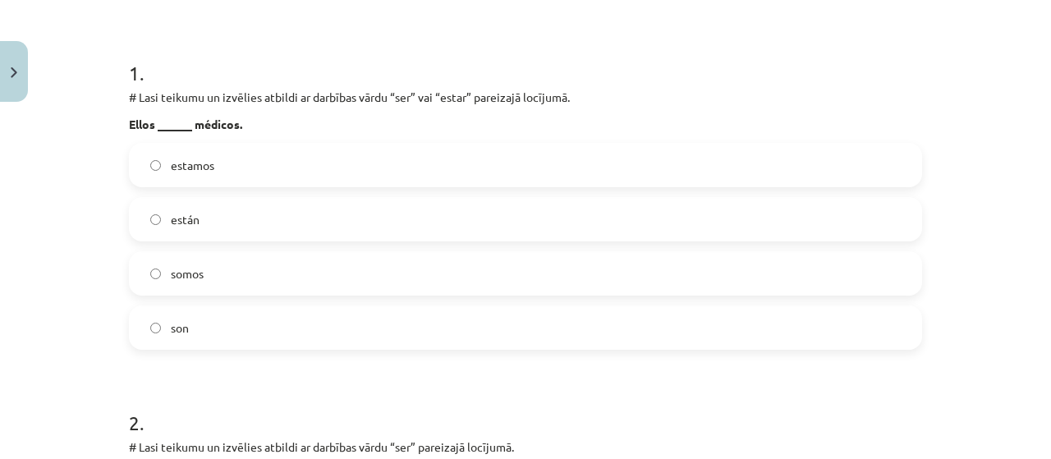
scroll to position [255, 0]
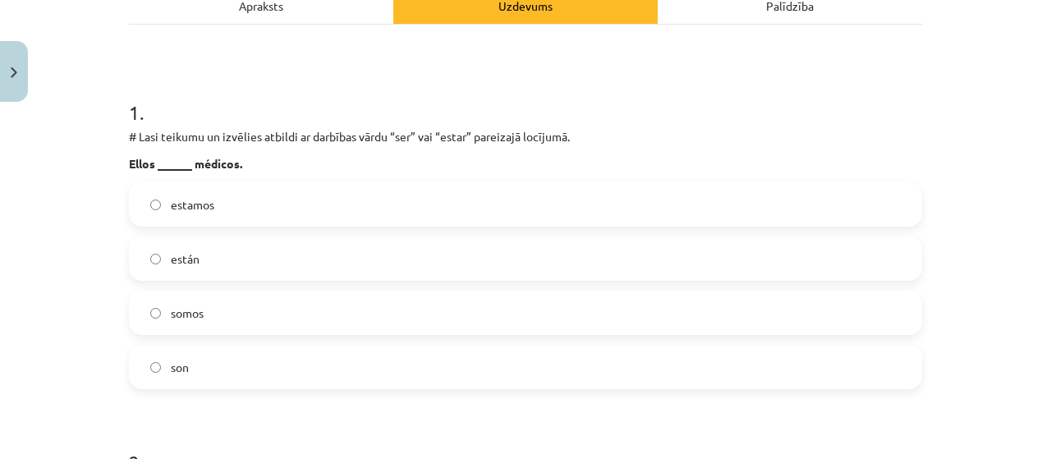
click at [254, 365] on label "son" at bounding box center [526, 367] width 790 height 41
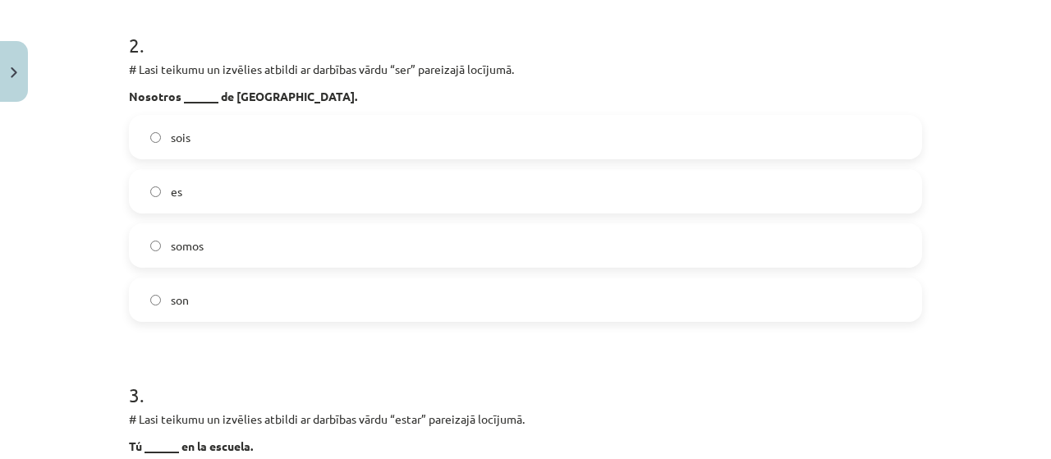
scroll to position [647, 0]
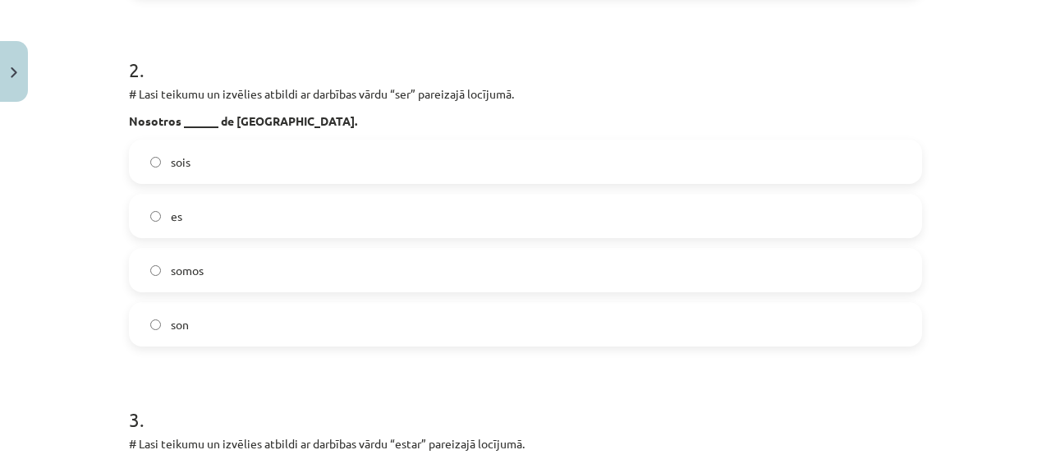
click at [768, 269] on label "somos" at bounding box center [526, 270] width 790 height 41
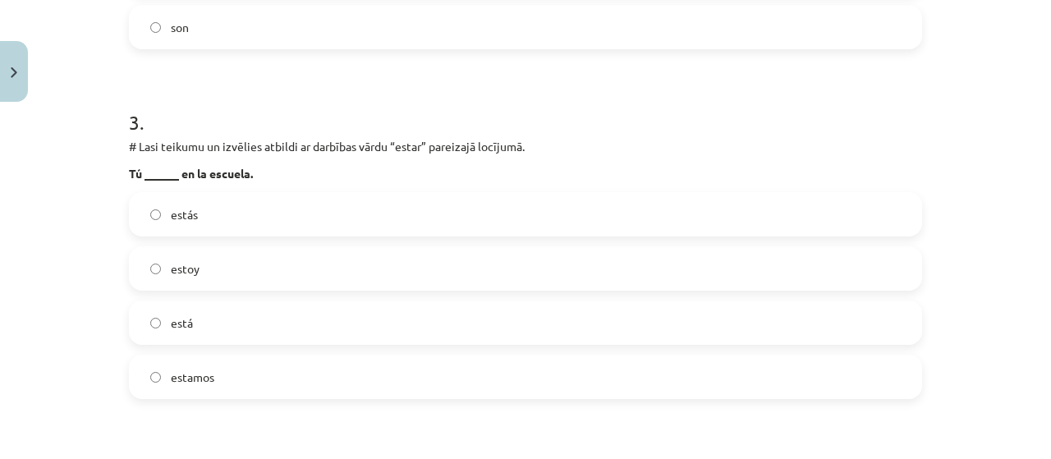
scroll to position [957, 0]
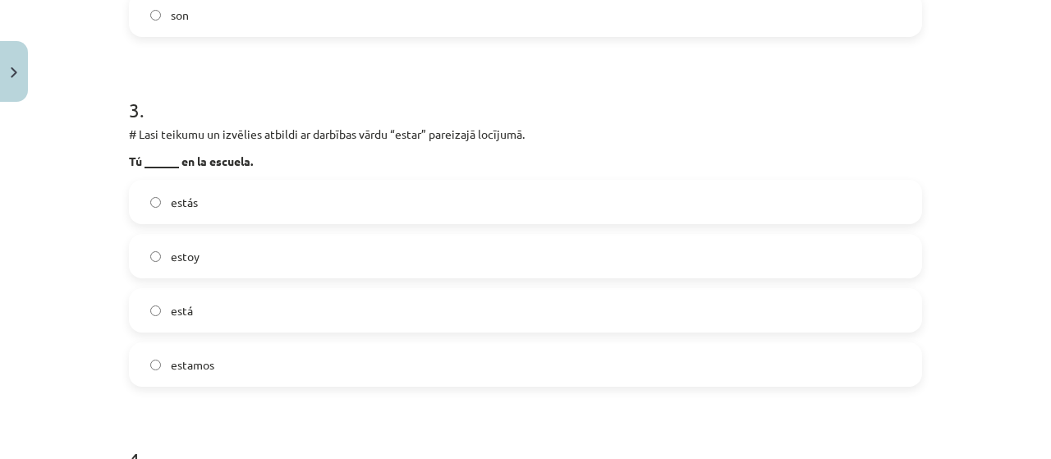
click at [306, 321] on label "está" at bounding box center [526, 310] width 790 height 41
click at [324, 209] on label "estás" at bounding box center [526, 202] width 790 height 41
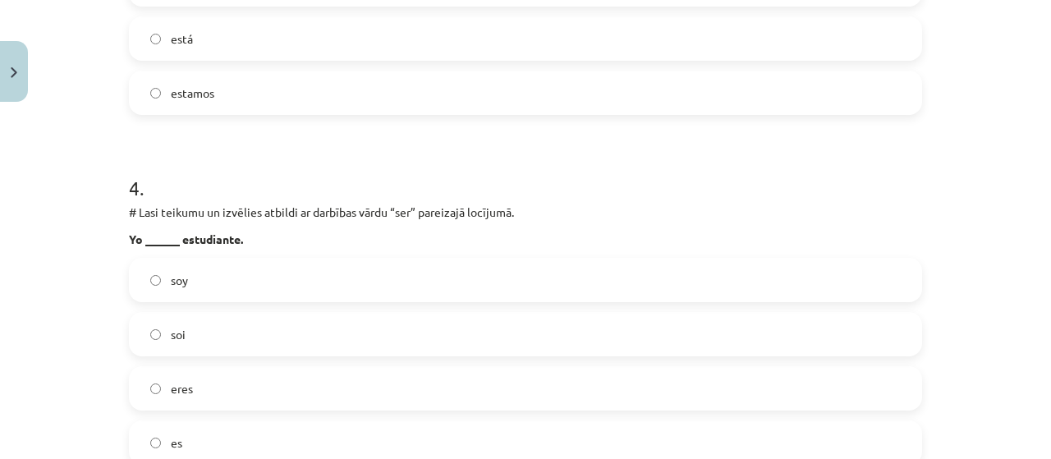
scroll to position [1249, 0]
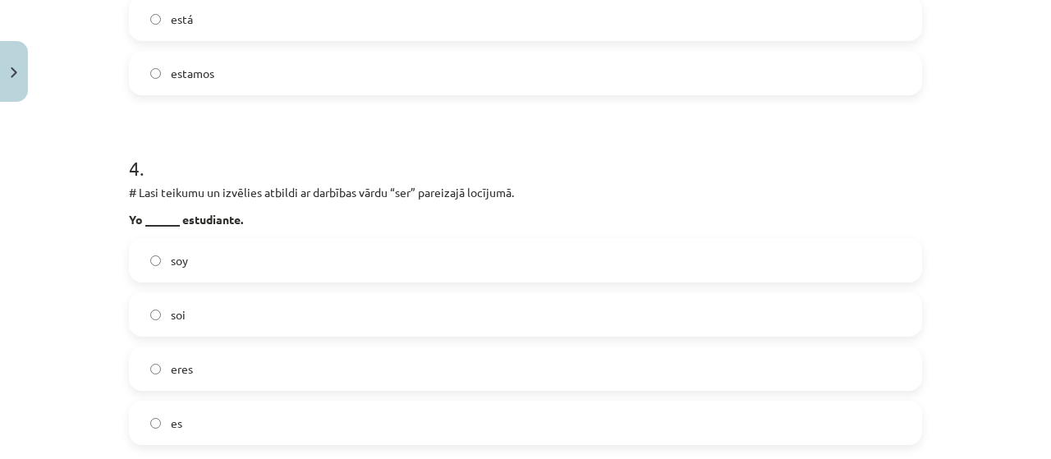
click at [309, 270] on label "soy" at bounding box center [526, 260] width 790 height 41
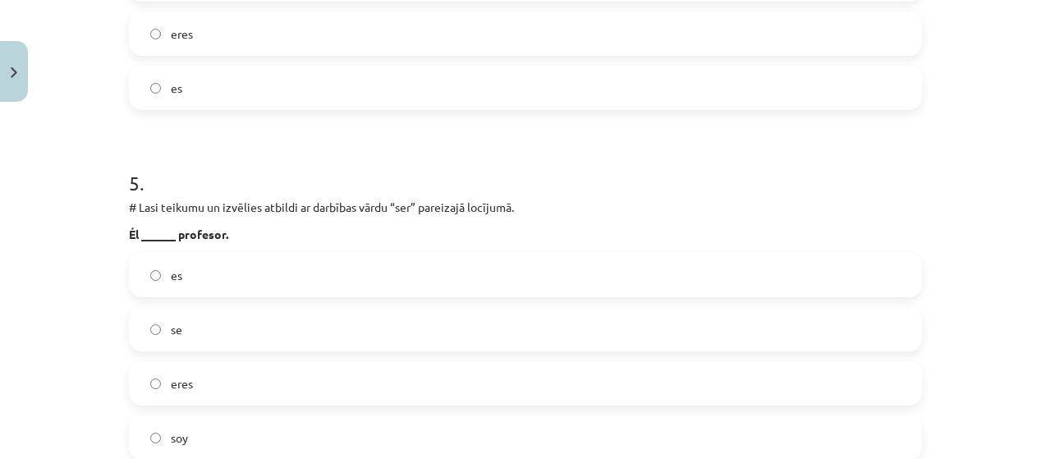
scroll to position [1603, 0]
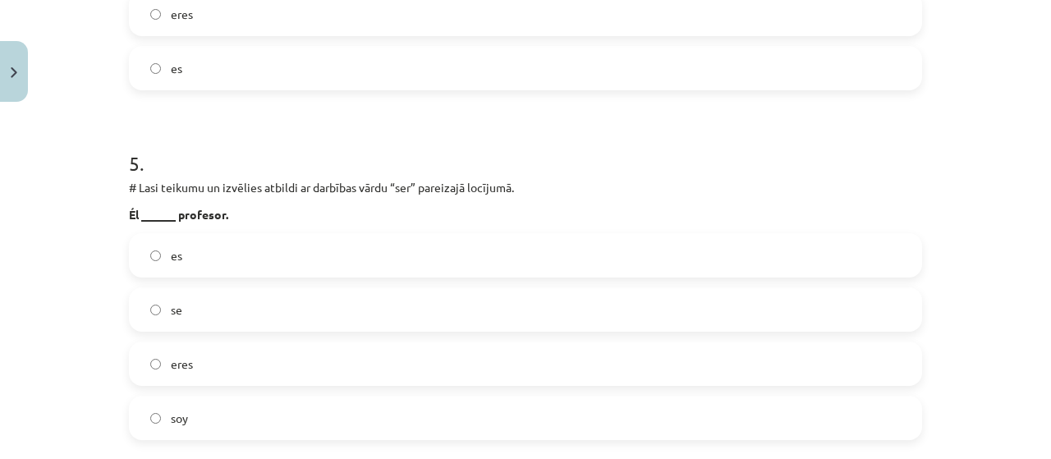
click at [282, 264] on label "es" at bounding box center [526, 255] width 790 height 41
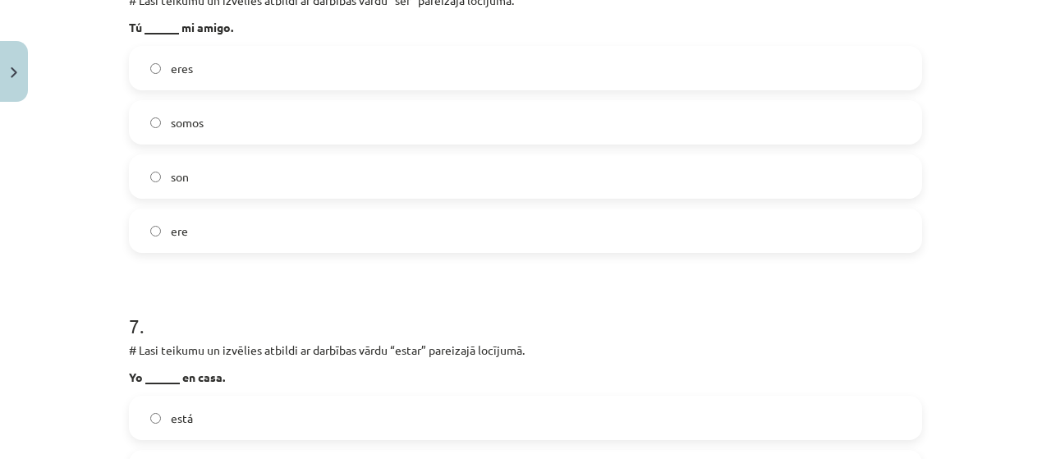
scroll to position [2141, 0]
click at [234, 70] on label "eres" at bounding box center [526, 68] width 790 height 41
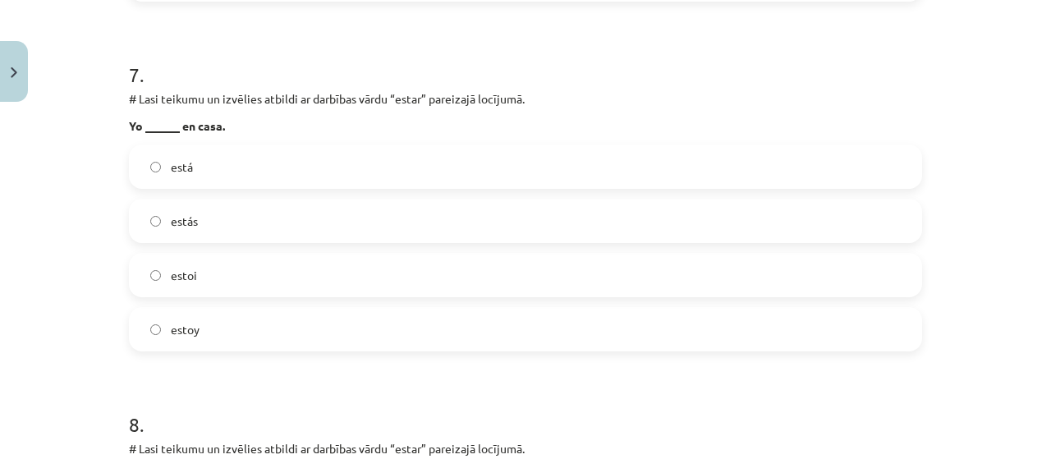
scroll to position [2394, 0]
click at [282, 338] on label "estoy" at bounding box center [526, 327] width 790 height 41
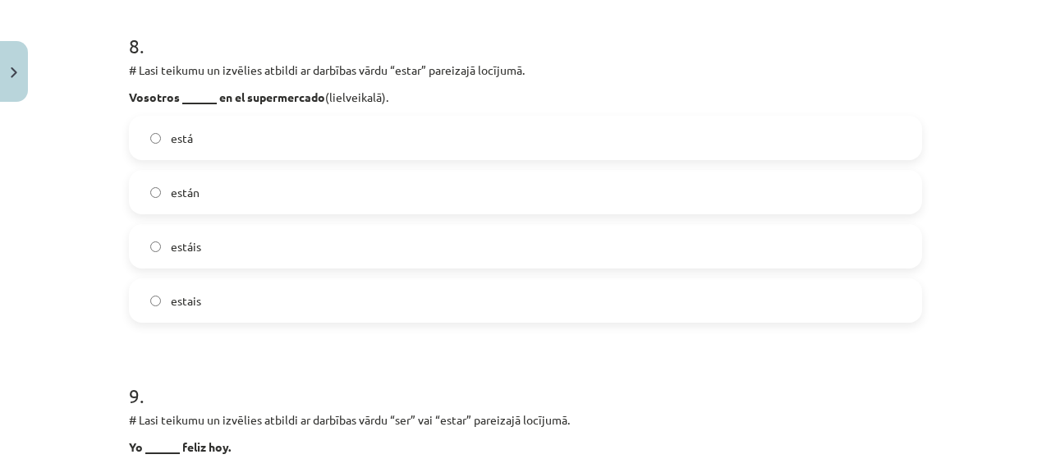
click at [344, 257] on label "estáis" at bounding box center [526, 246] width 790 height 41
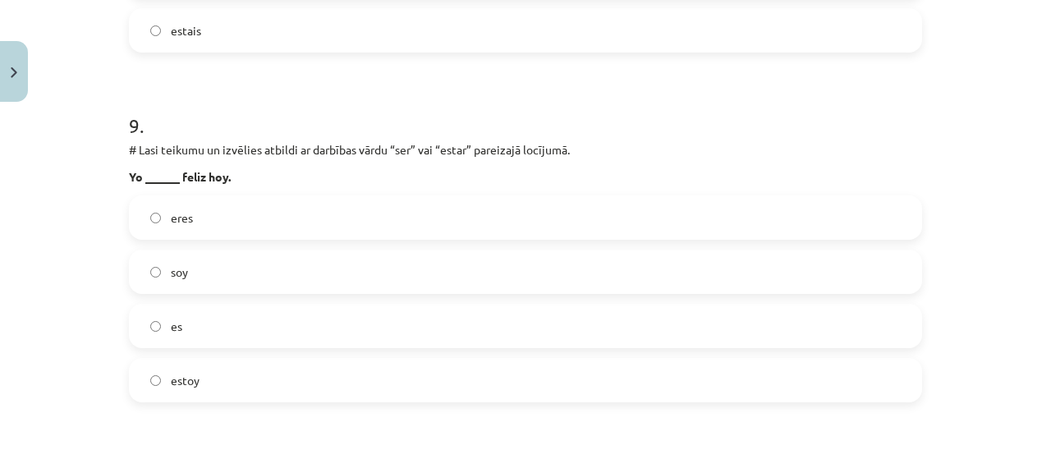
scroll to position [3043, 0]
click at [265, 387] on label "estoy" at bounding box center [526, 378] width 790 height 41
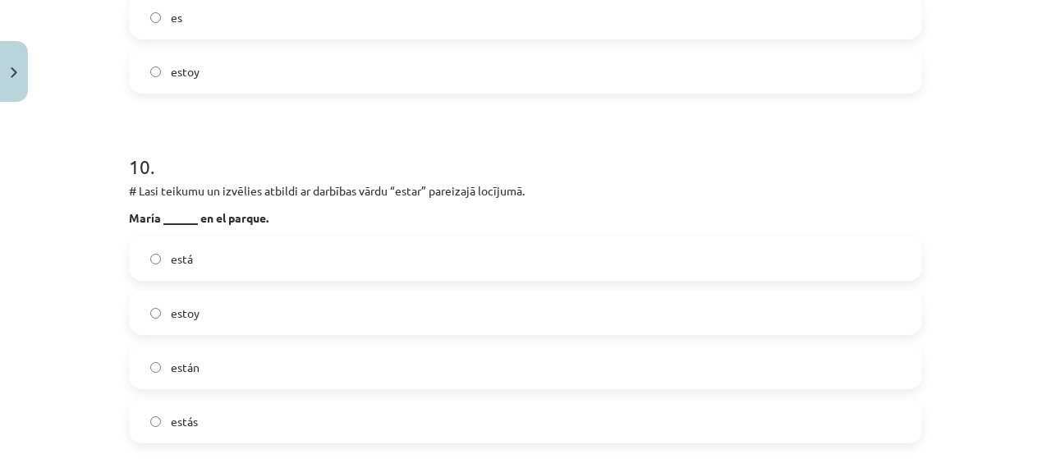
scroll to position [3397, 0]
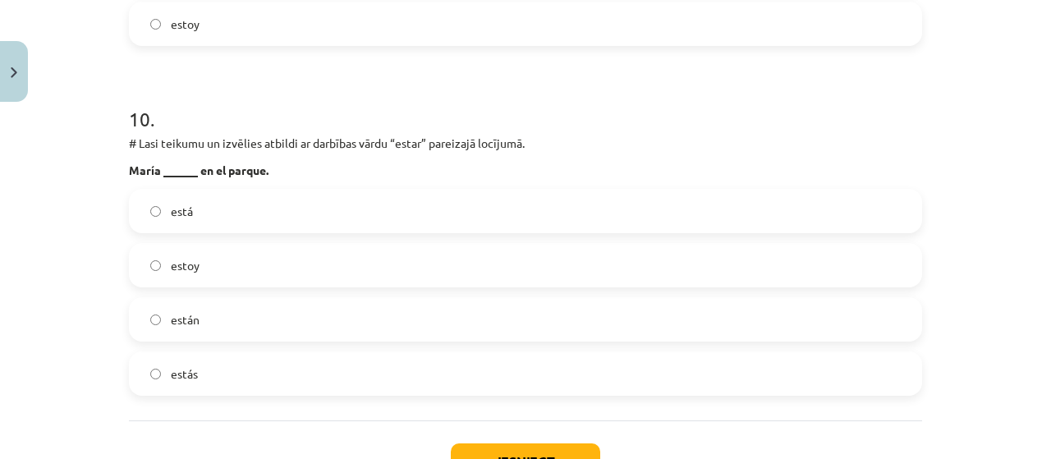
click at [292, 218] on label "está" at bounding box center [526, 211] width 790 height 41
click at [561, 458] on button "Iesniegt" at bounding box center [525, 462] width 149 height 36
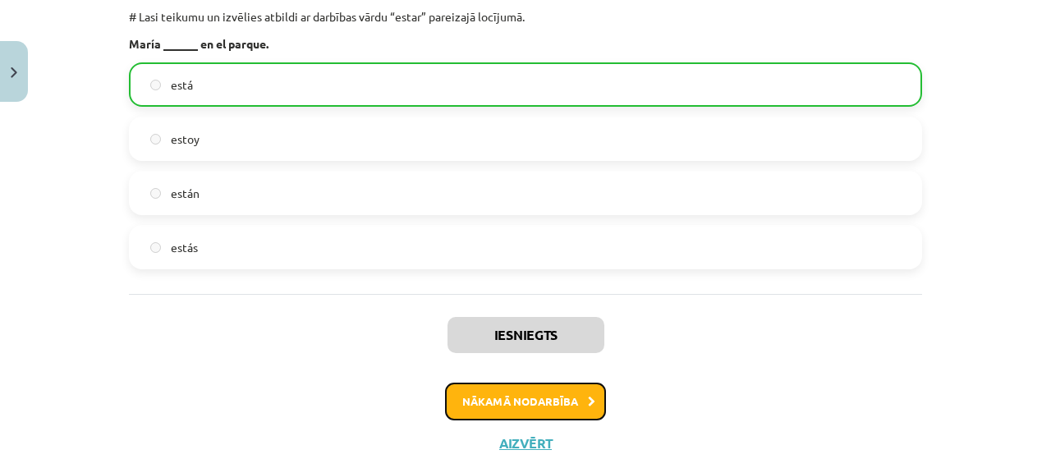
click at [474, 402] on button "Nākamā nodarbība" at bounding box center [525, 402] width 161 height 38
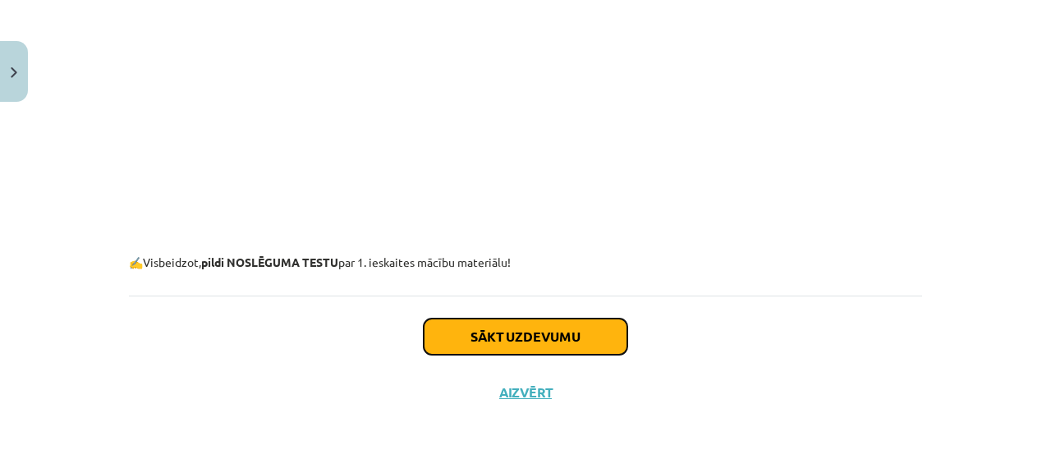
click at [494, 334] on button "Sākt uzdevumu" at bounding box center [526, 337] width 204 height 36
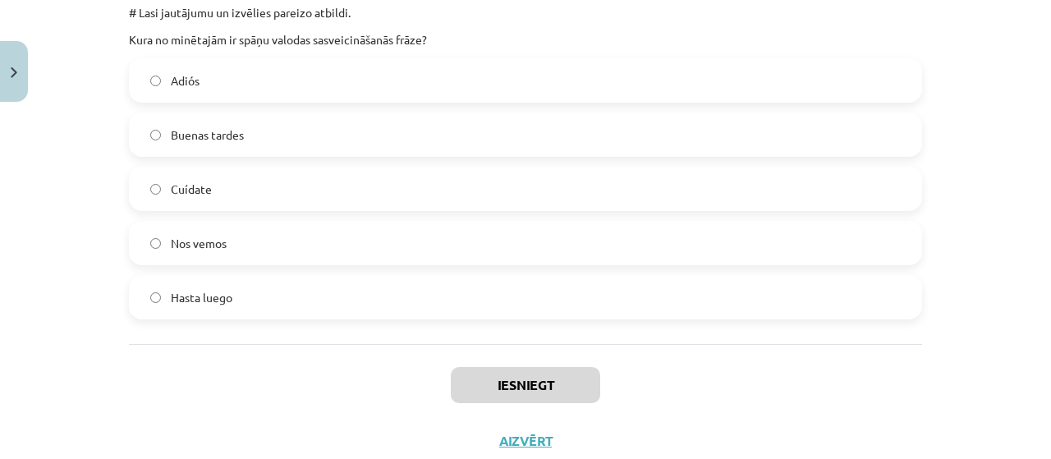
scroll to position [6616, 0]
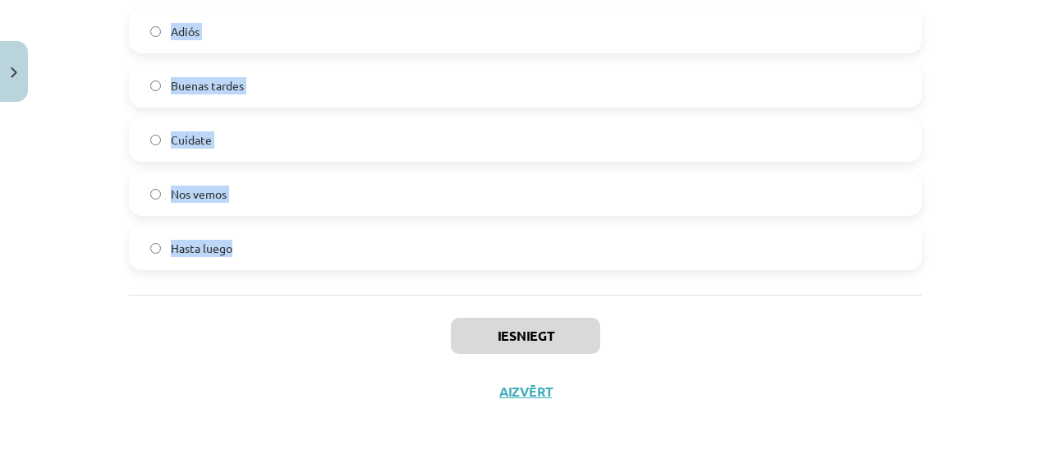
drag, startPoint x: 122, startPoint y: 356, endPoint x: 265, endPoint y: 287, distance: 158.4
copy form "# Lore ip dolorsi ametcon adipi elit se doei. Tem inci utlabore etdol “magna” a…"
click at [875, 366] on div "Iesniegt Aizvērt" at bounding box center [525, 352] width 793 height 115
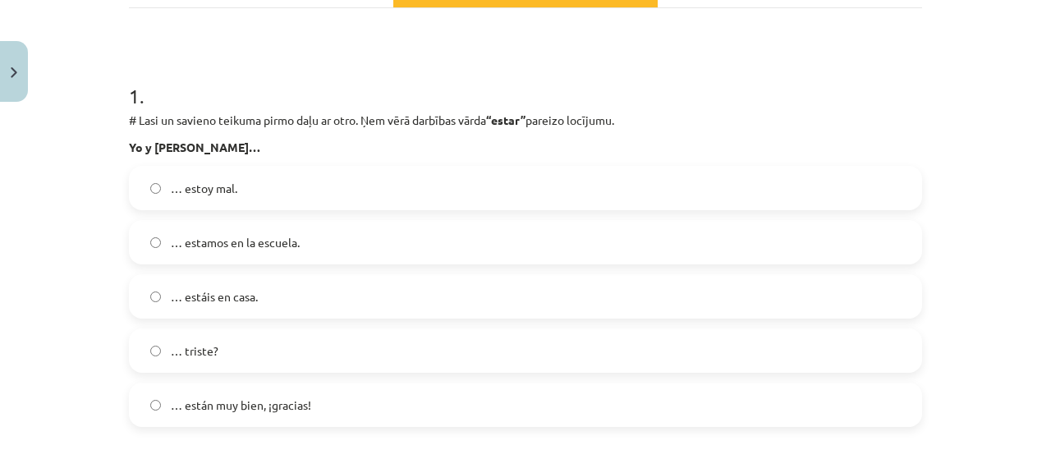
scroll to position [412, 0]
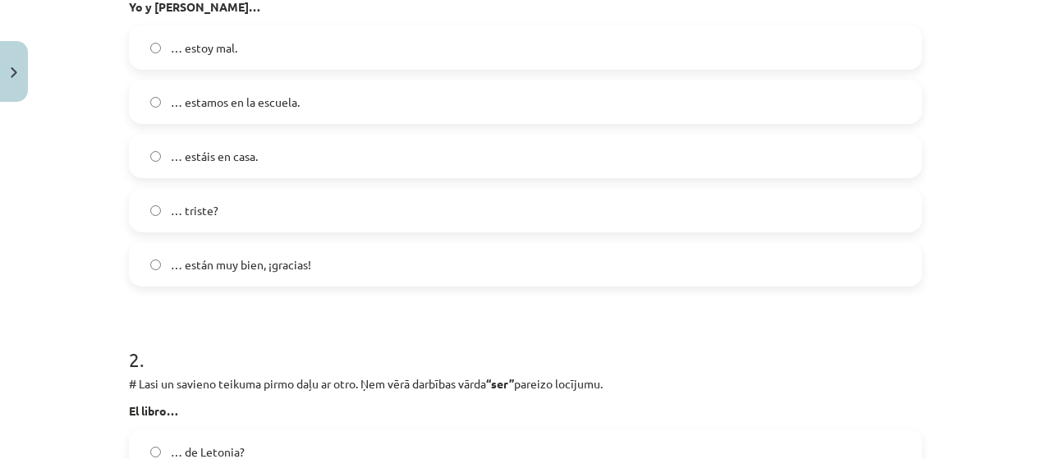
click at [329, 104] on label "… estamos en la escuela." at bounding box center [526, 101] width 790 height 41
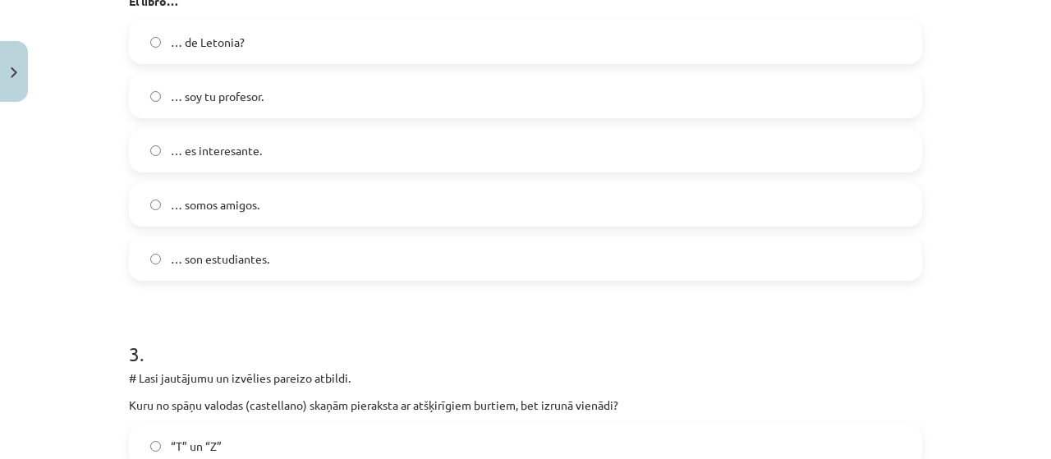
scroll to position [823, 0]
click at [234, 153] on span "… es interesante." at bounding box center [216, 148] width 91 height 17
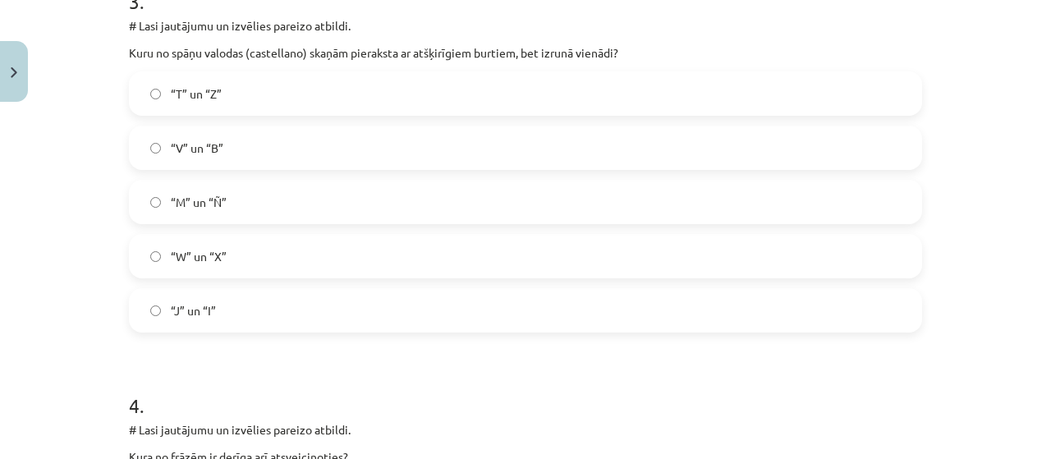
scroll to position [1165, 0]
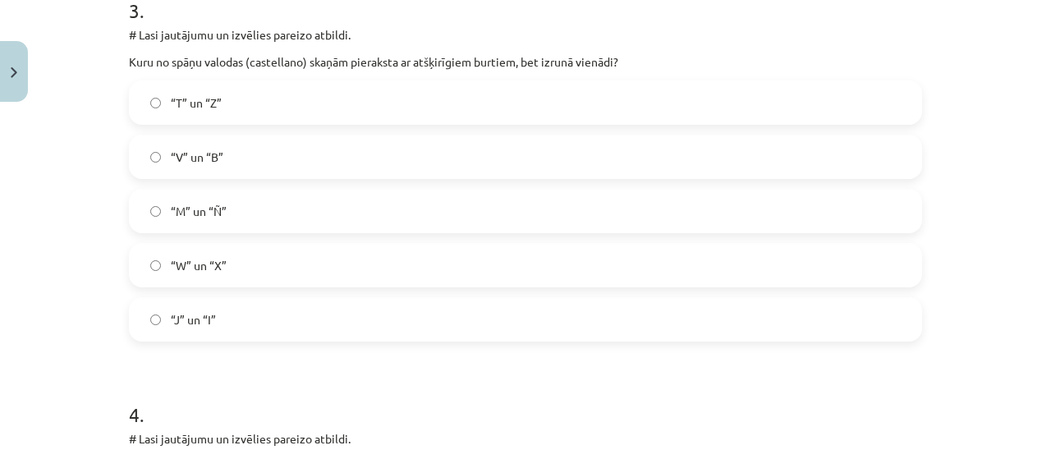
click at [190, 152] on span "“V” un “B”" at bounding box center [197, 157] width 53 height 17
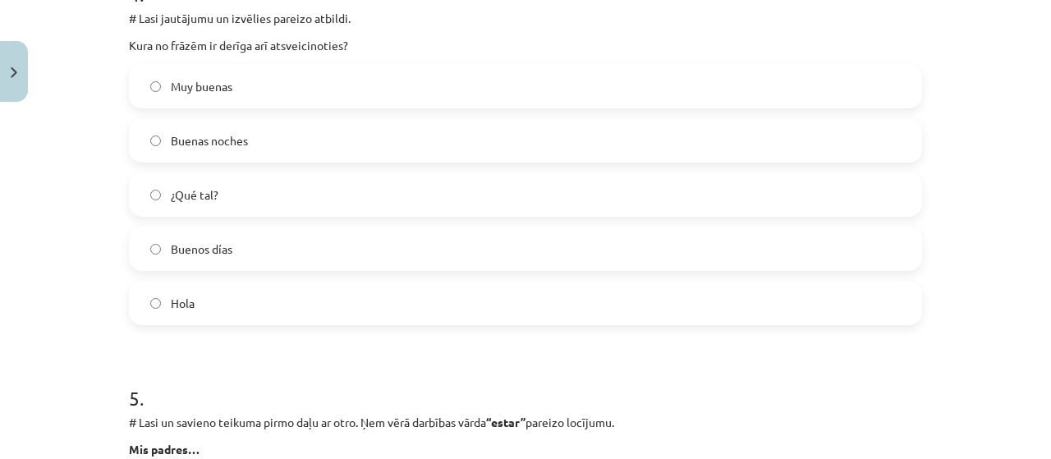
scroll to position [1533, 0]
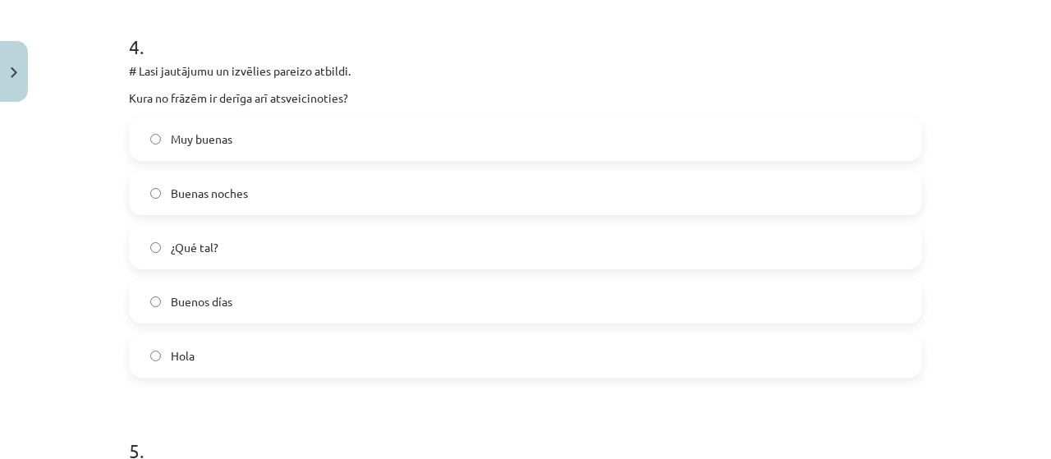
click at [262, 196] on label "Buenas noches" at bounding box center [526, 192] width 790 height 41
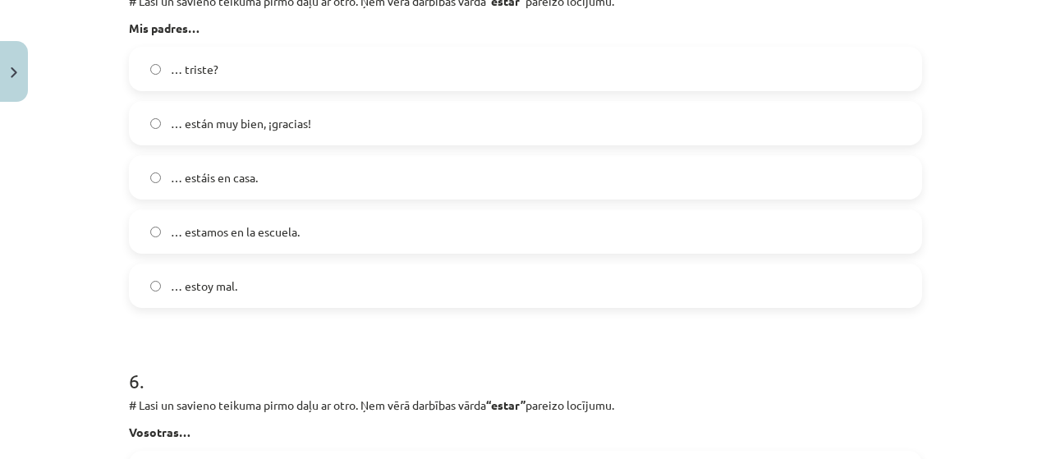
scroll to position [1954, 0]
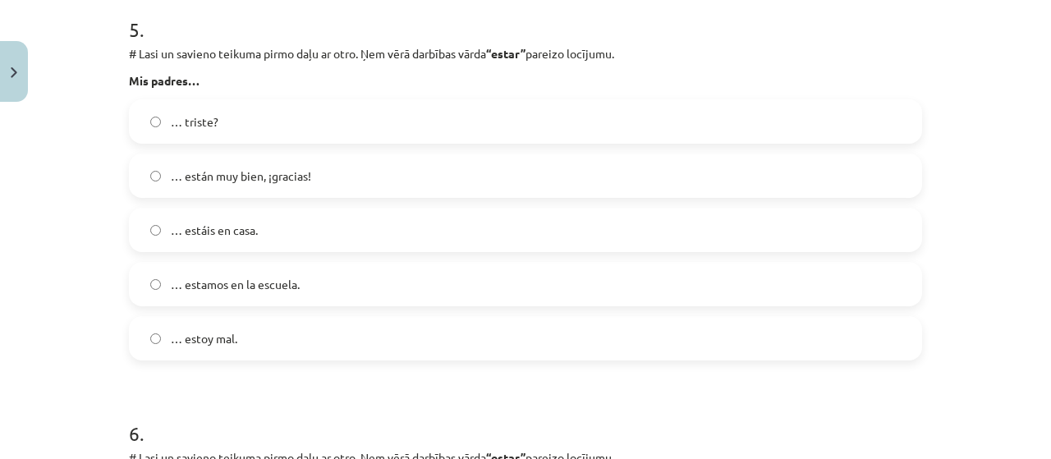
click at [241, 183] on span "… están muy bien, ¡gracias!" at bounding box center [241, 176] width 140 height 17
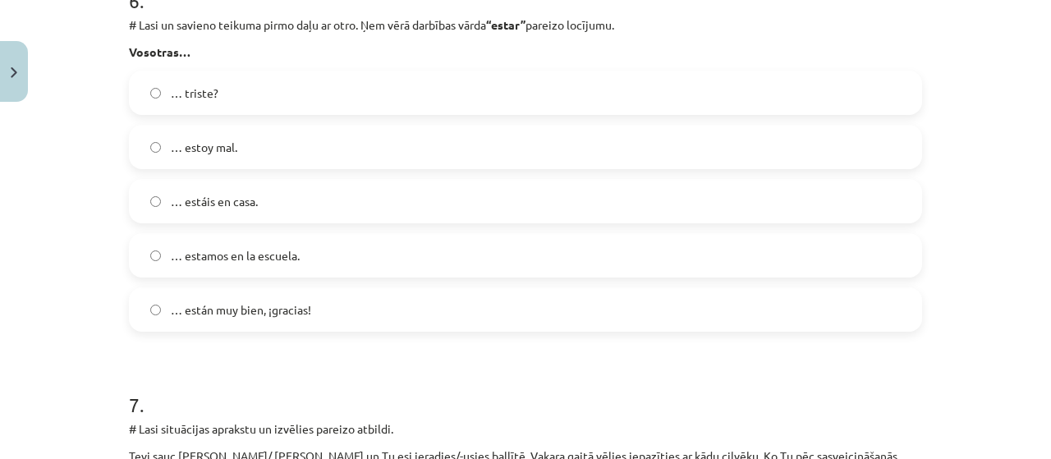
click at [247, 210] on label "… estáis en casa." at bounding box center [526, 201] width 790 height 41
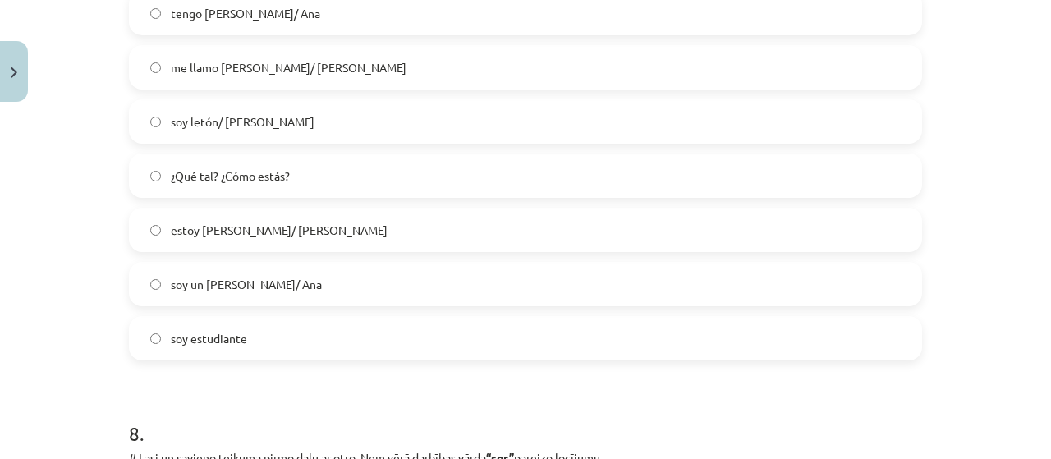
scroll to position [2891, 0]
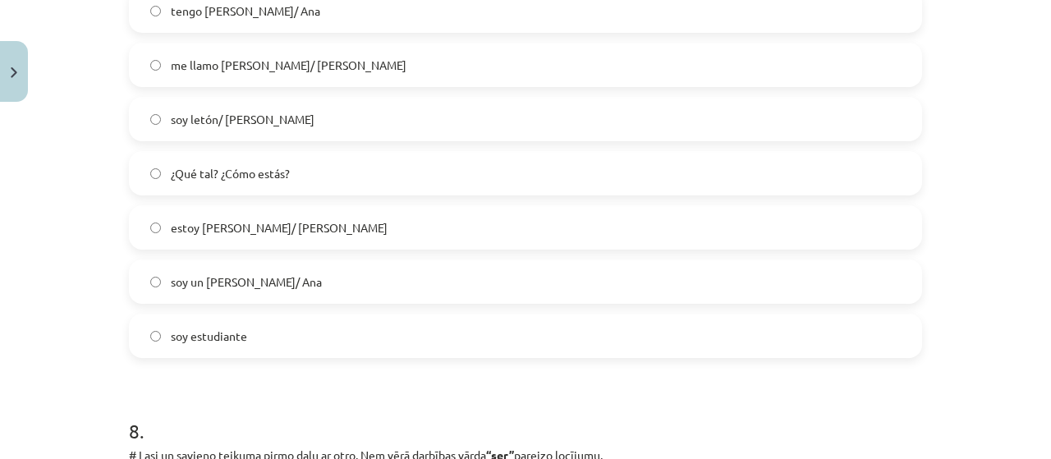
click at [400, 65] on label "me llamo [PERSON_NAME]/ [PERSON_NAME]" at bounding box center [526, 64] width 790 height 41
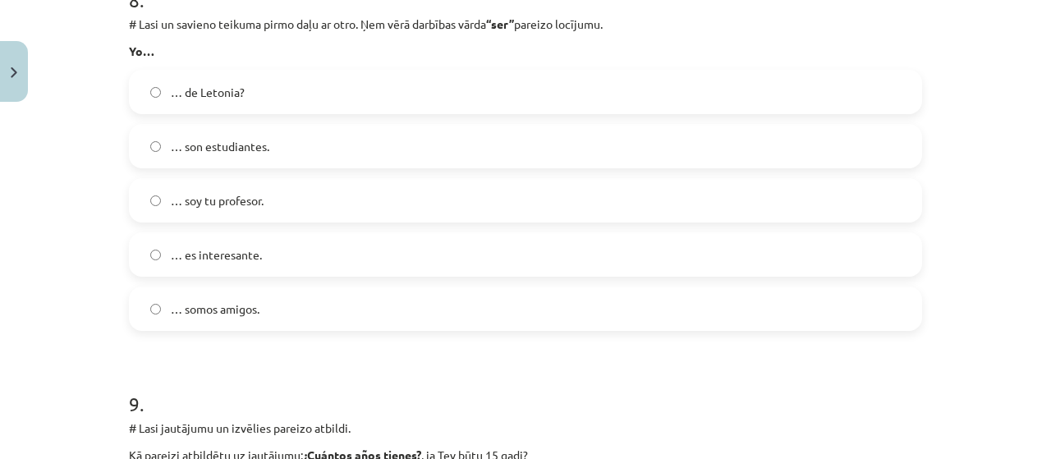
scroll to position [3350, 0]
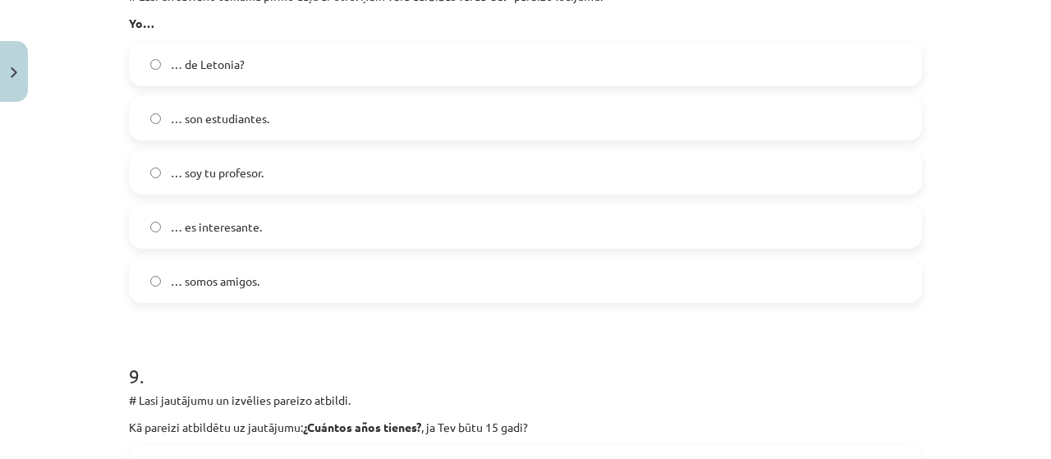
click at [338, 198] on div "… de Letonia? … son estudiantes. … soy tu profesor. … es interesante. … somos a…" at bounding box center [525, 172] width 793 height 261
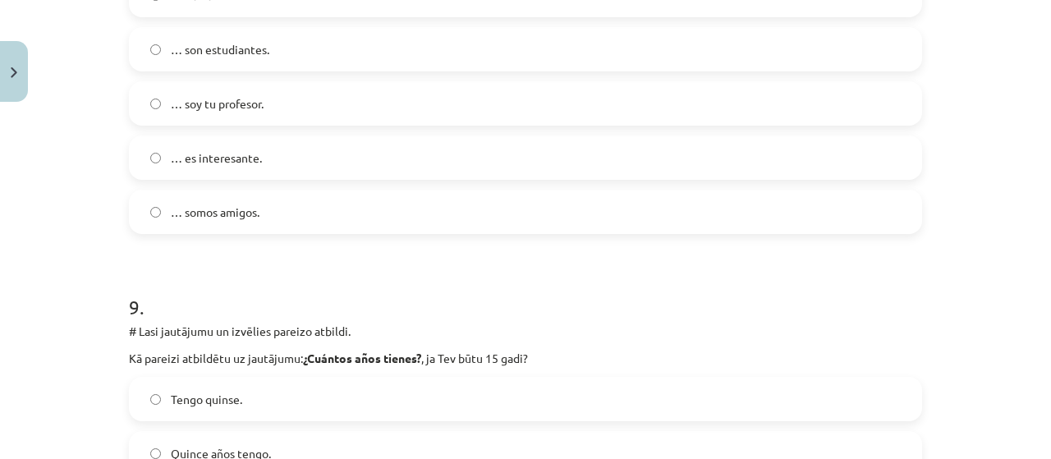
click at [361, 108] on label "… soy tu profesor." at bounding box center [526, 103] width 790 height 41
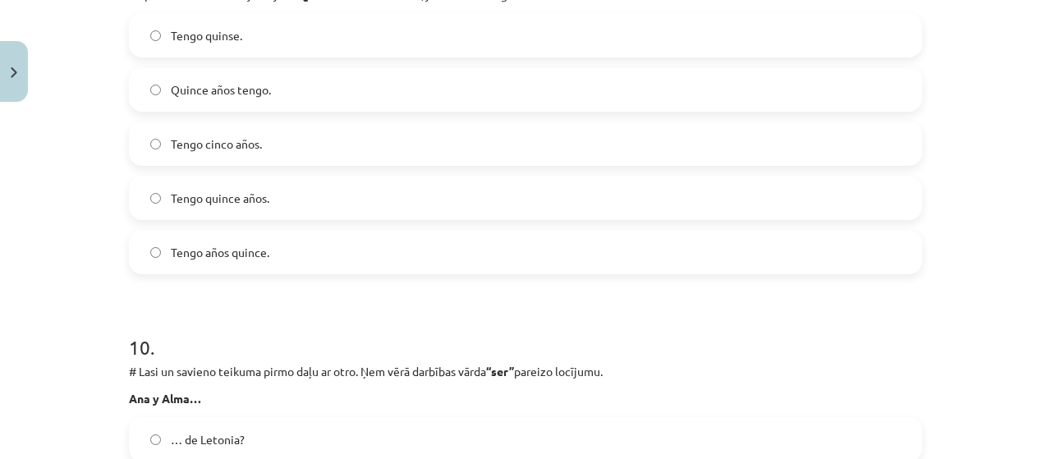
scroll to position [3782, 0]
click at [318, 196] on label "Tengo quince años." at bounding box center [526, 198] width 790 height 41
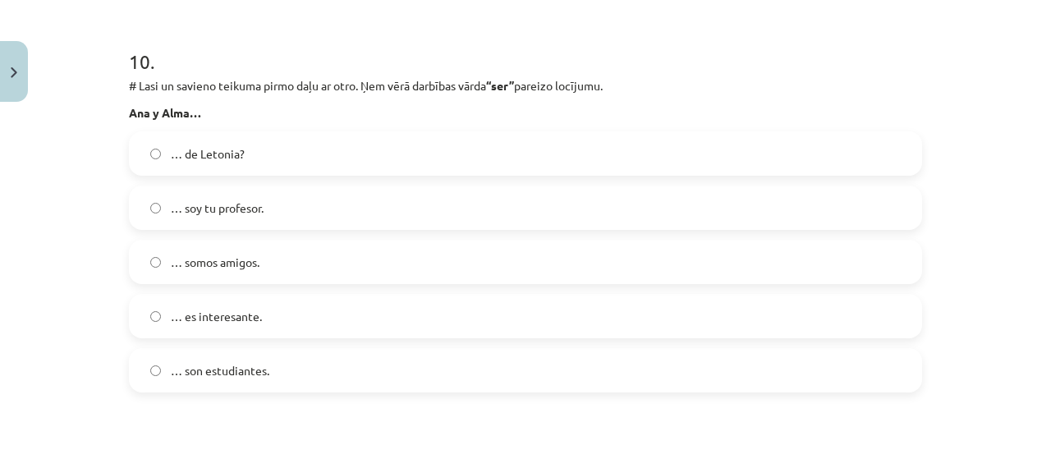
scroll to position [4123, 0]
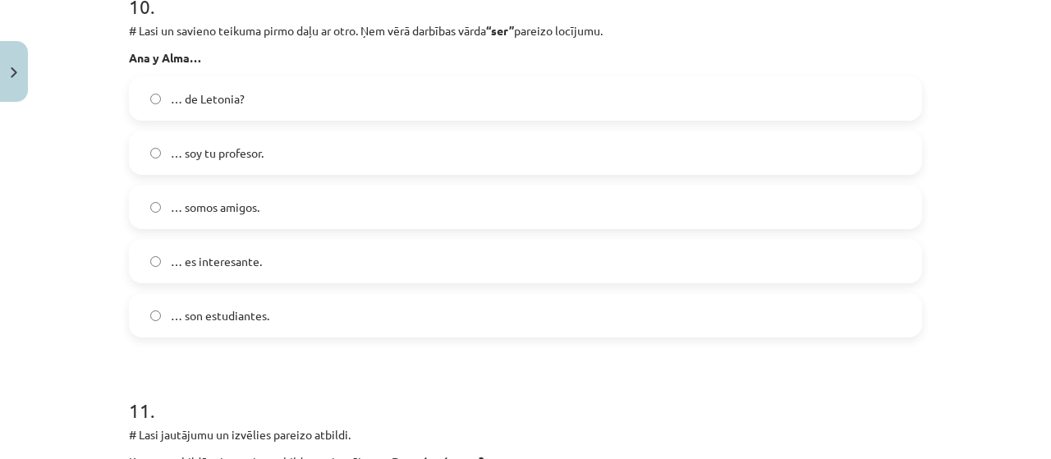
click at [324, 333] on label "… son estudiantes." at bounding box center [526, 315] width 790 height 41
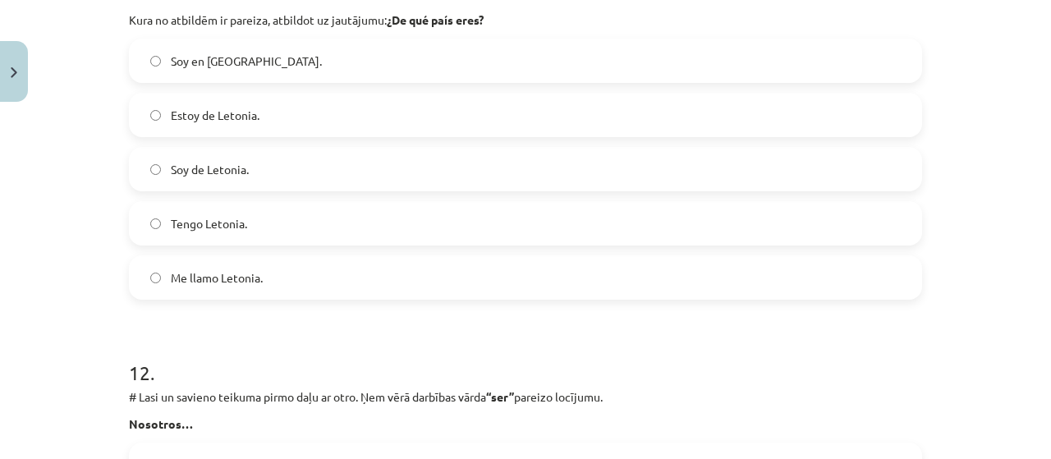
scroll to position [4567, 0]
click at [334, 177] on label "Soy de Letonia." at bounding box center [526, 167] width 790 height 41
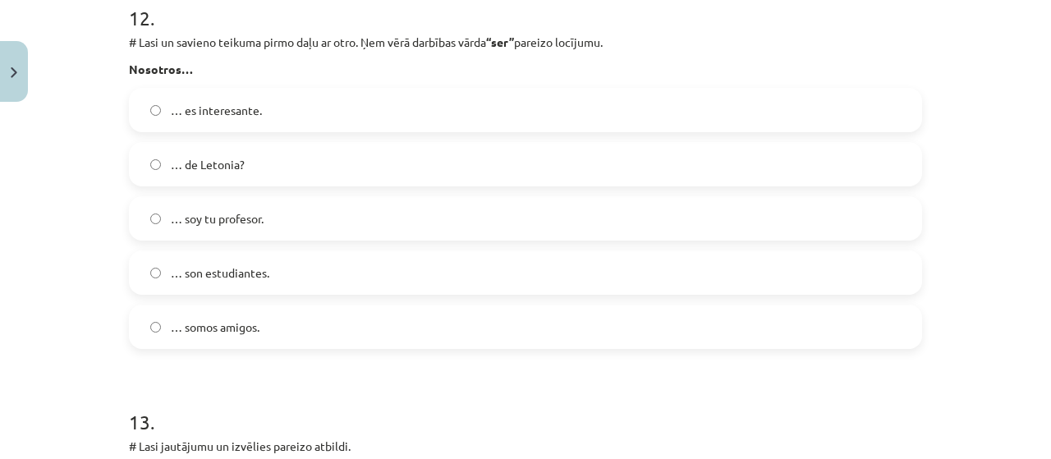
scroll to position [4924, 0]
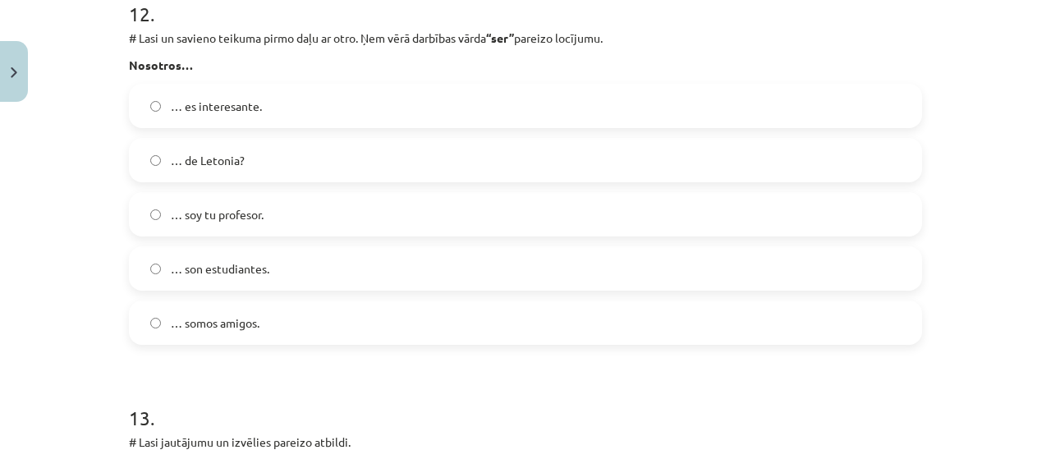
click at [350, 333] on label "… somos amigos." at bounding box center [526, 322] width 790 height 41
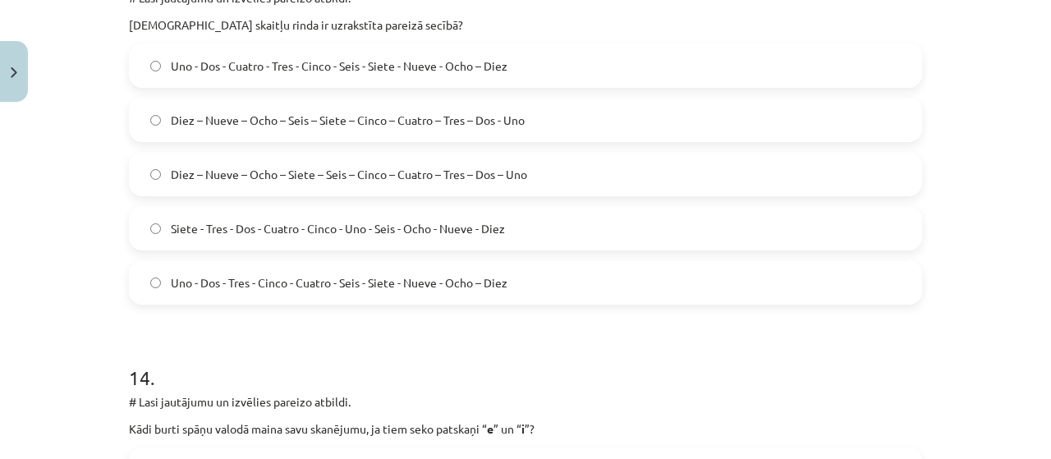
scroll to position [5370, 0]
click at [405, 111] on span "Diez – Nueve – Ocho – Seis – Siete – Cinco – Cuatro – Tres – Dos - Uno" at bounding box center [348, 119] width 354 height 17
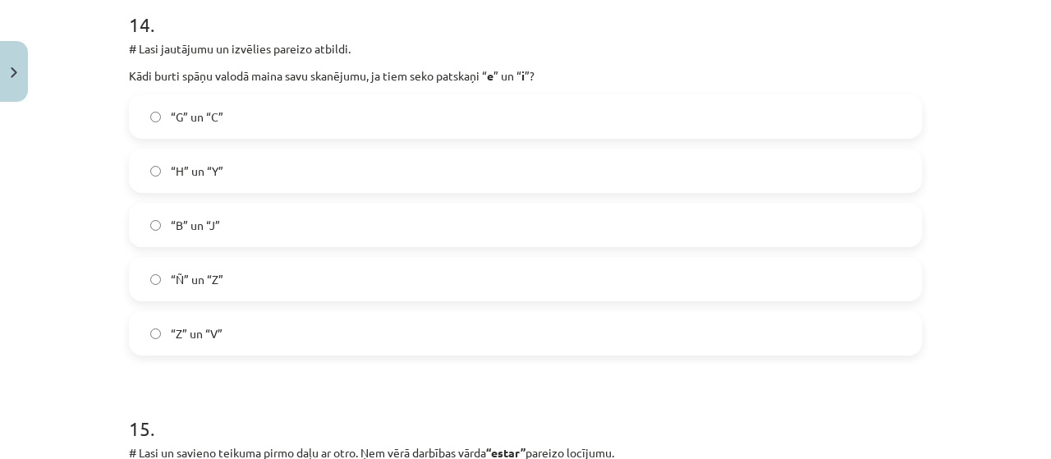
scroll to position [5736, 0]
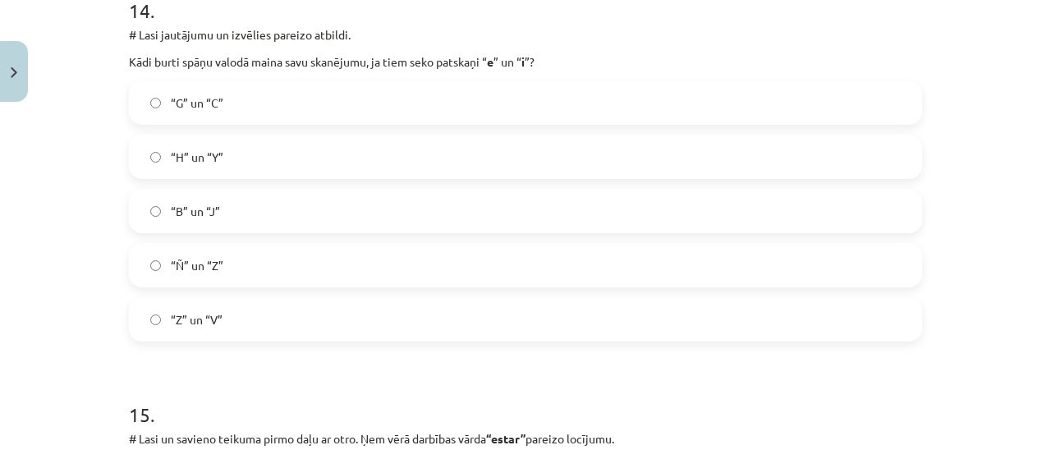
click at [269, 108] on label "“G” un “C”" at bounding box center [526, 102] width 790 height 41
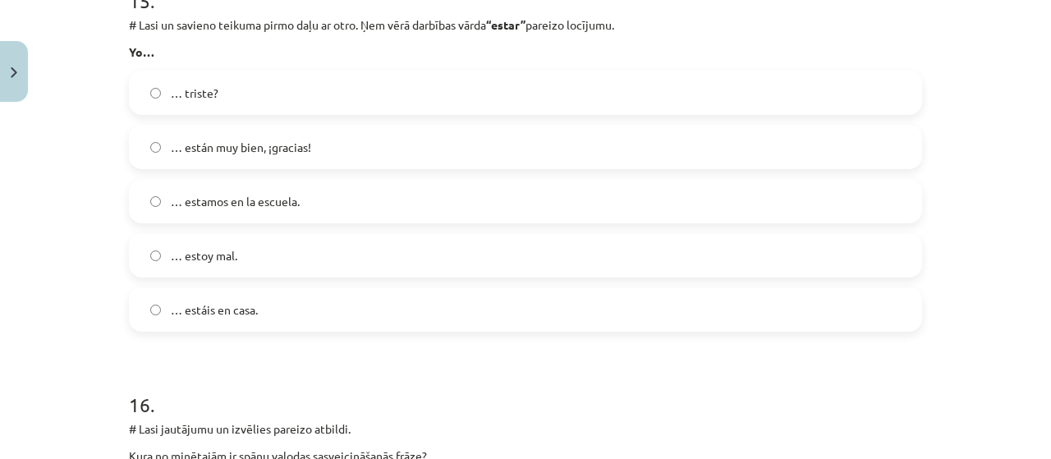
click at [299, 259] on label "… estoy mal." at bounding box center [526, 255] width 790 height 41
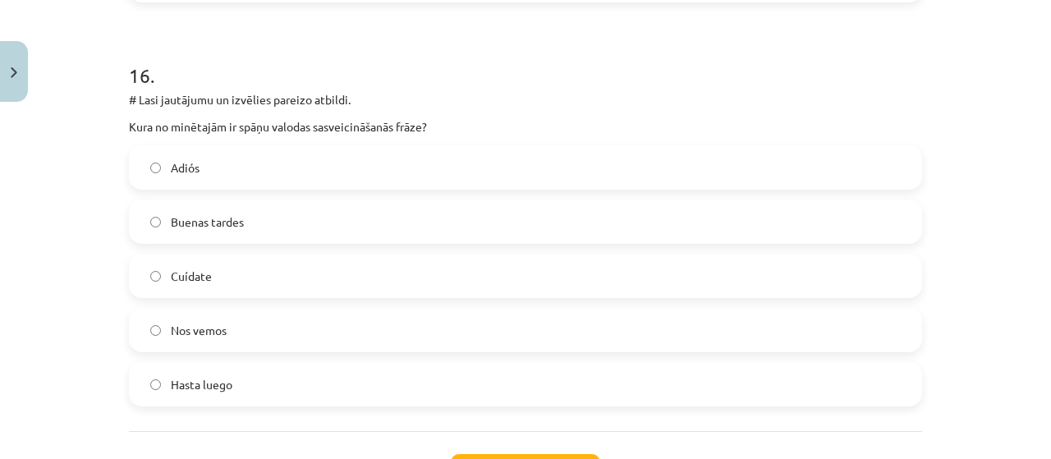
scroll to position [6488, 0]
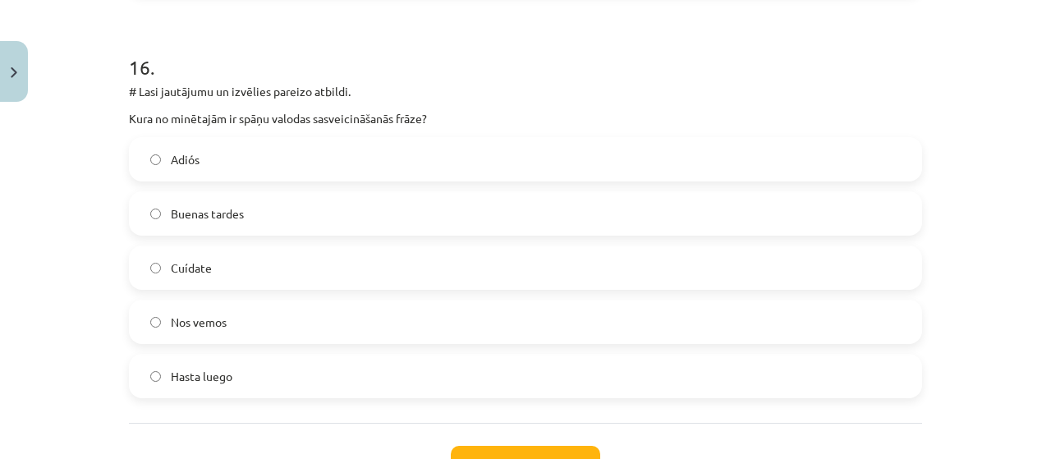
click at [301, 213] on label "Buenas tardes" at bounding box center [526, 213] width 790 height 41
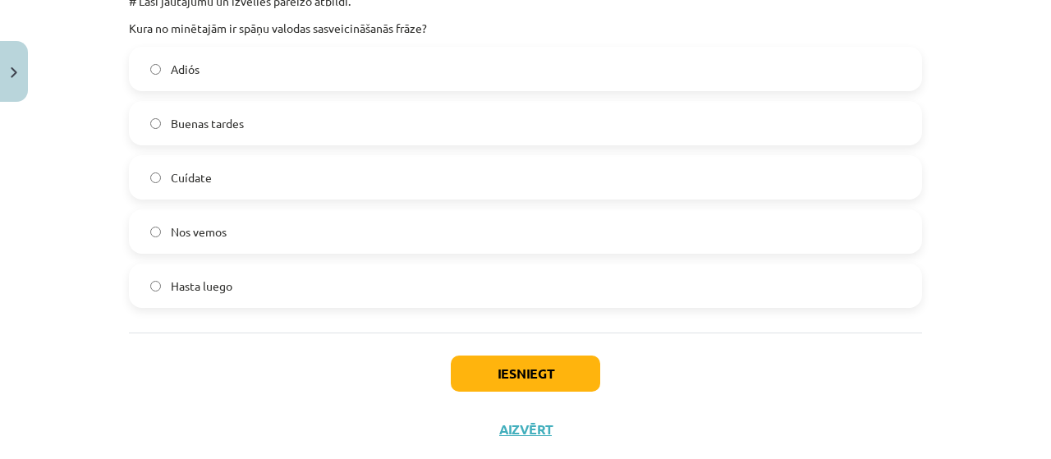
scroll to position [6616, 0]
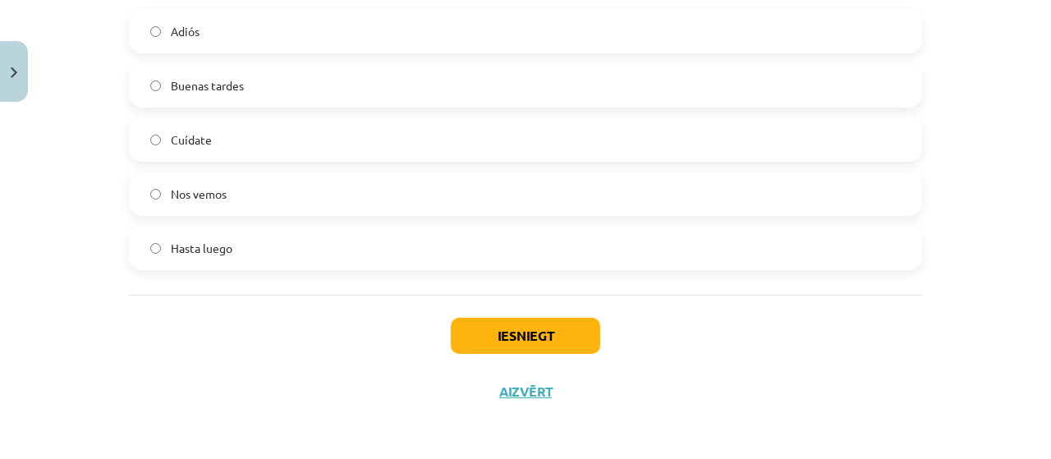
click at [494, 356] on div "Iesniegt Aizvērt" at bounding box center [525, 352] width 793 height 115
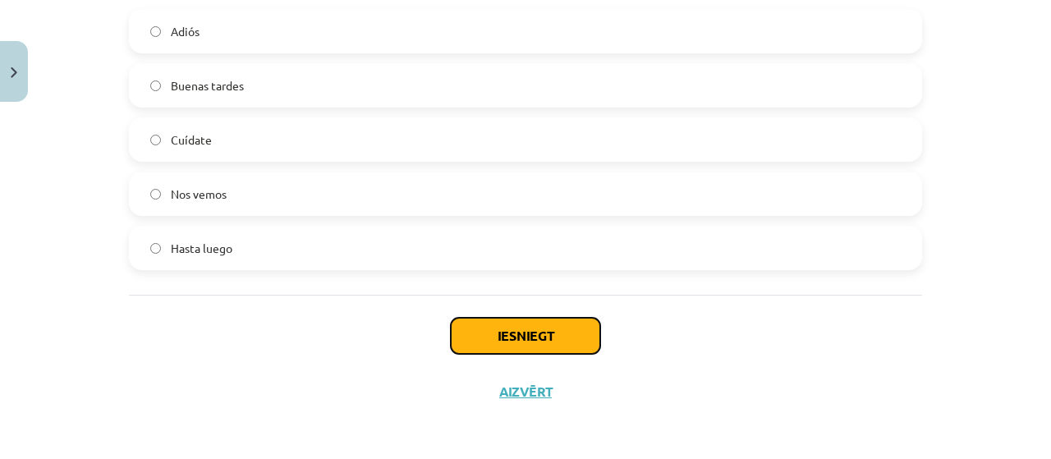
click at [530, 343] on button "Iesniegt" at bounding box center [525, 336] width 149 height 36
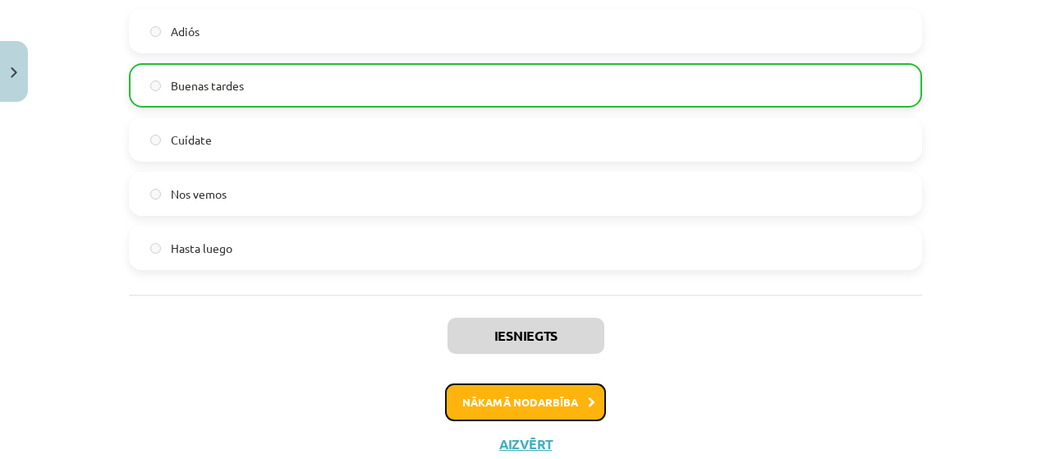
click at [484, 395] on button "Nākamā nodarbība" at bounding box center [525, 403] width 161 height 38
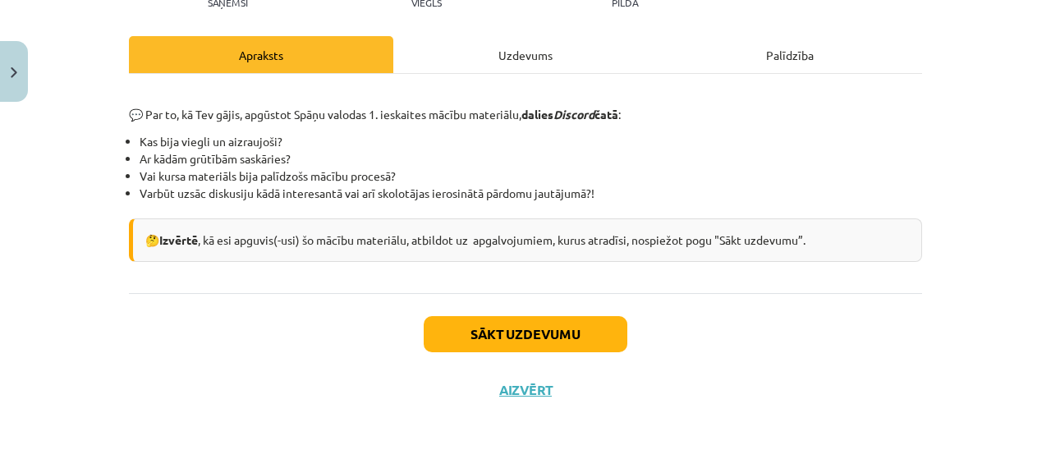
scroll to position [204, 0]
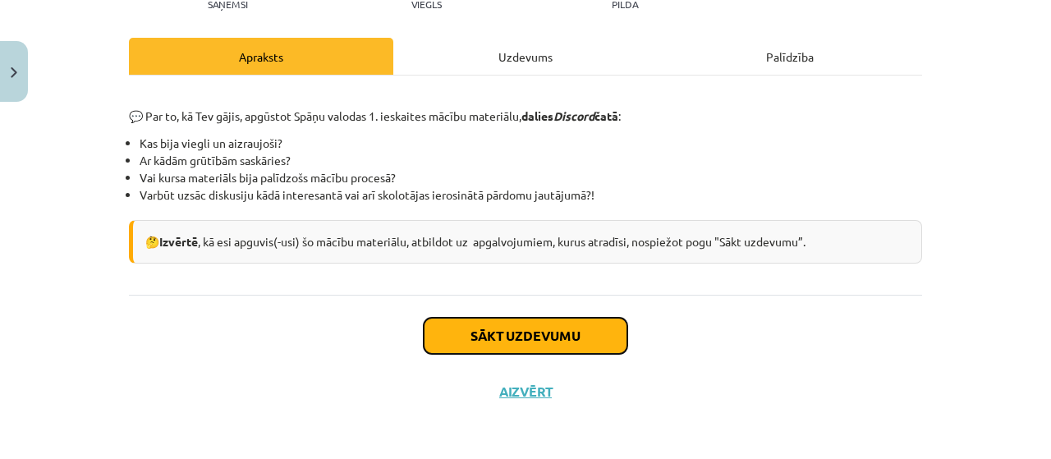
click at [545, 338] on button "Sākt uzdevumu" at bounding box center [526, 336] width 204 height 36
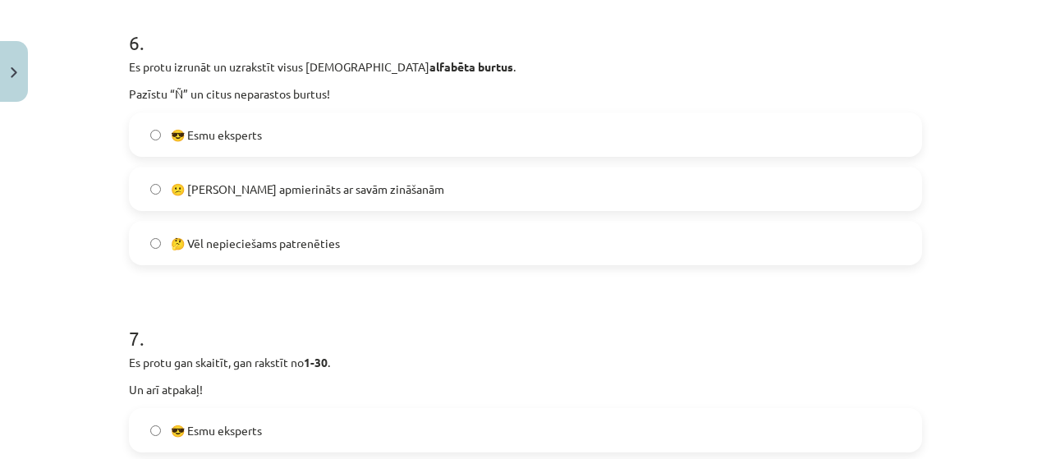
scroll to position [2095, 0]
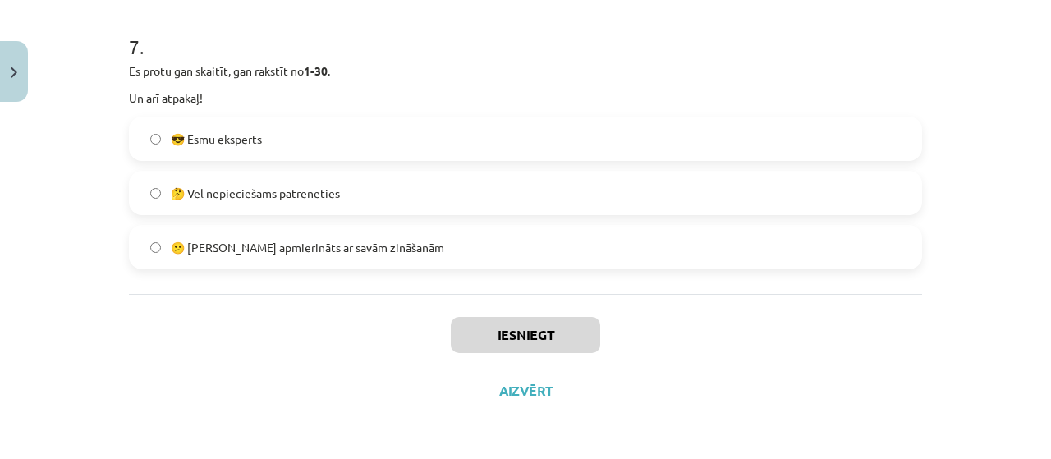
click at [636, 183] on label "🤔 Vēl nepieciešams patrenēties" at bounding box center [526, 192] width 790 height 41
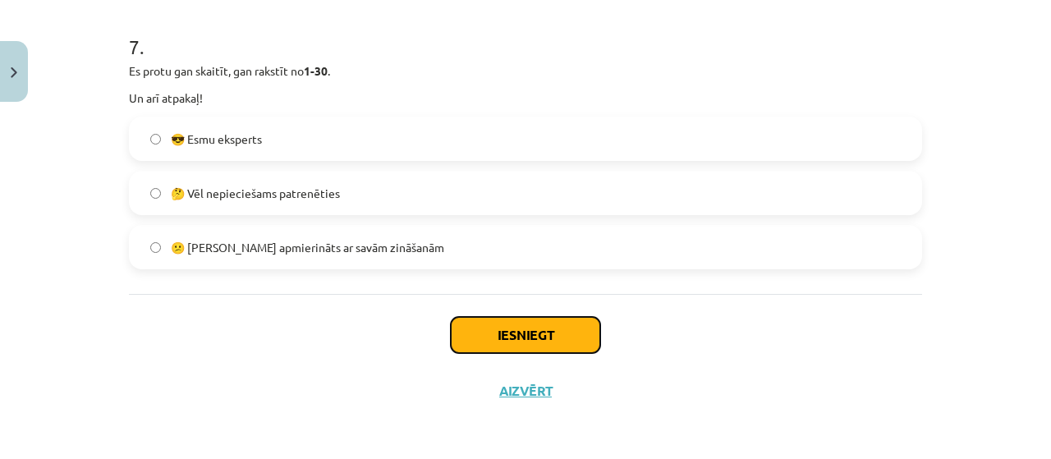
click at [482, 339] on button "Iesniegt" at bounding box center [525, 335] width 149 height 36
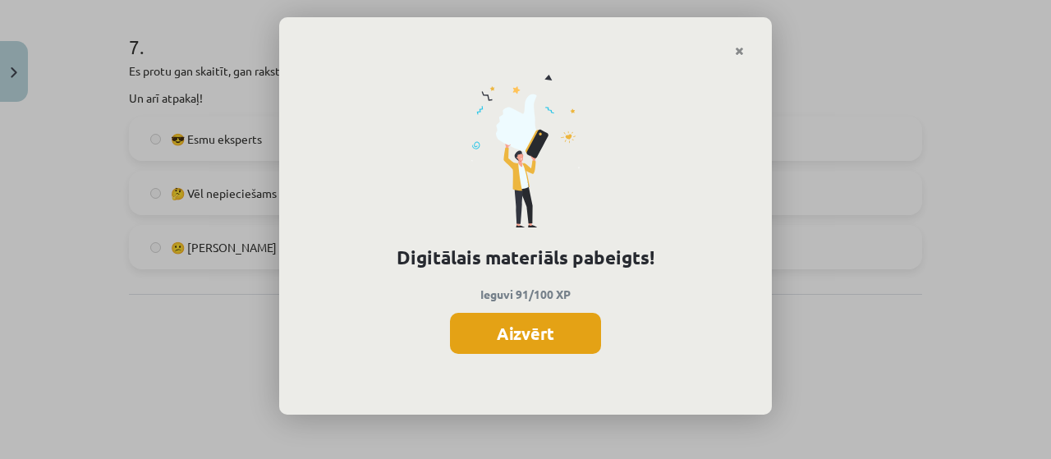
click at [508, 321] on button "Aizvērt" at bounding box center [525, 333] width 151 height 41
